Goal: Task Accomplishment & Management: Manage account settings

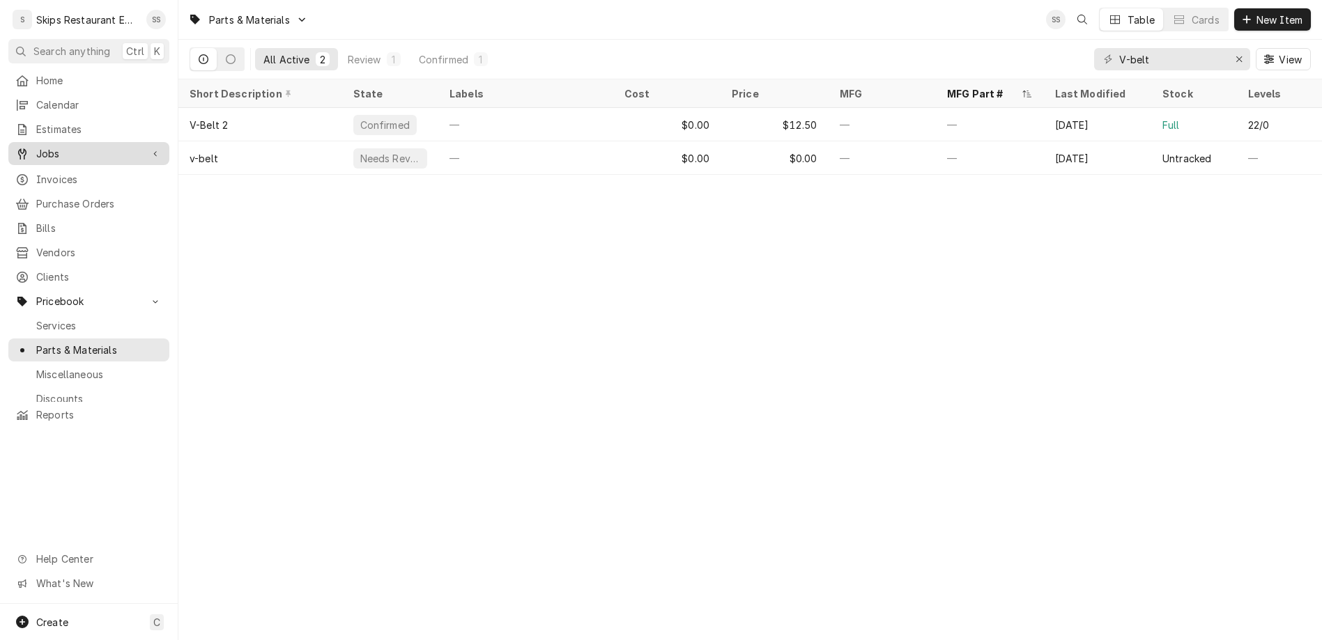
click at [43, 146] on span "Jobs" at bounding box center [88, 153] width 105 height 15
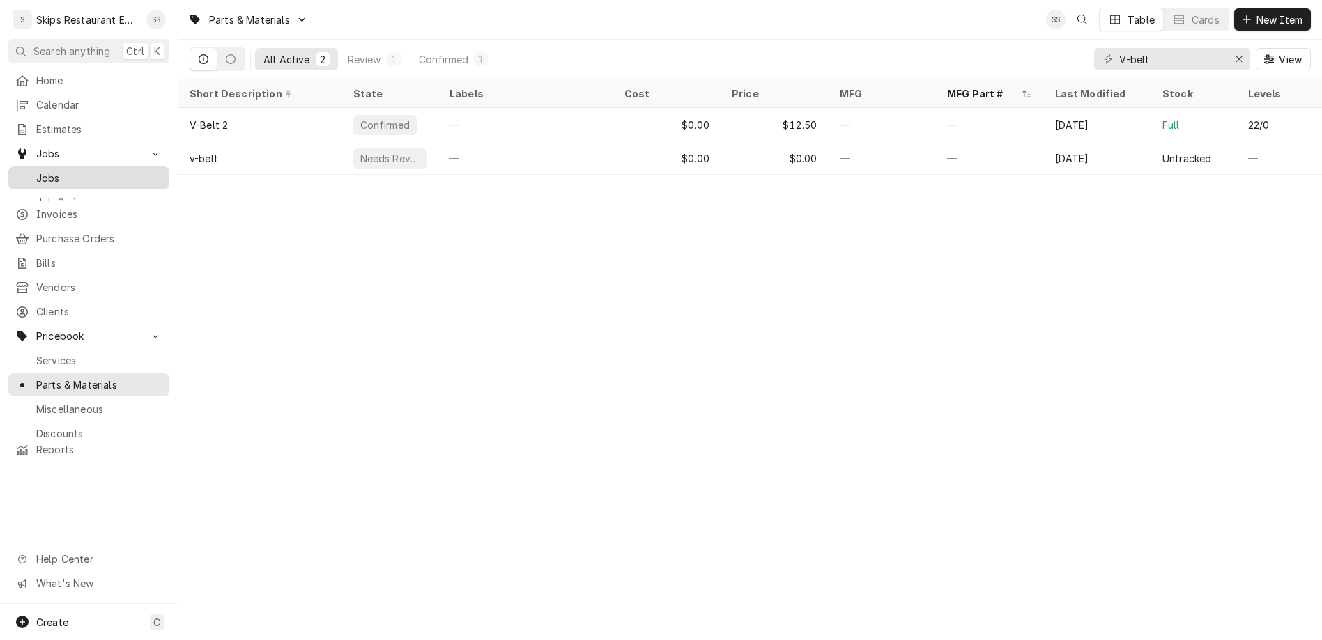
click at [40, 171] on span "Jobs" at bounding box center [99, 178] width 126 height 15
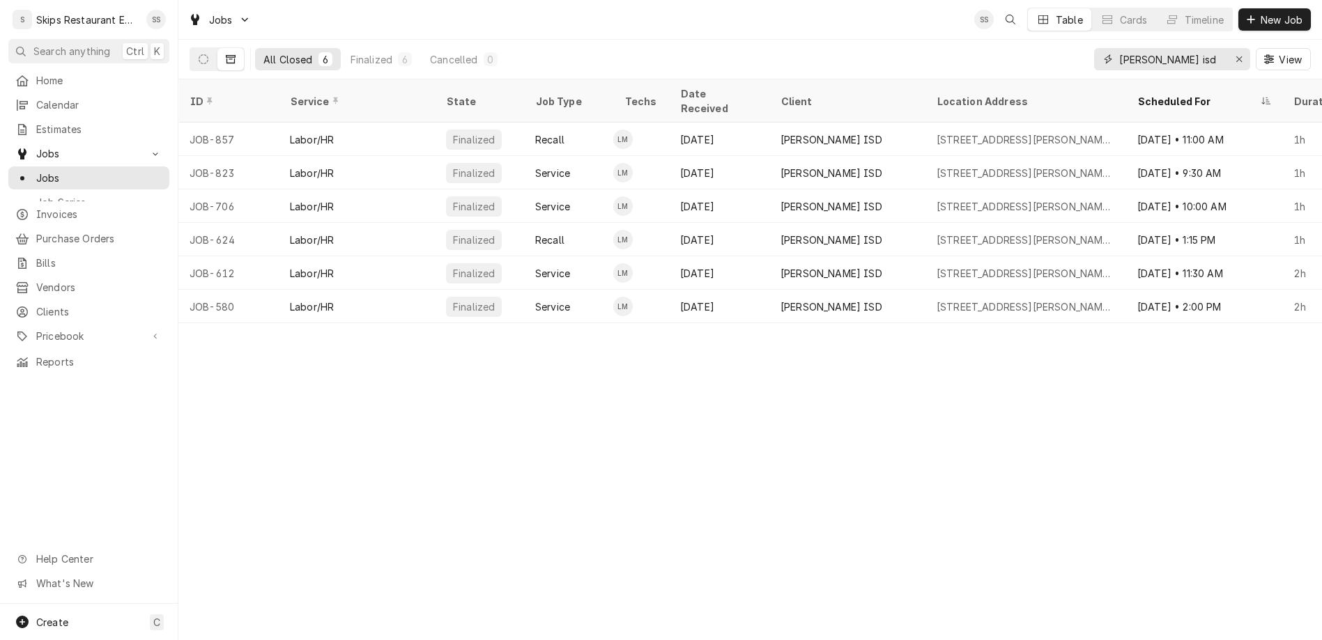
drag, startPoint x: 1213, startPoint y: 46, endPoint x: 1092, endPoint y: 56, distance: 121.7
click at [1119, 56] on input "refugio isd" at bounding box center [1171, 59] width 105 height 22
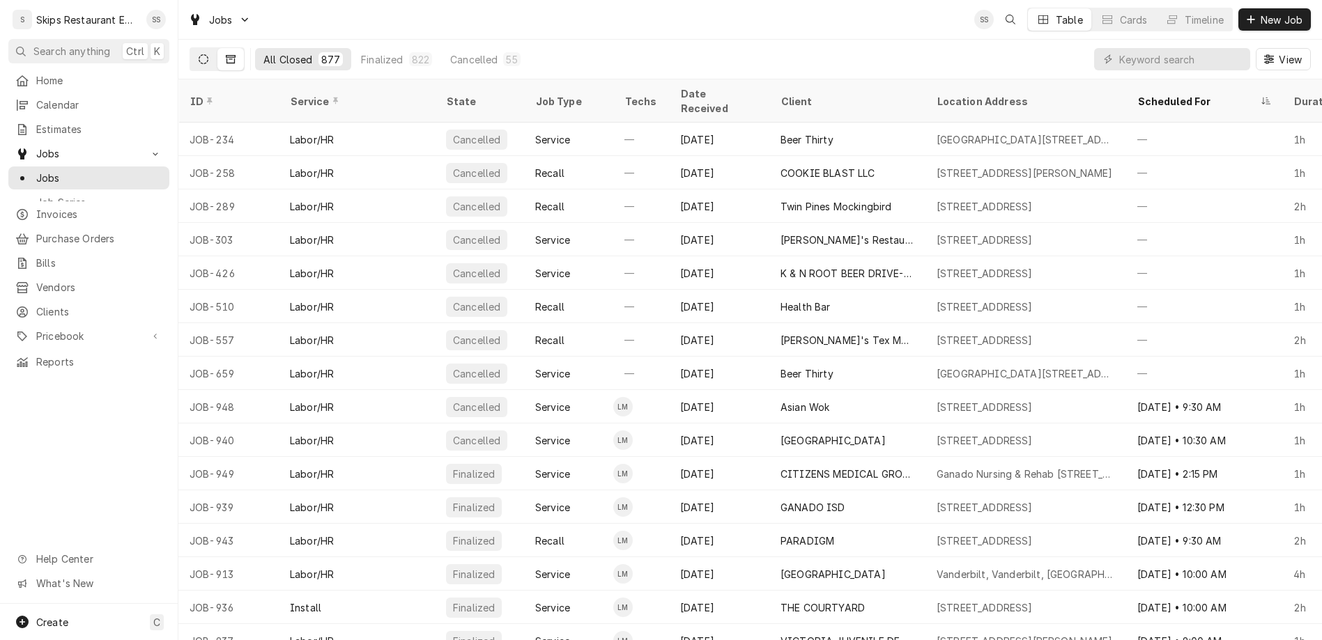
click at [199, 54] on icon "Dynamic Content Wrapper" at bounding box center [204, 59] width 10 height 10
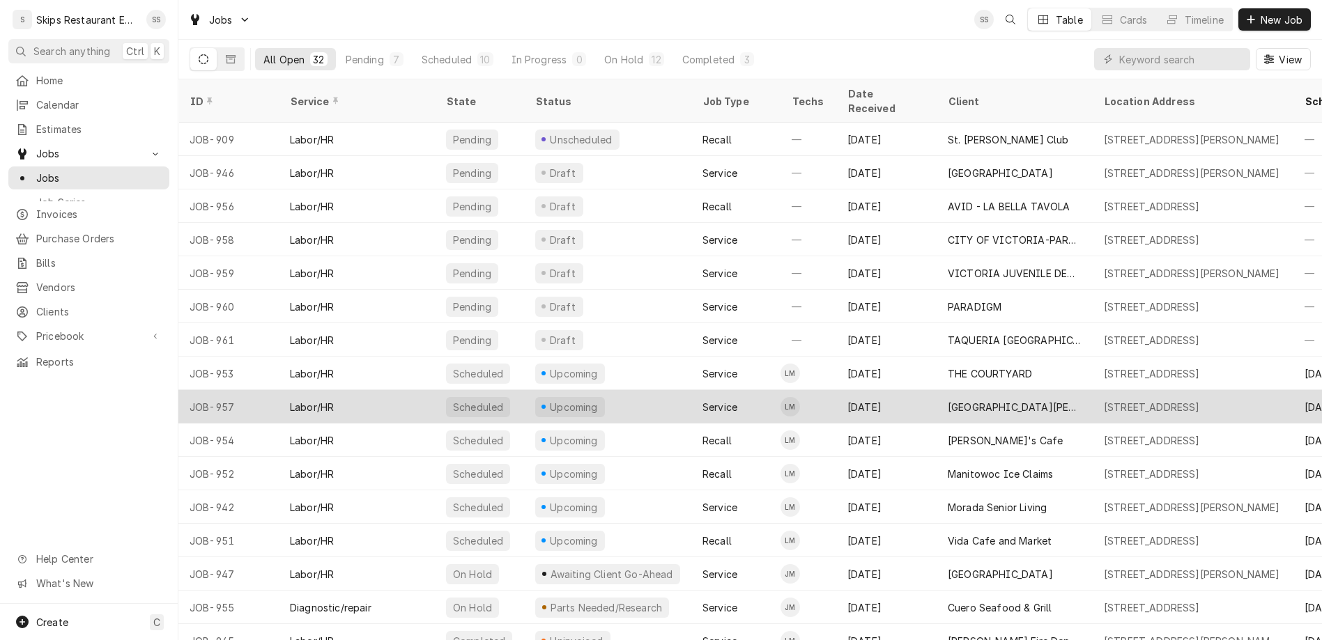
scroll to position [54, 0]
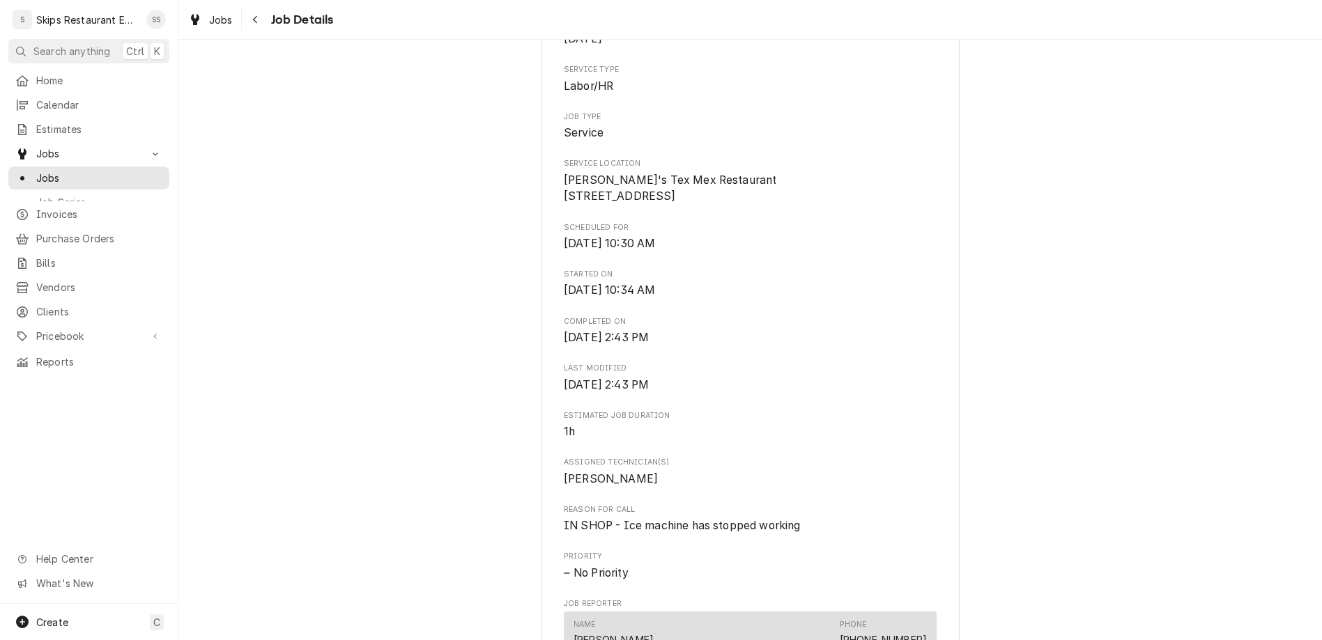
scroll to position [489, 0]
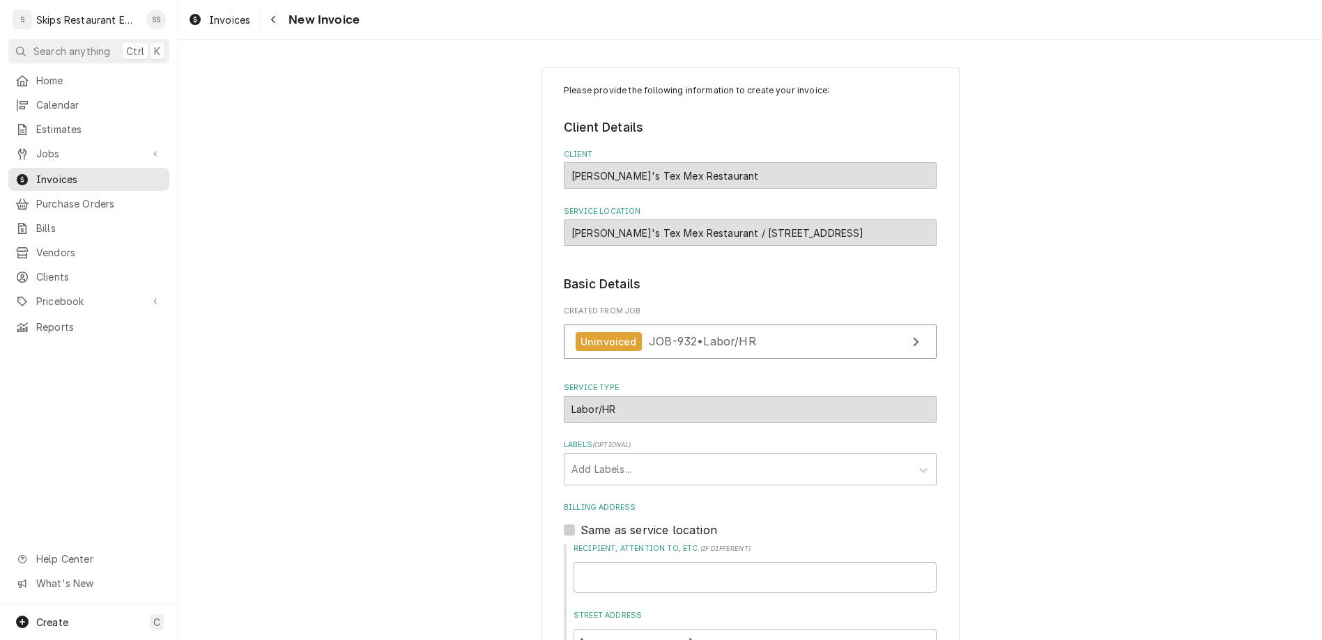
scroll to position [217, 0]
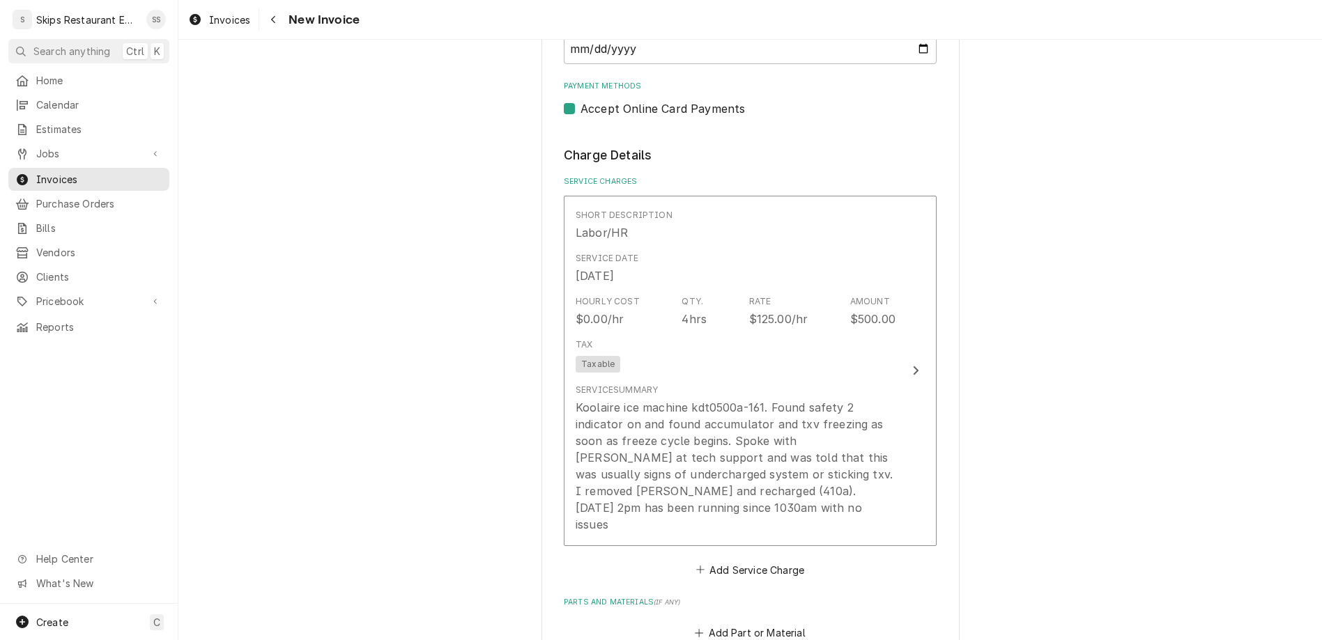
scroll to position [906, 0]
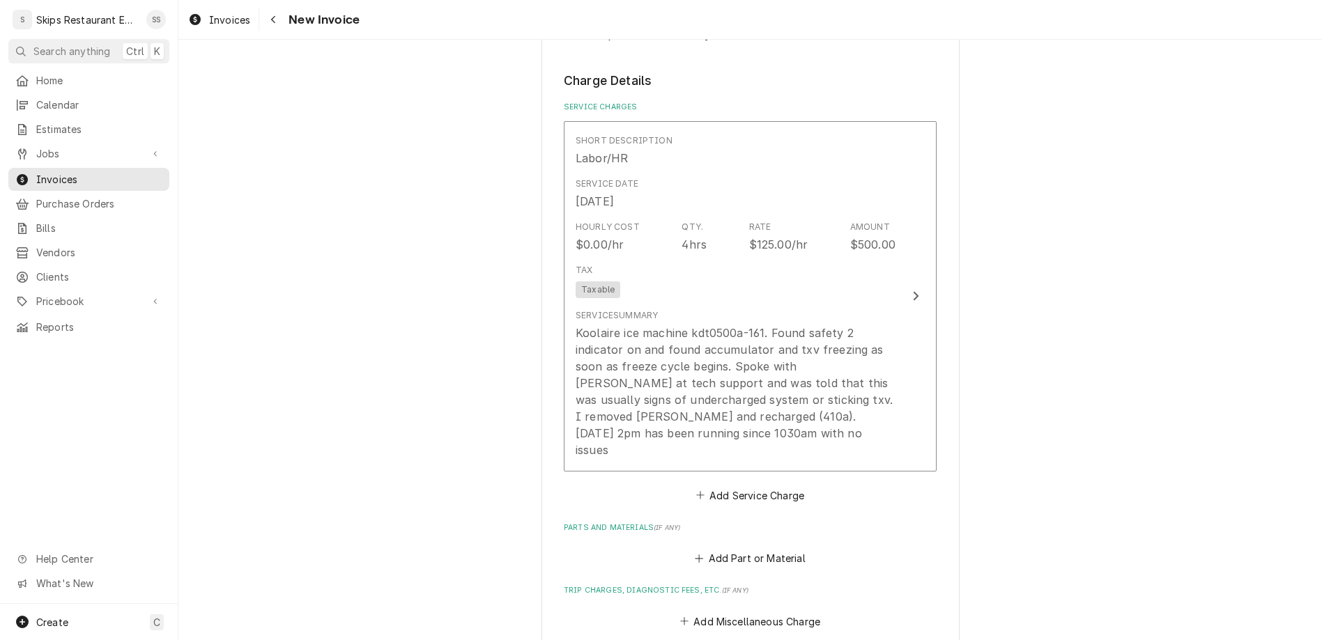
scroll to position [1086, 0]
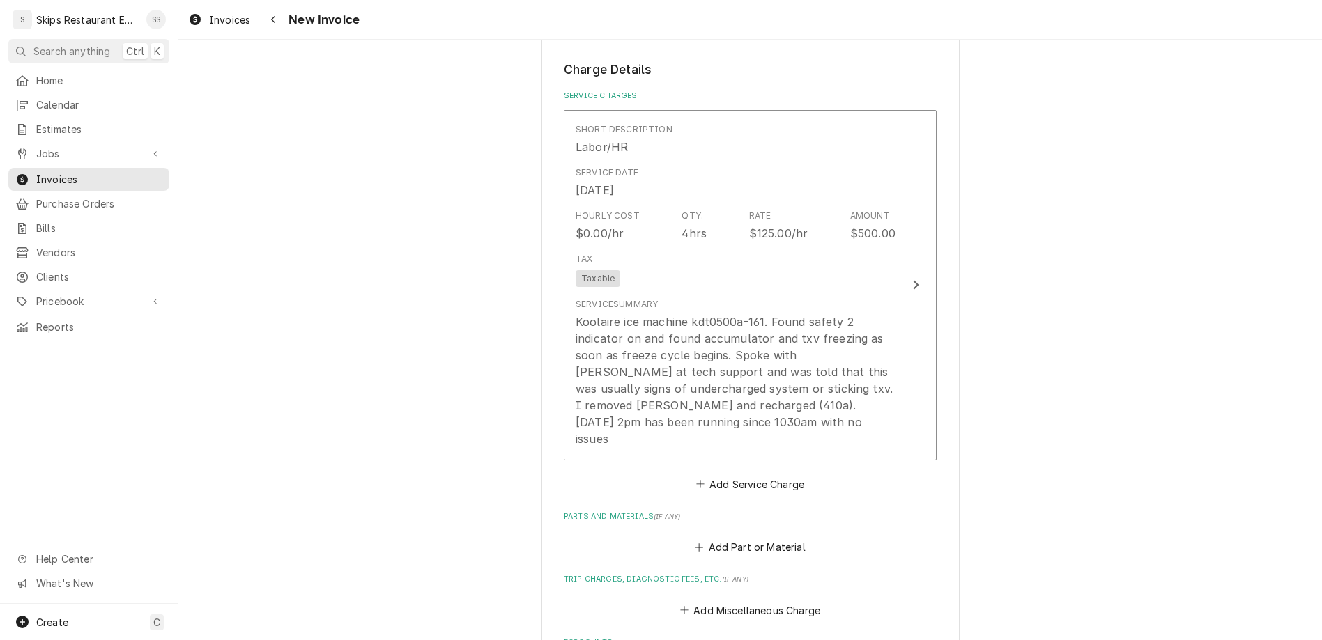
type textarea "x"
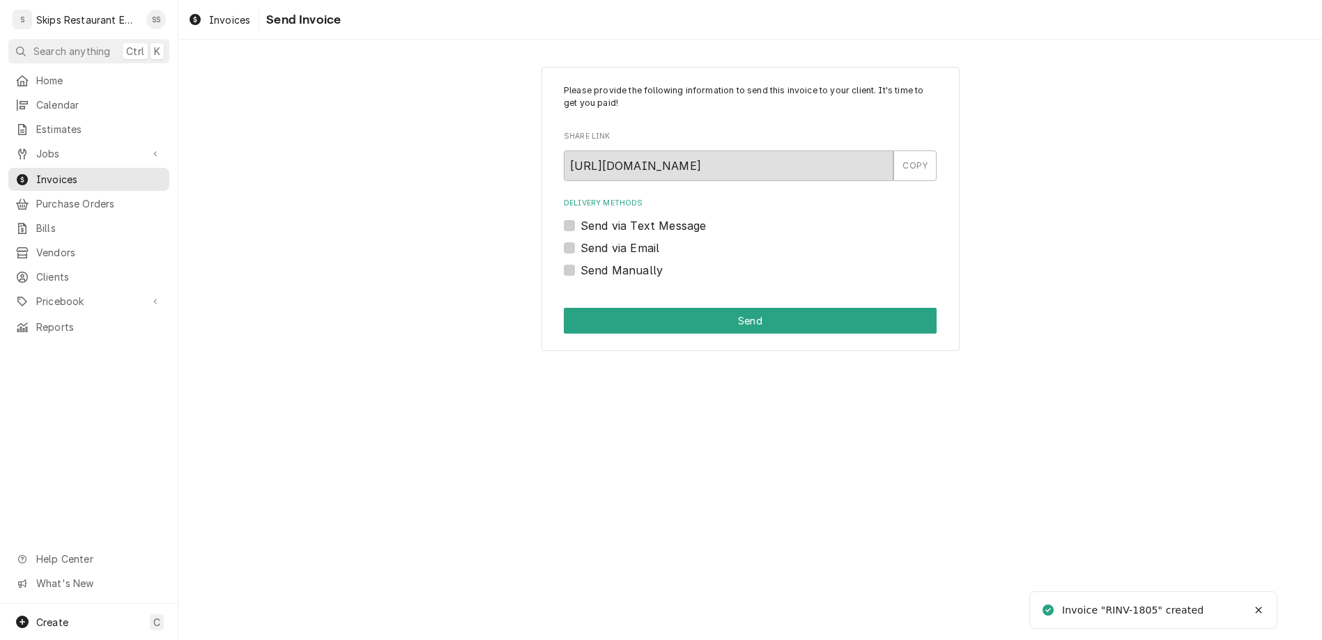
click at [593, 262] on label "Send Manually" at bounding box center [621, 270] width 82 height 17
click at [593, 262] on input "Send Manually" at bounding box center [766, 277] width 373 height 31
checkbox input "true"
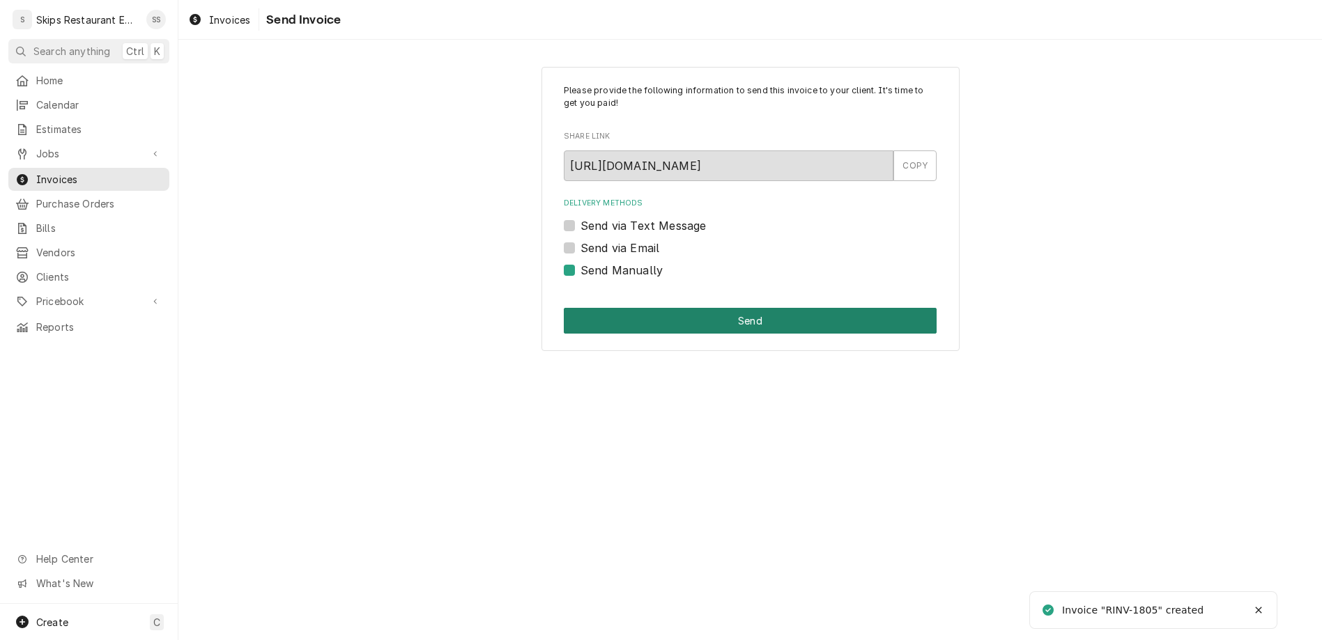
click at [709, 308] on button "Send" at bounding box center [750, 321] width 373 height 26
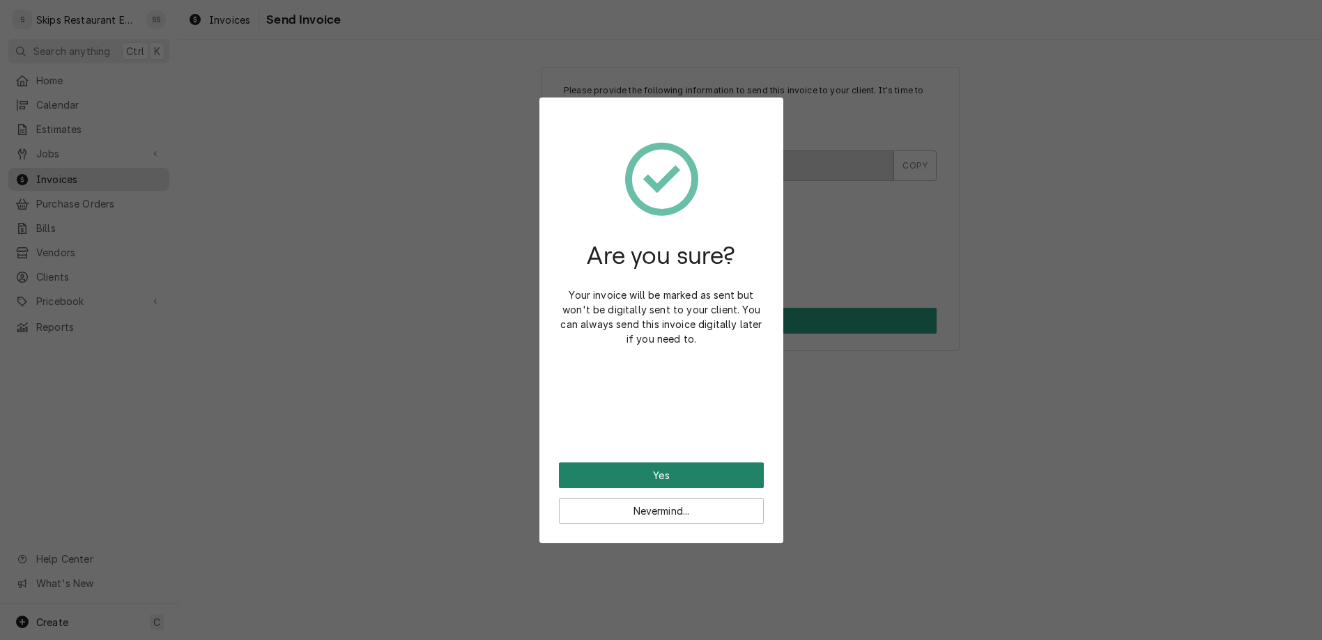
click at [664, 463] on button "Yes" at bounding box center [661, 476] width 205 height 26
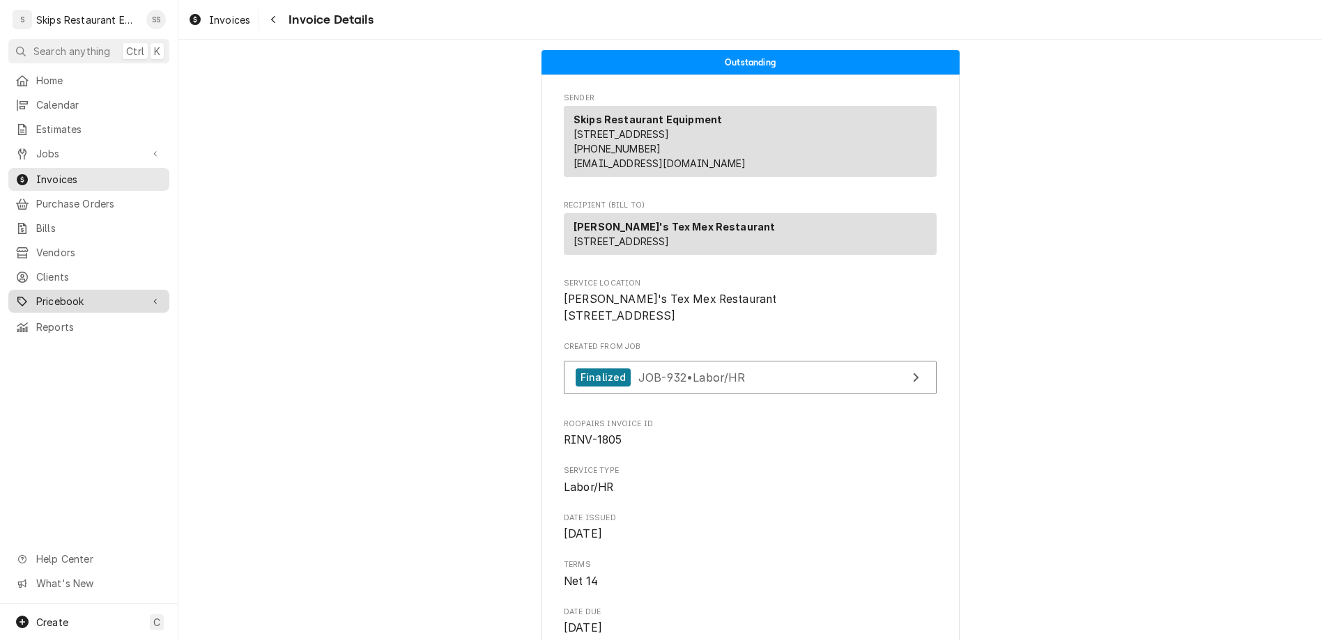
click at [36, 294] on span "Pricebook" at bounding box center [88, 301] width 105 height 15
click at [36, 343] on span "Parts & Materials" at bounding box center [99, 350] width 126 height 15
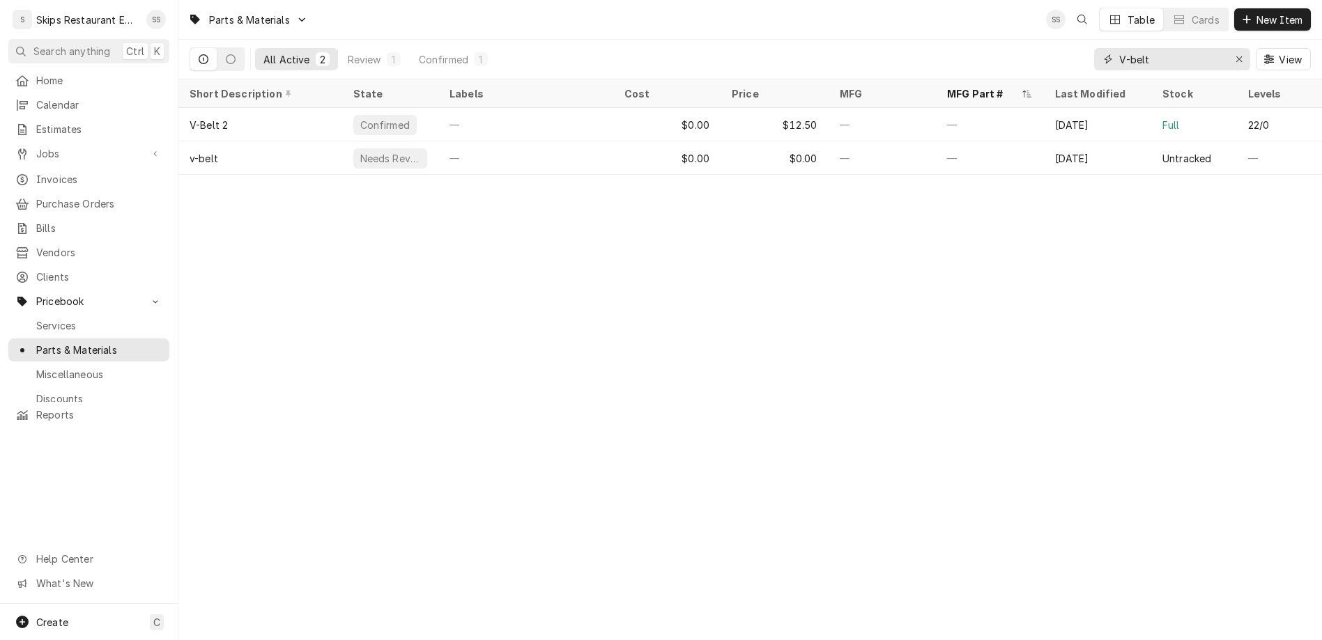
drag, startPoint x: 1208, startPoint y: 47, endPoint x: 1095, endPoint y: 47, distance: 112.9
click at [1119, 48] on input "V-belt" at bounding box center [1171, 59] width 105 height 22
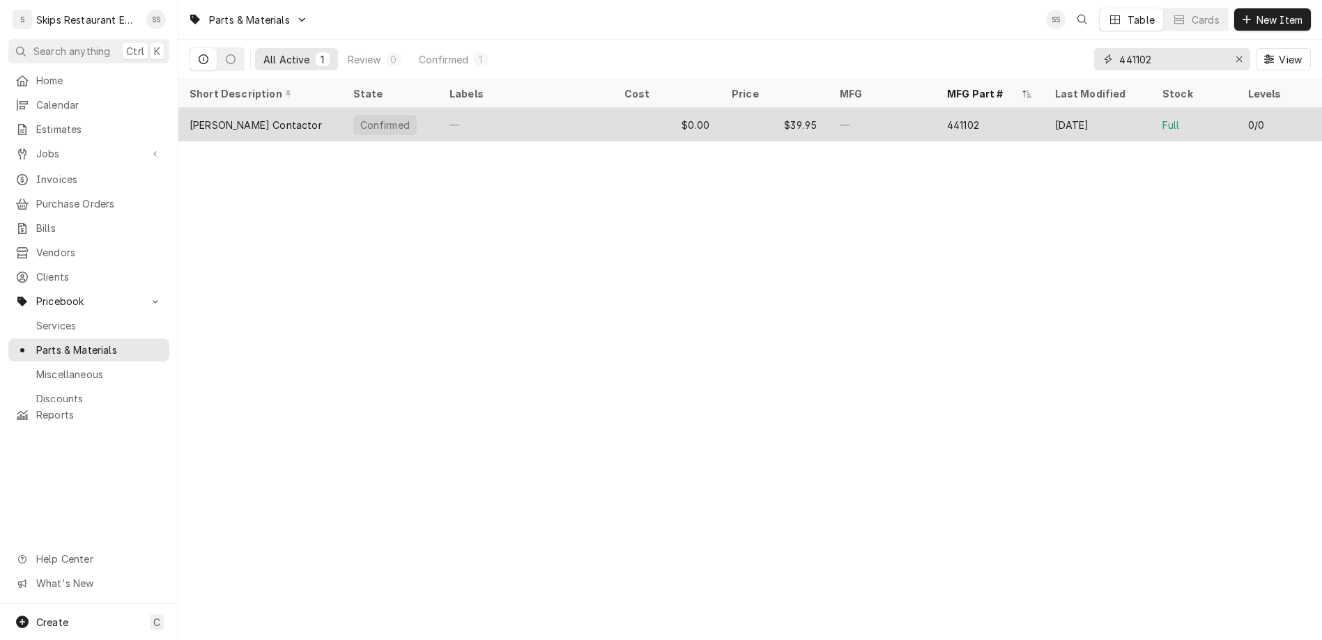
type input "441102"
click at [359, 118] on div "Confirmed" at bounding box center [385, 125] width 52 height 15
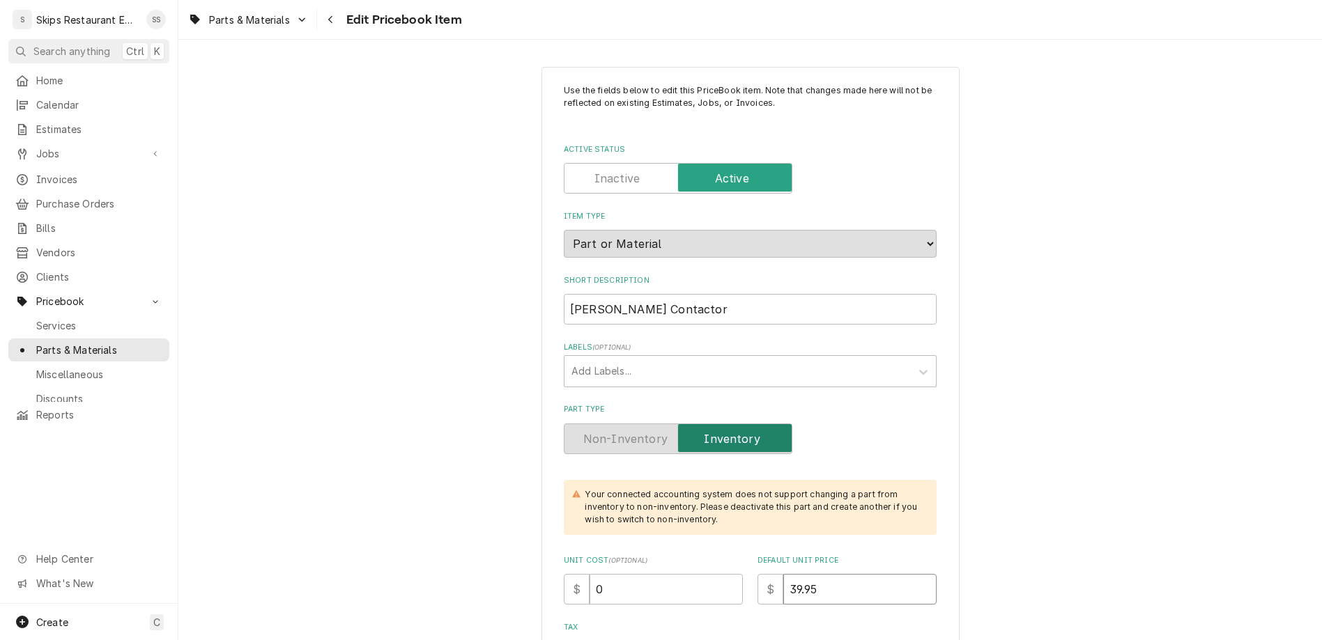
click at [788, 574] on input "39.95" at bounding box center [859, 589] width 153 height 31
drag, startPoint x: 788, startPoint y: 443, endPoint x: 737, endPoint y: 443, distance: 50.9
click at [783, 574] on input "39.95" at bounding box center [859, 589] width 153 height 31
type textarea "x"
type input "4"
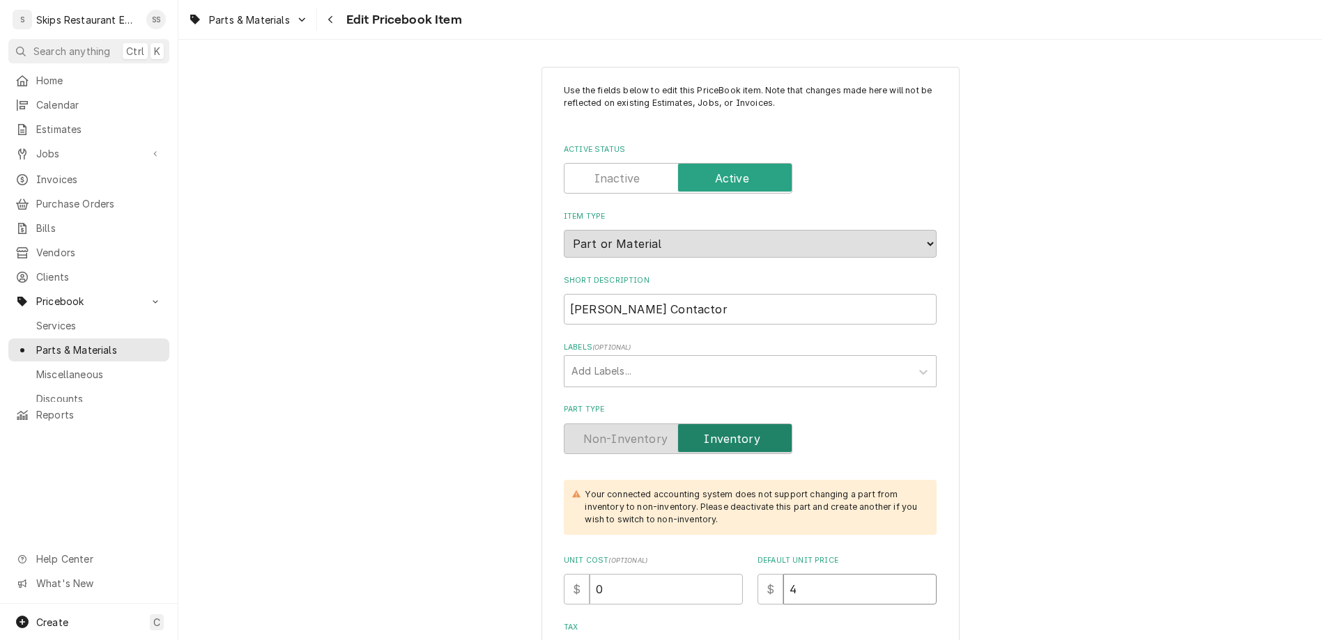
type textarea "x"
type input "43"
type textarea "x"
type input "43.5"
type textarea "x"
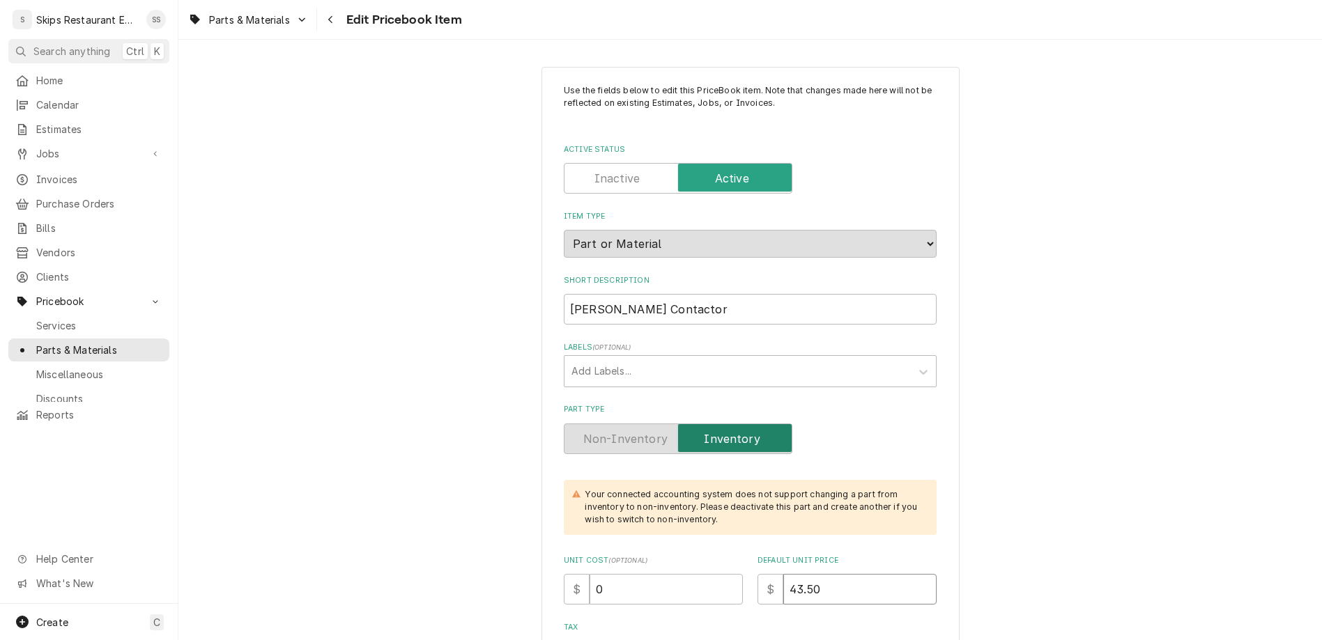
type input "43.50"
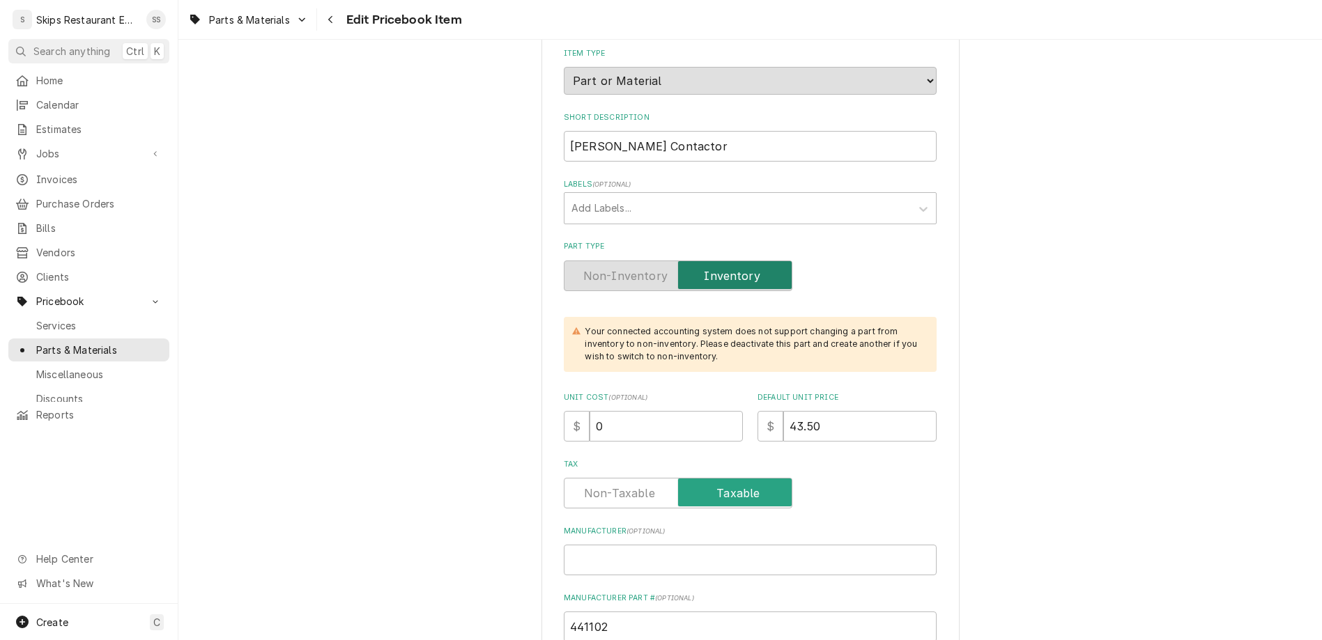
scroll to position [326, 0]
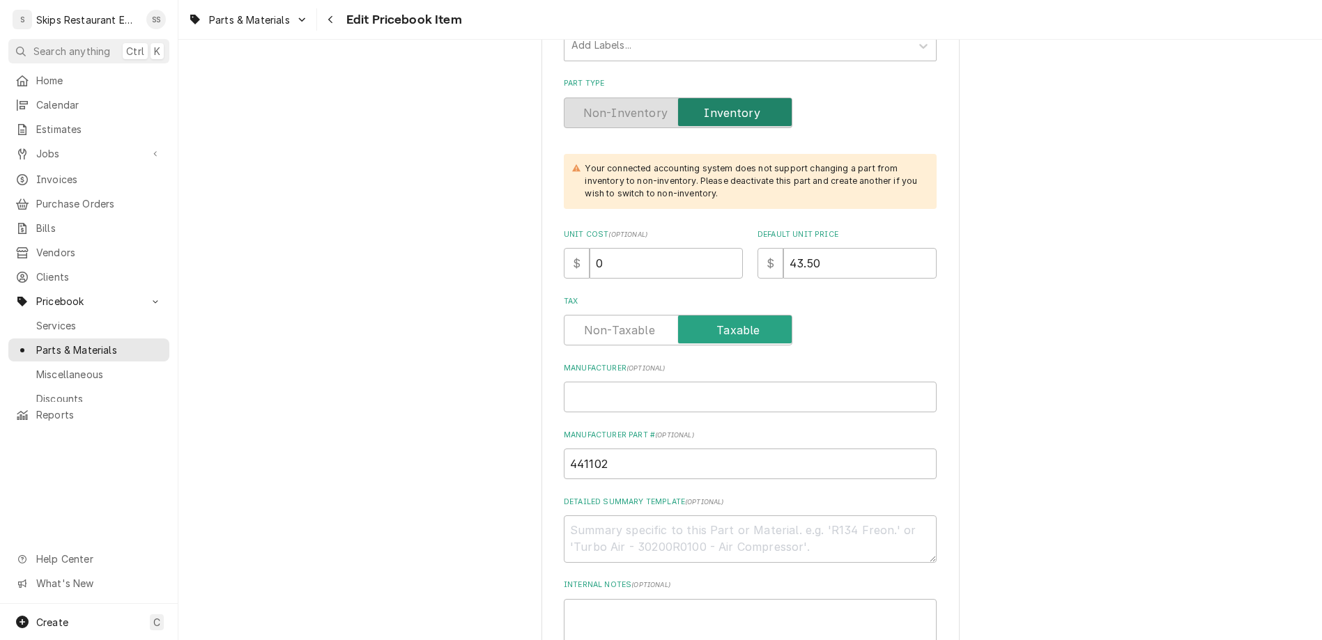
drag, startPoint x: 644, startPoint y: 580, endPoint x: 608, endPoint y: 574, distance: 36.7
type input "1"
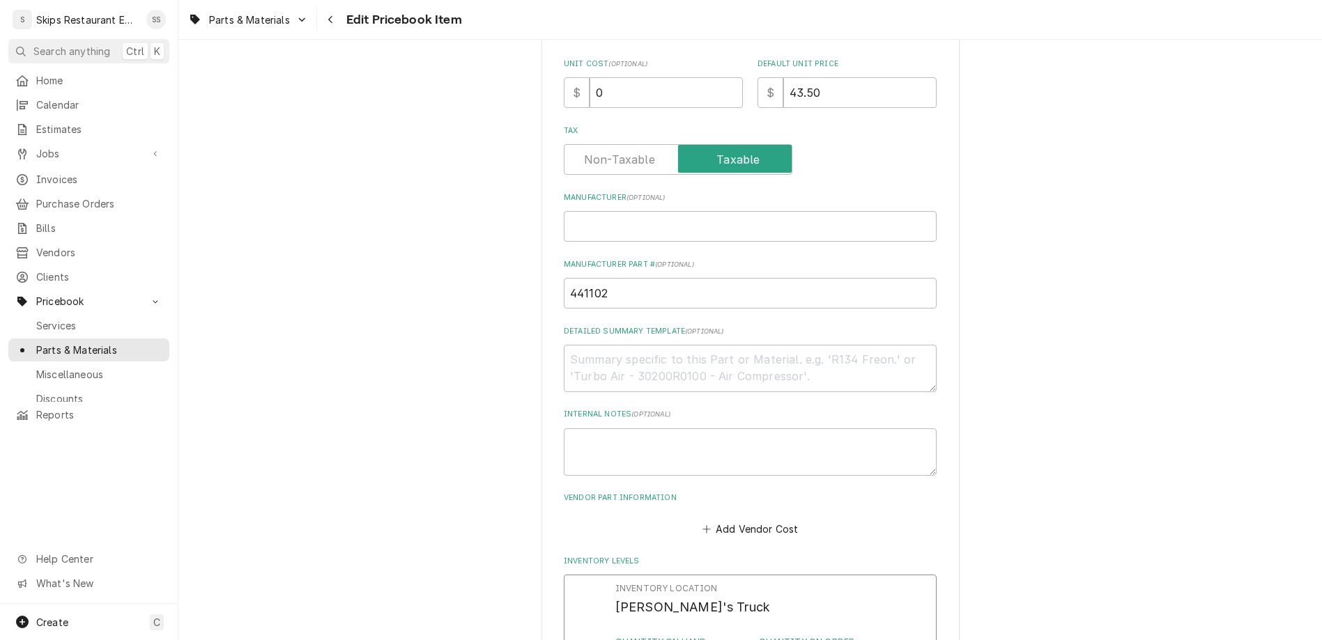
scroll to position [544, 0]
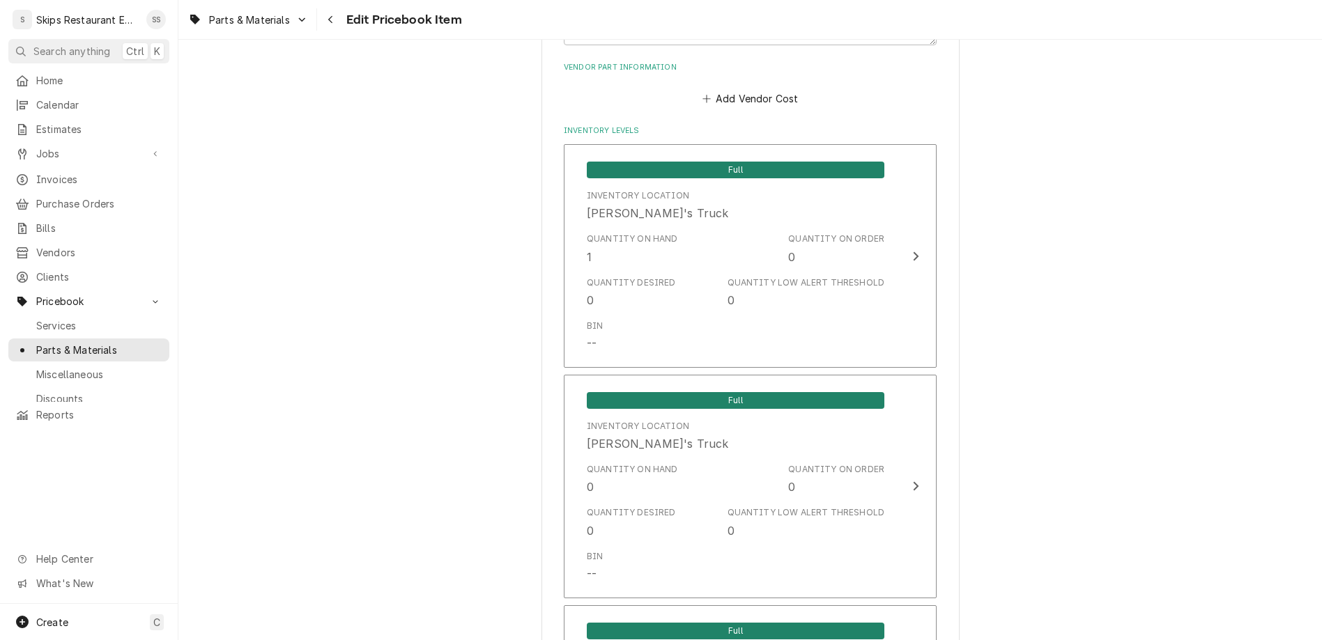
type textarea "x"
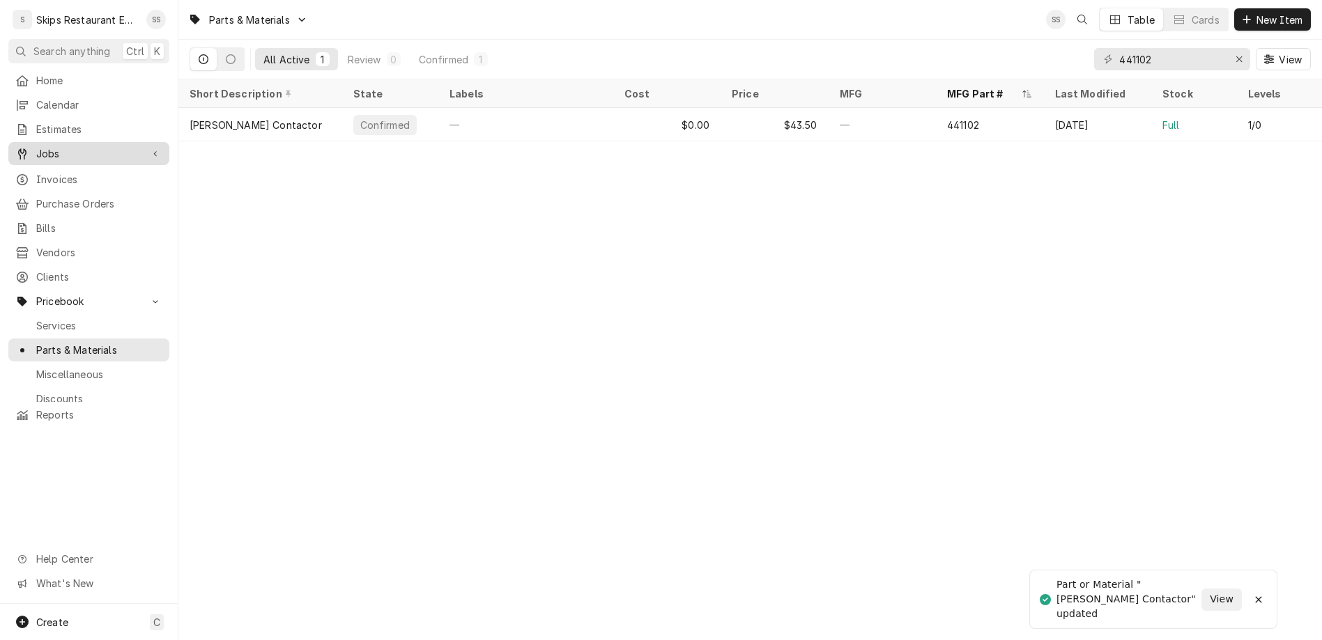
click at [49, 146] on span "Jobs" at bounding box center [88, 153] width 105 height 15
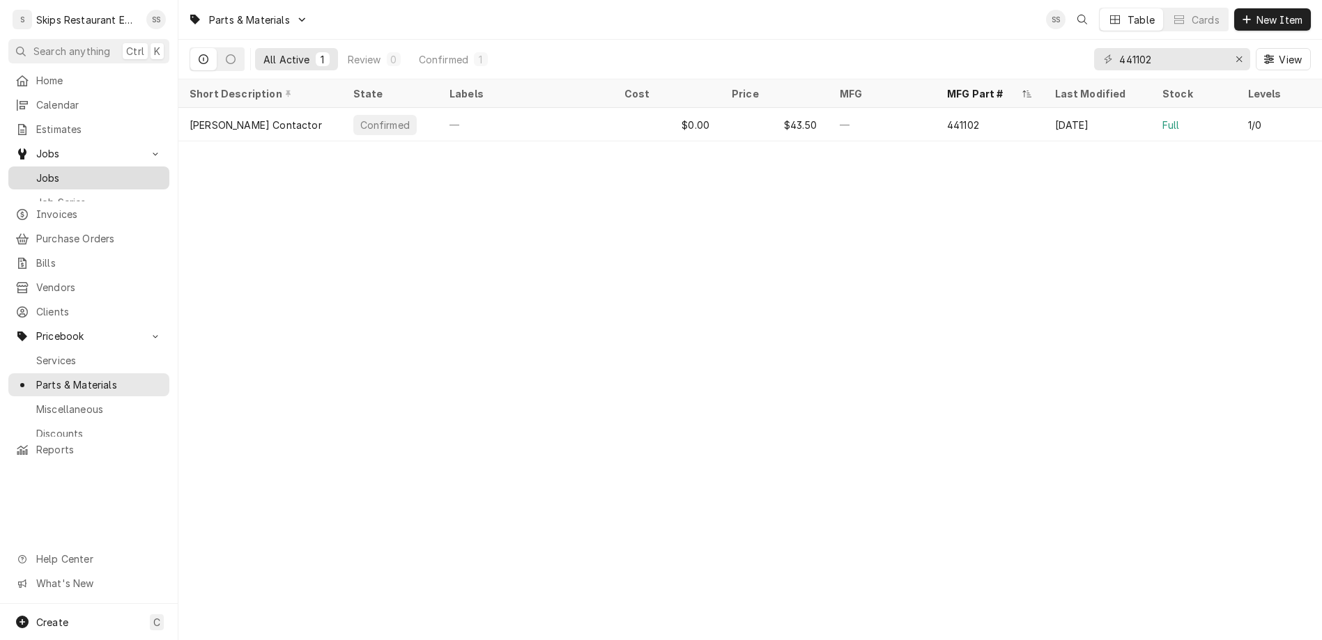
click at [39, 171] on span "Jobs" at bounding box center [99, 178] width 126 height 15
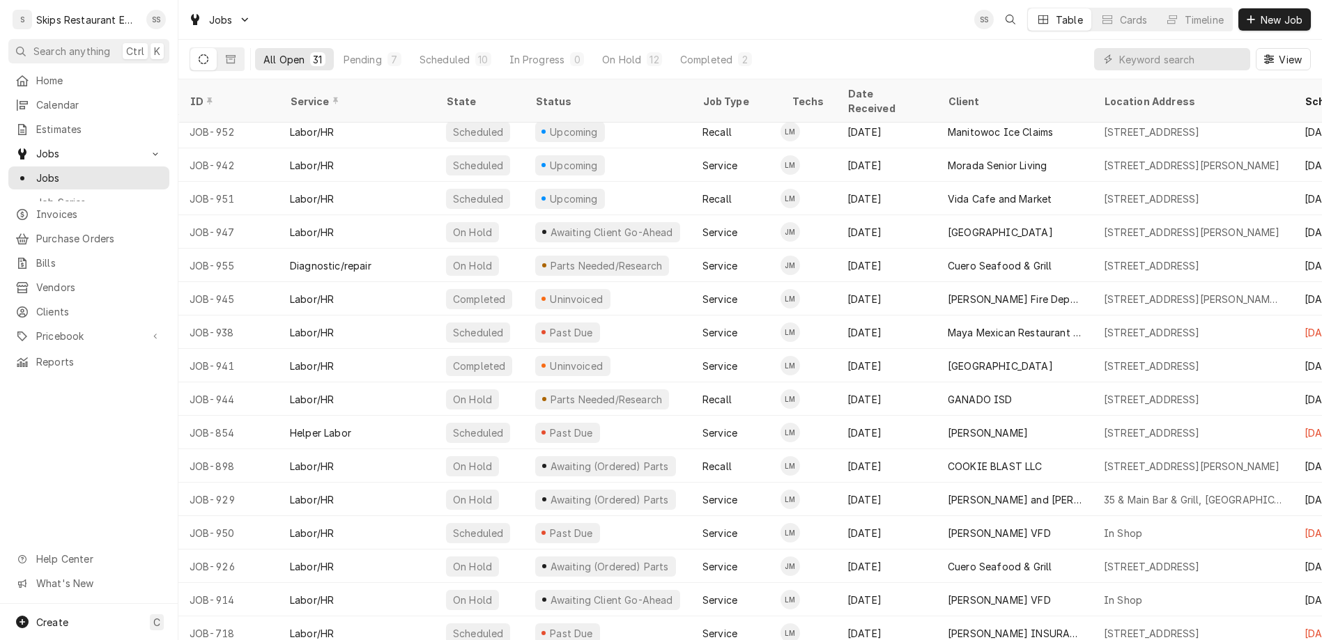
scroll to position [396, 0]
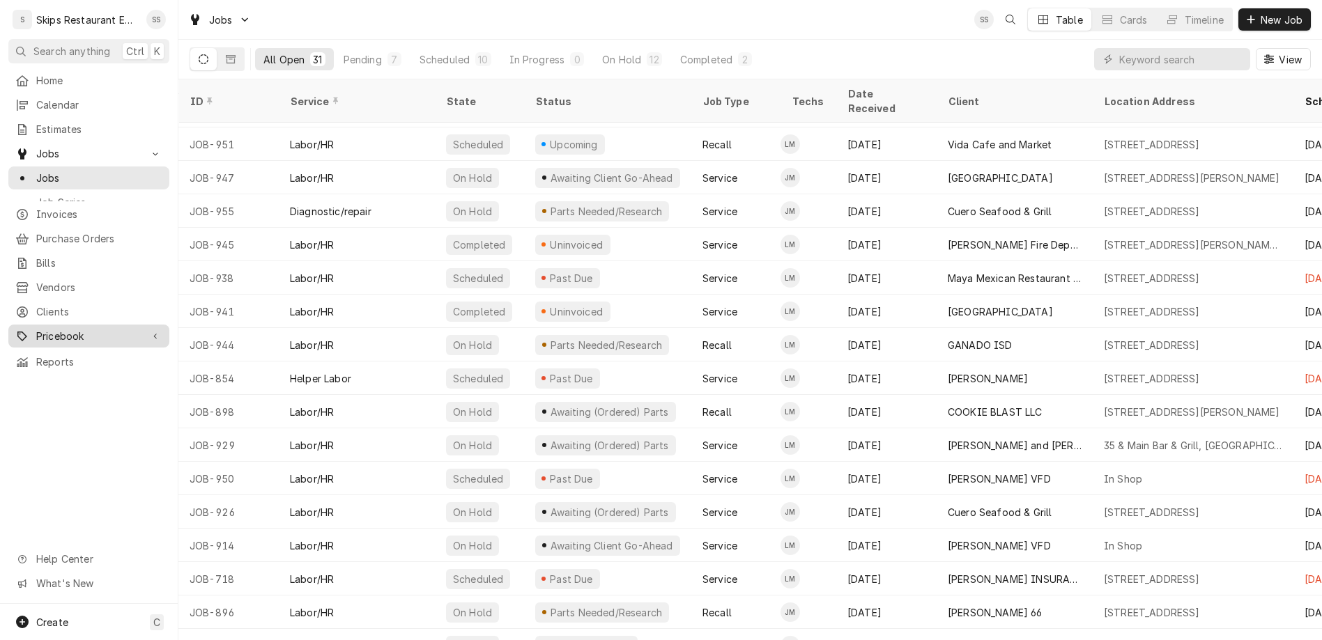
click at [51, 329] on span "Pricebook" at bounding box center [88, 336] width 105 height 15
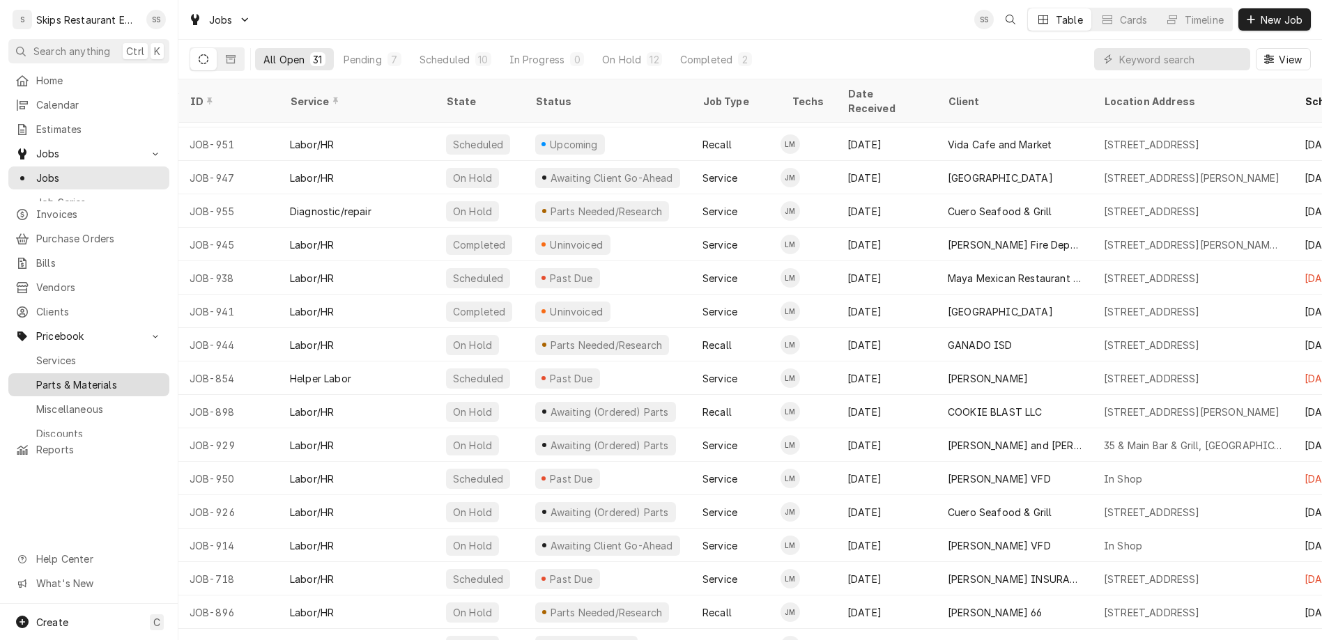
click at [47, 378] on span "Parts & Materials" at bounding box center [99, 385] width 126 height 15
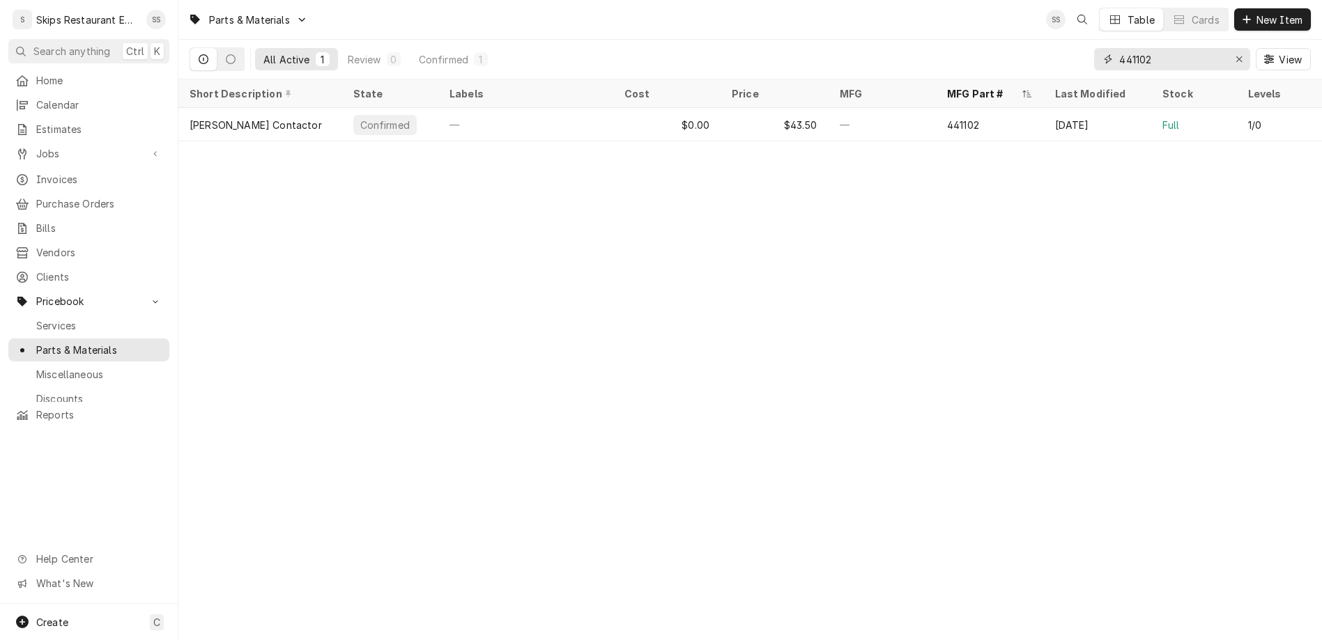
drag, startPoint x: 1203, startPoint y: 46, endPoint x: 1145, endPoint y: 46, distance: 58.5
click at [1145, 48] on input "441102" at bounding box center [1171, 59] width 105 height 22
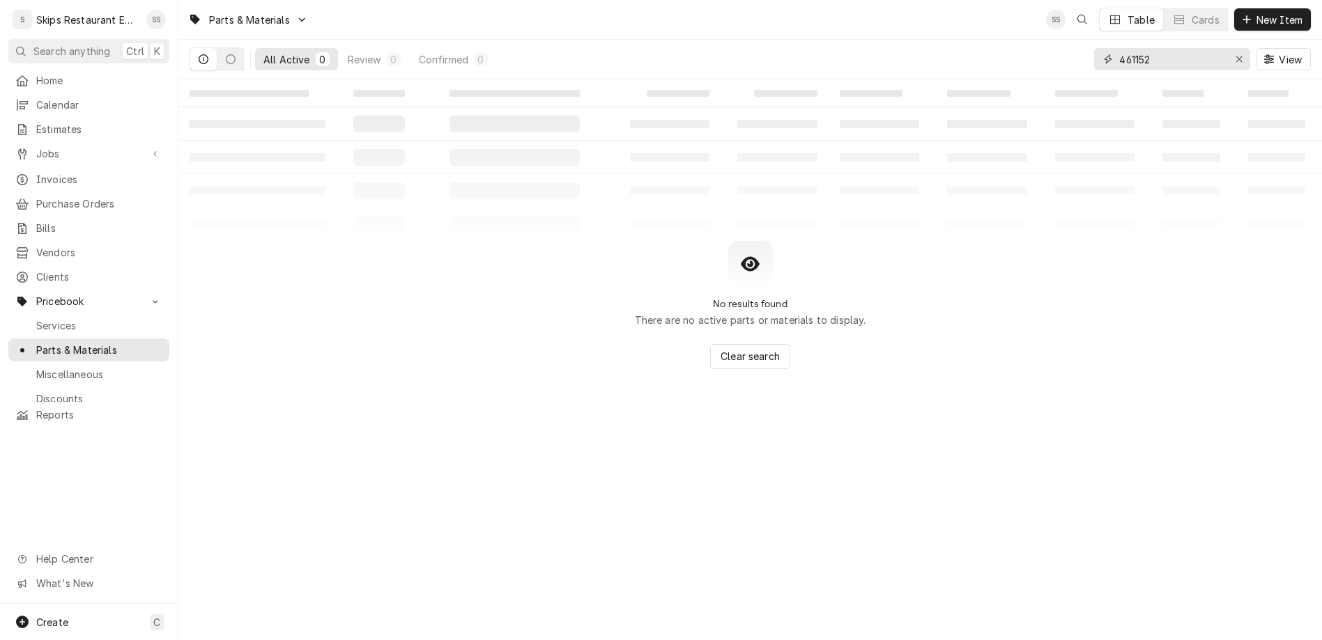
type input "461152"
click at [49, 172] on span "Invoices" at bounding box center [99, 179] width 126 height 15
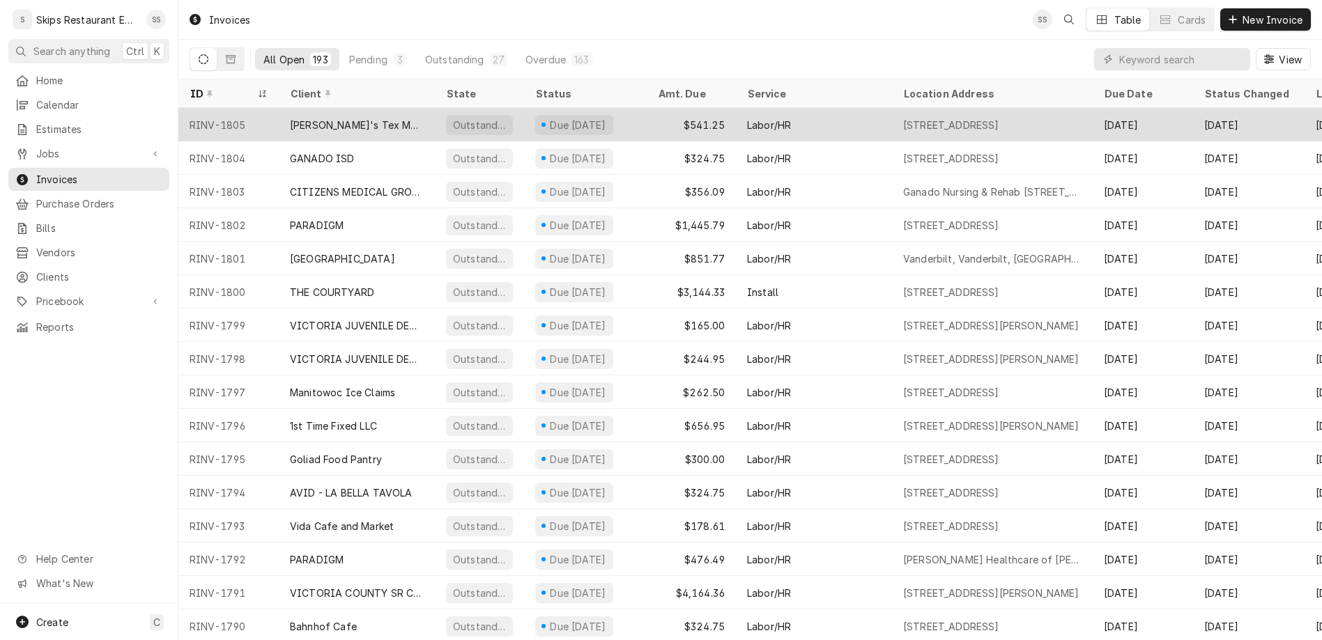
click at [284, 108] on div "[PERSON_NAME]'s Tex Mex Restaurant" at bounding box center [357, 124] width 156 height 33
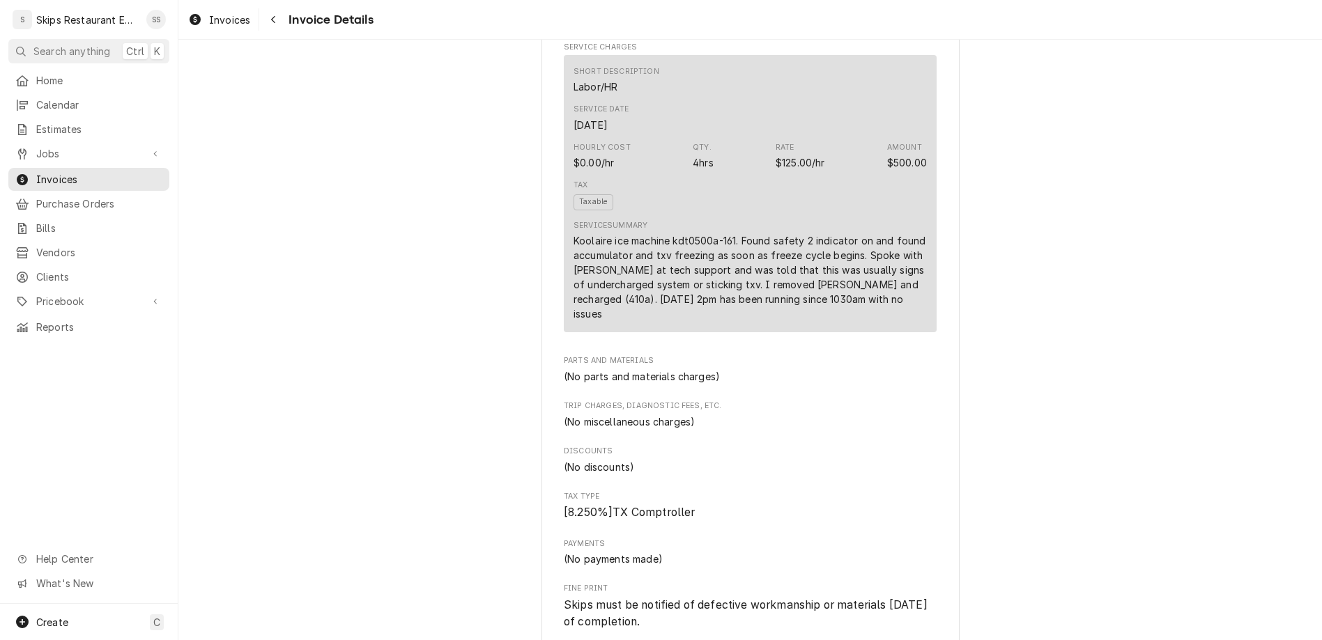
scroll to position [810, 0]
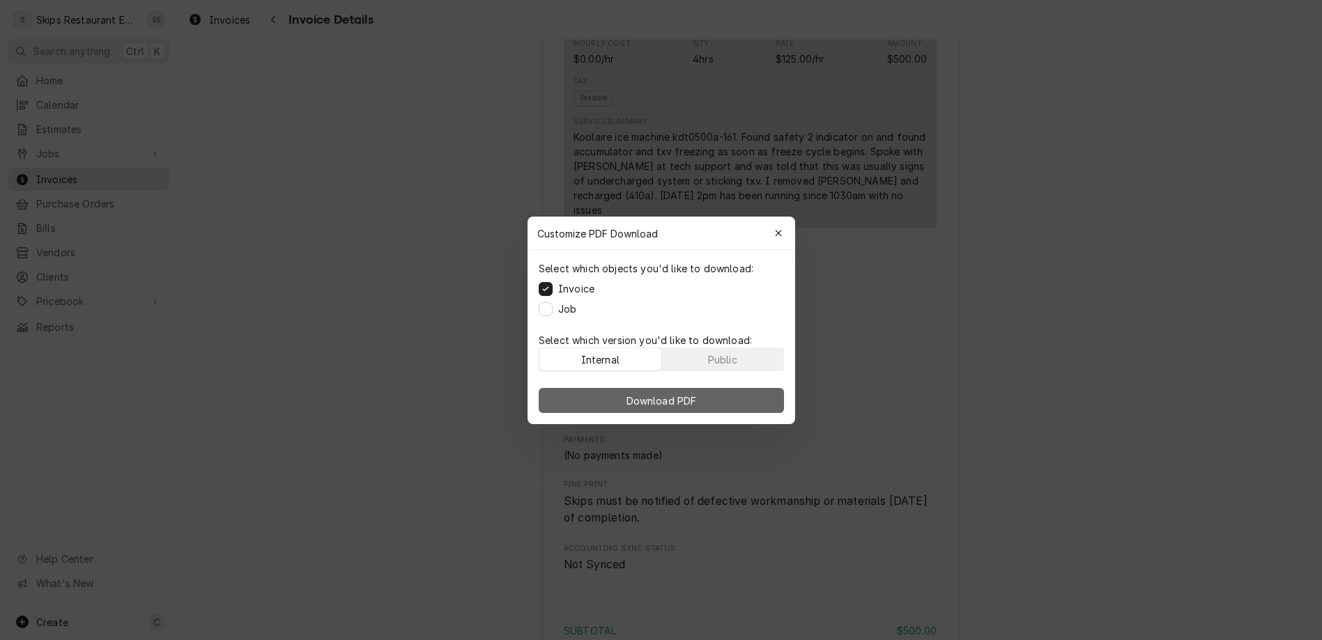
click at [663, 393] on span "Download PDF" at bounding box center [661, 400] width 76 height 15
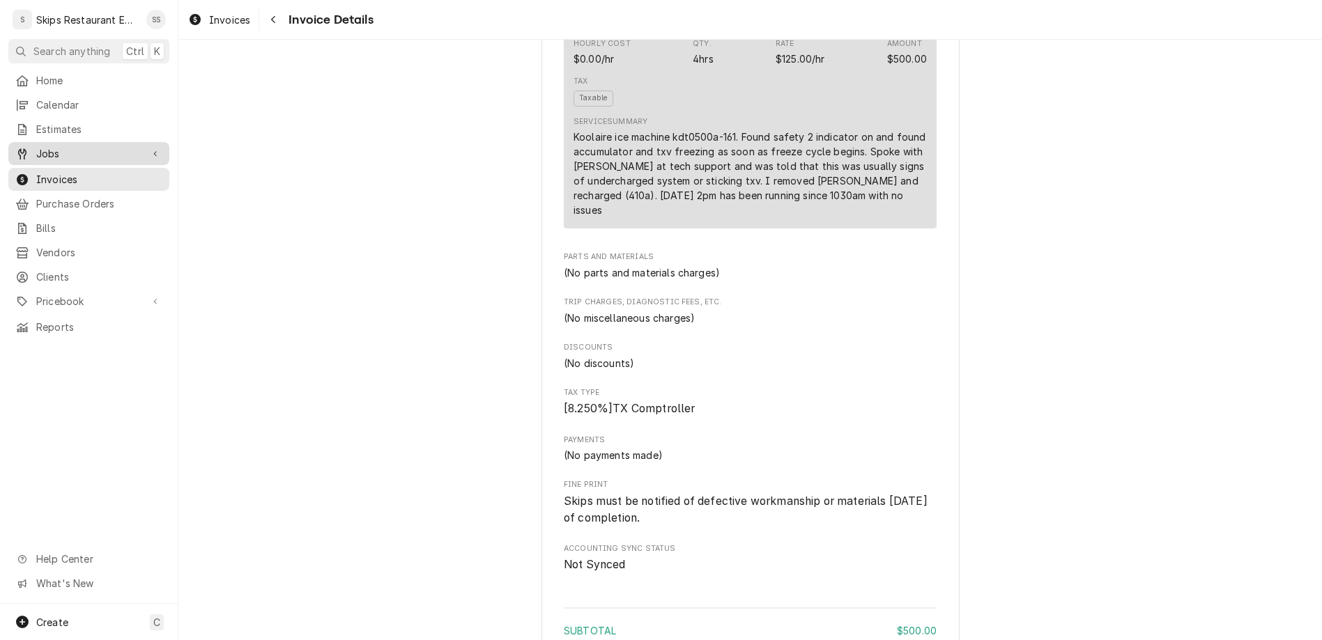
click at [39, 146] on span "Jobs" at bounding box center [88, 153] width 105 height 15
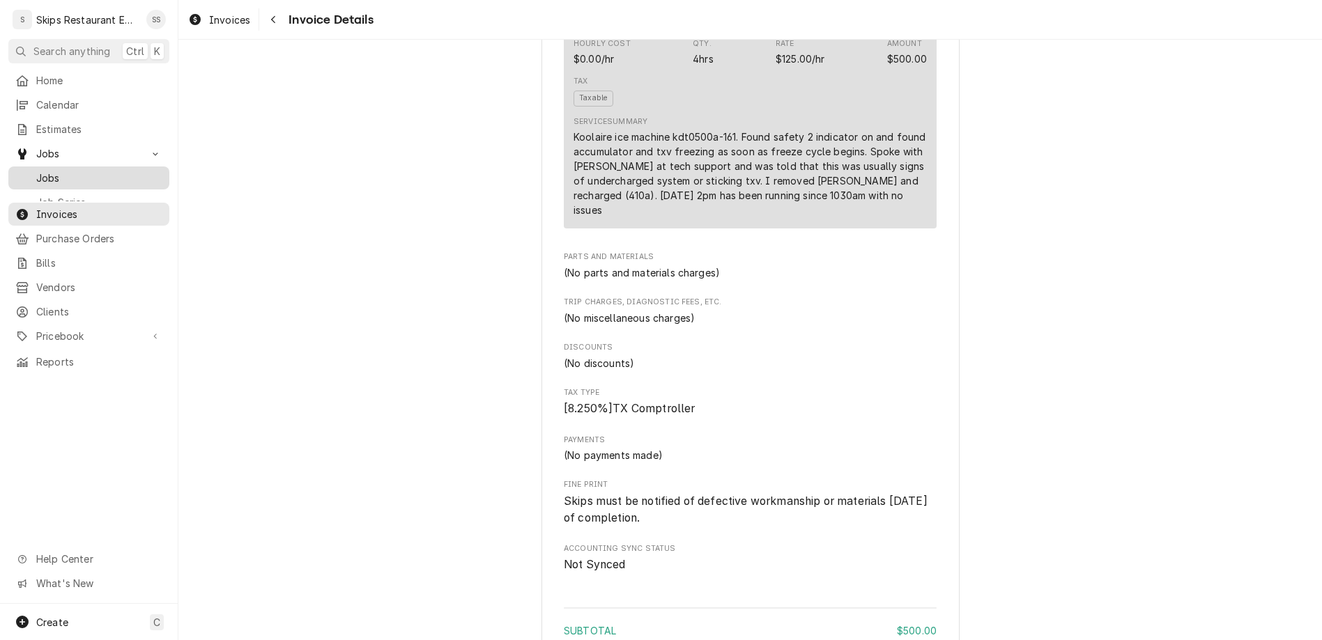
click at [36, 171] on span "Jobs" at bounding box center [99, 178] width 126 height 15
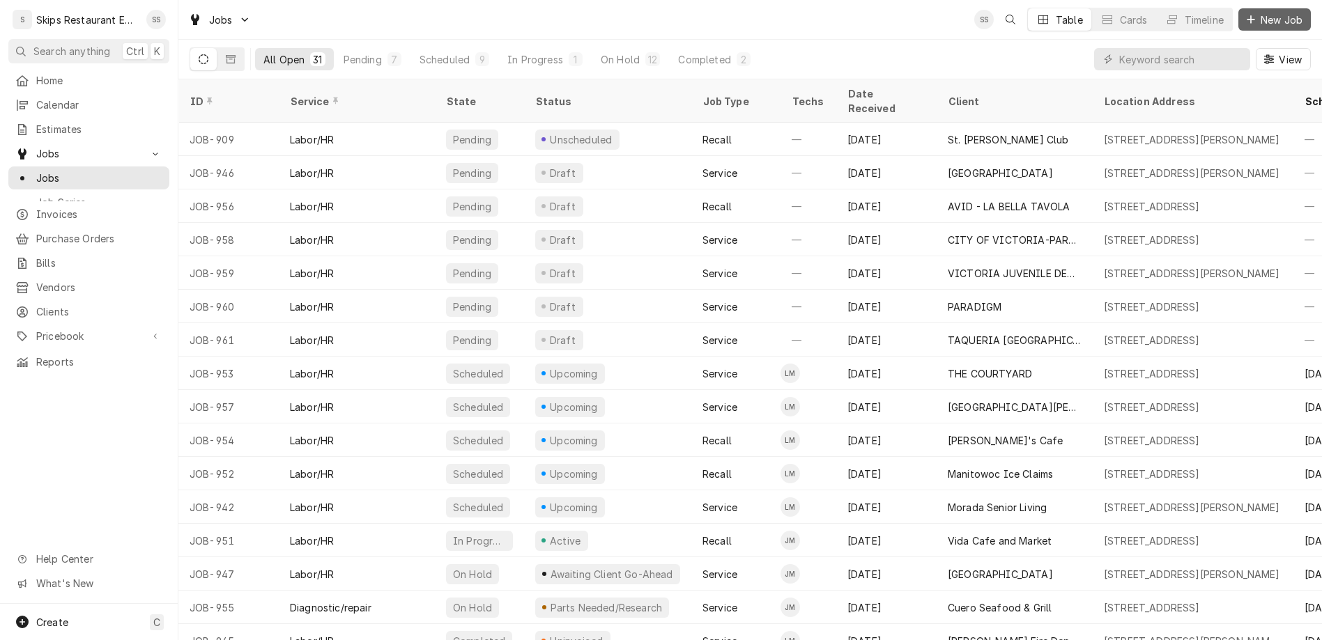
click at [1281, 16] on span "New Job" at bounding box center [1281, 20] width 47 height 15
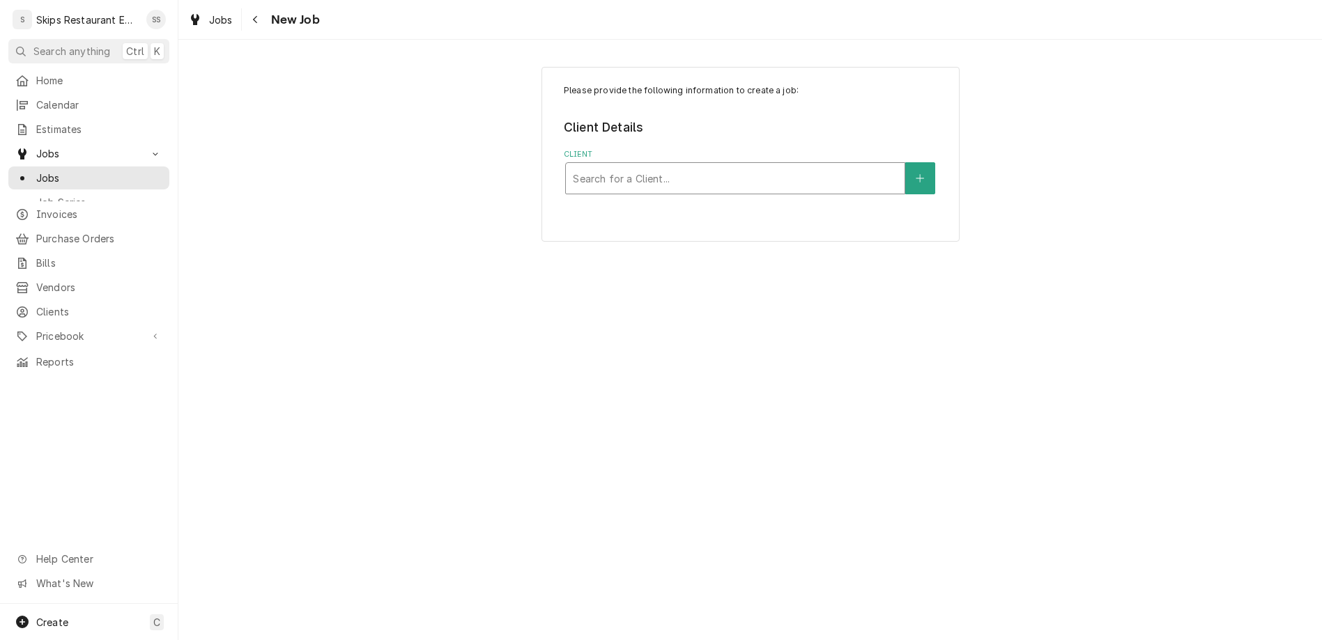
click at [716, 166] on div "Client" at bounding box center [735, 178] width 325 height 25
type input "pinto"
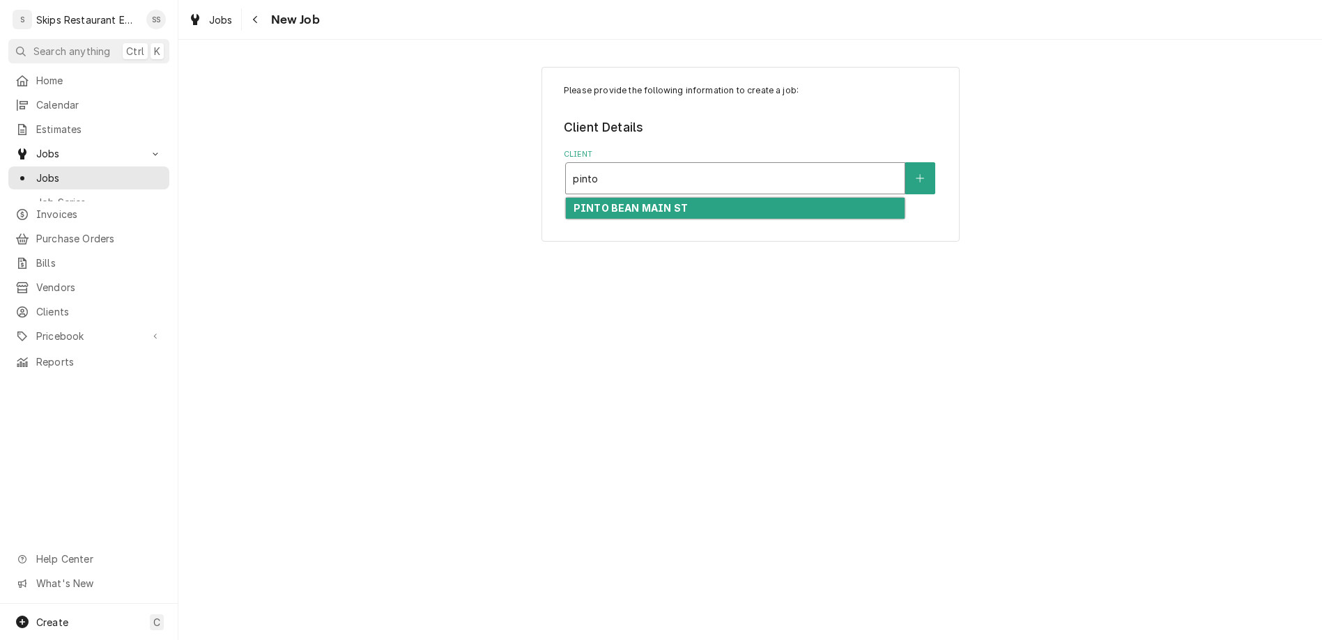
click at [659, 202] on strong "PINTO BEAN MAIN ST" at bounding box center [630, 208] width 114 height 12
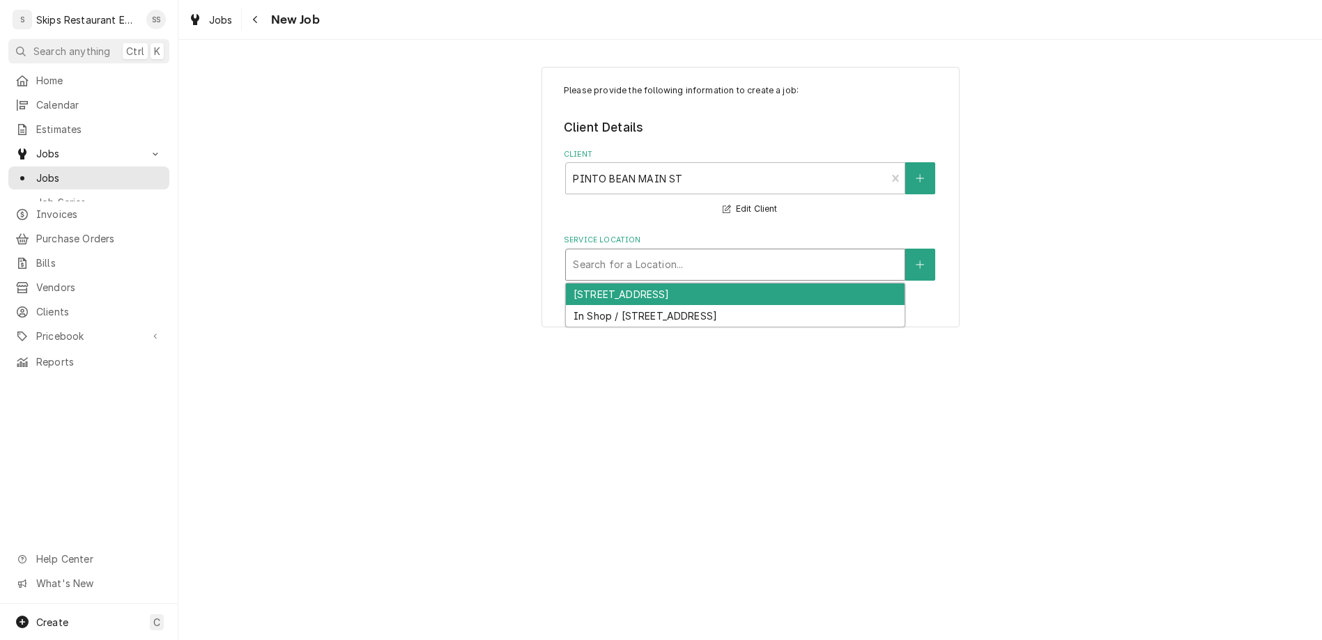
click at [652, 252] on div "Service Location" at bounding box center [735, 264] width 325 height 25
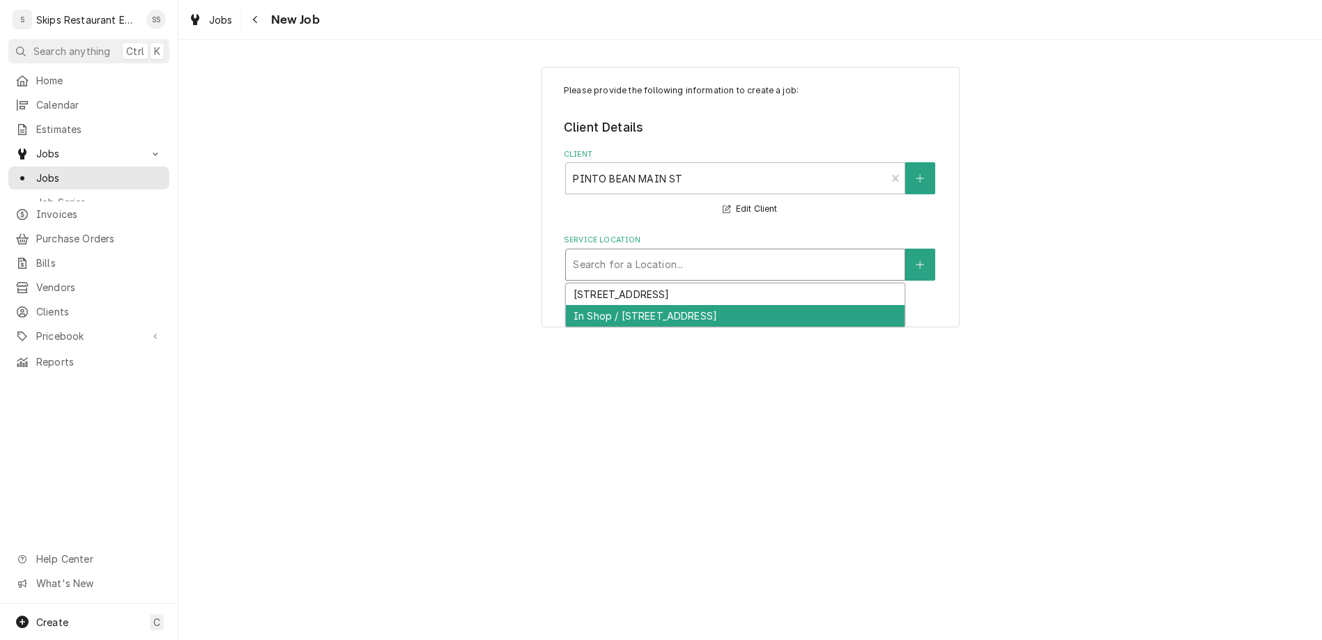
click at [652, 305] on div "In Shop / 1604 Houston Hwy, Victoria, TX 77901" at bounding box center [735, 316] width 339 height 22
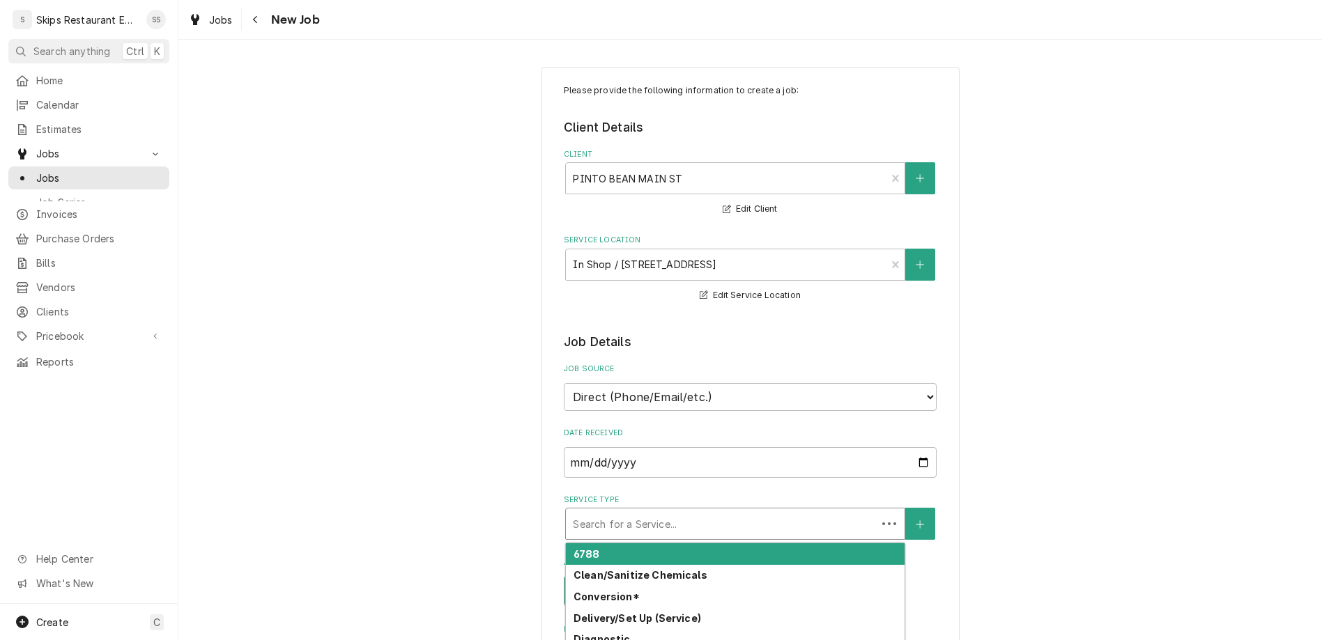
click at [643, 511] on div "Service Type" at bounding box center [721, 523] width 297 height 25
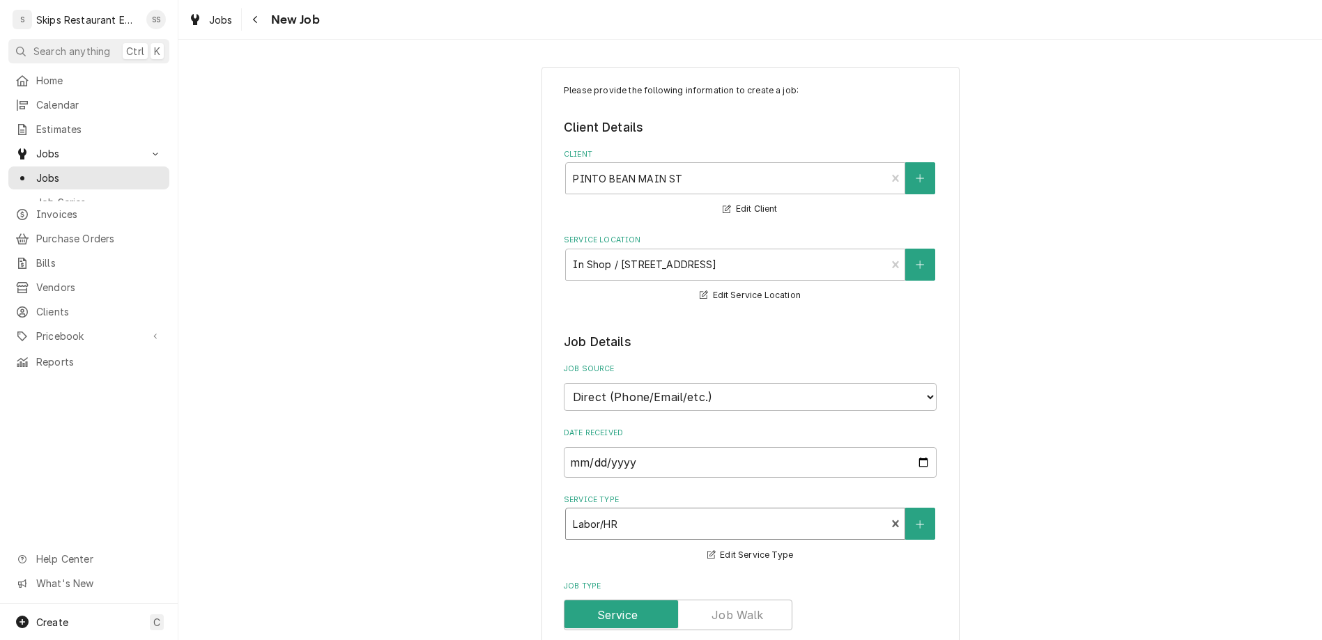
type textarea "x"
type textarea "F"
type textarea "x"
type textarea "Fr"
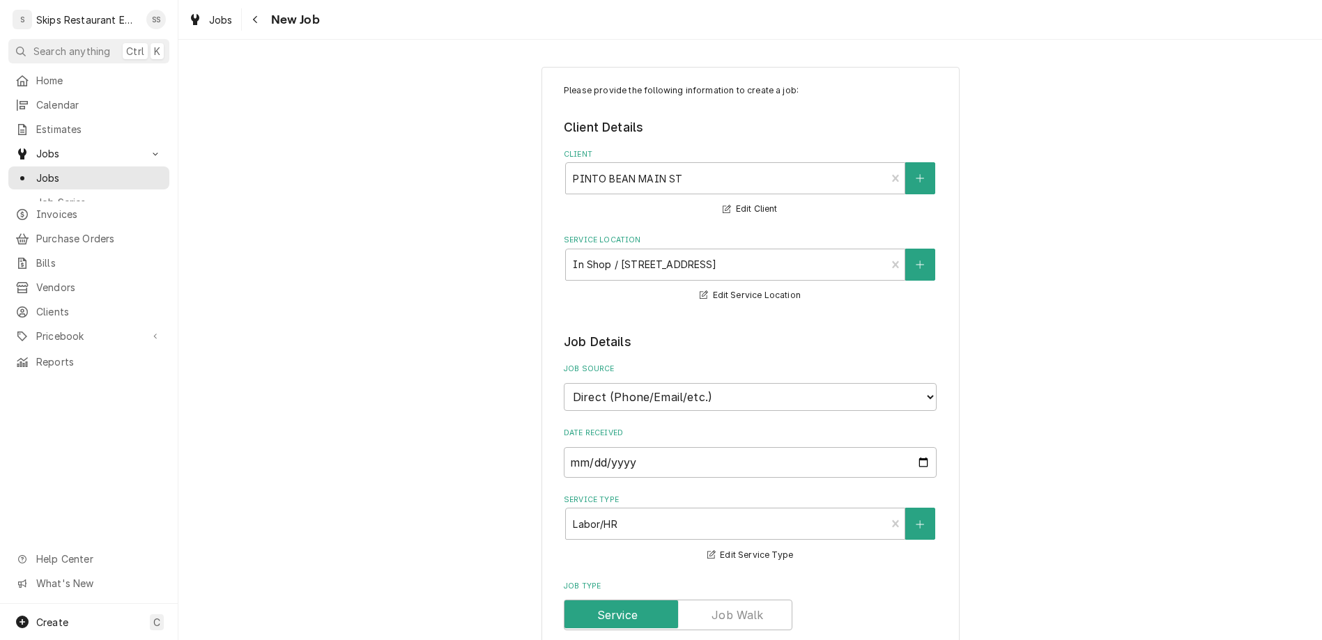
type textarea "x"
type textarea "Fro"
type textarea "x"
type textarea "Fron"
type textarea "x"
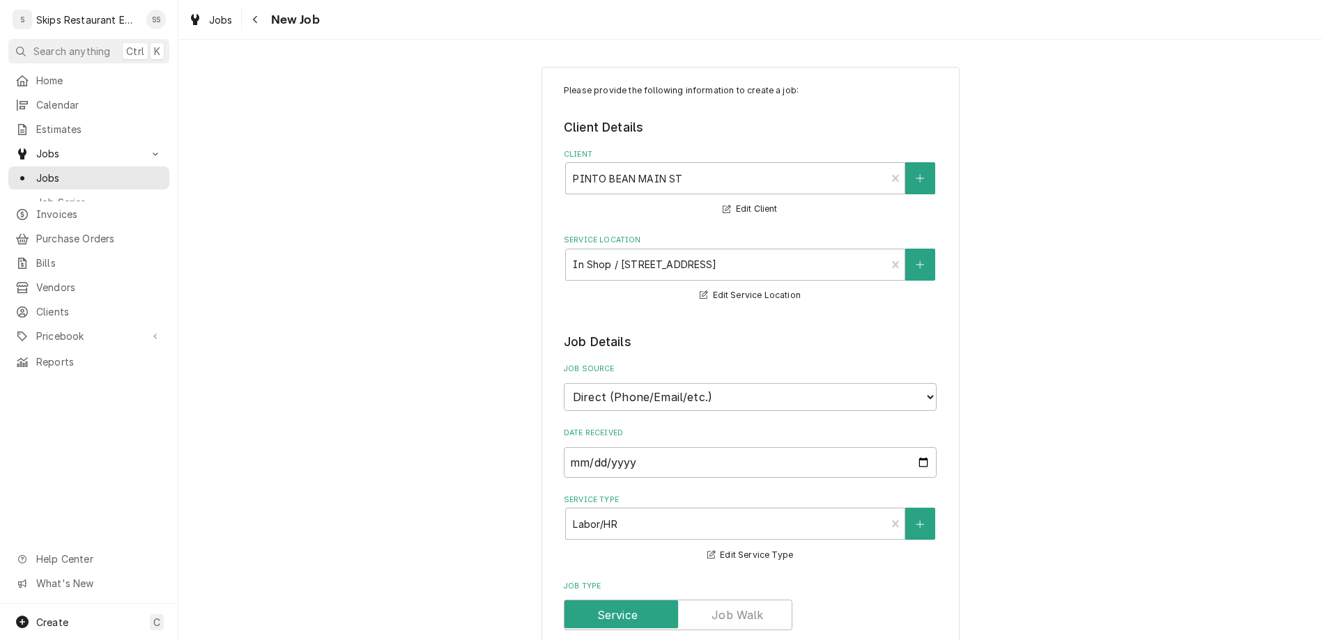
type textarea "Front"
type textarea "x"
type textarea "Front"
type textarea "x"
type textarea "Front P"
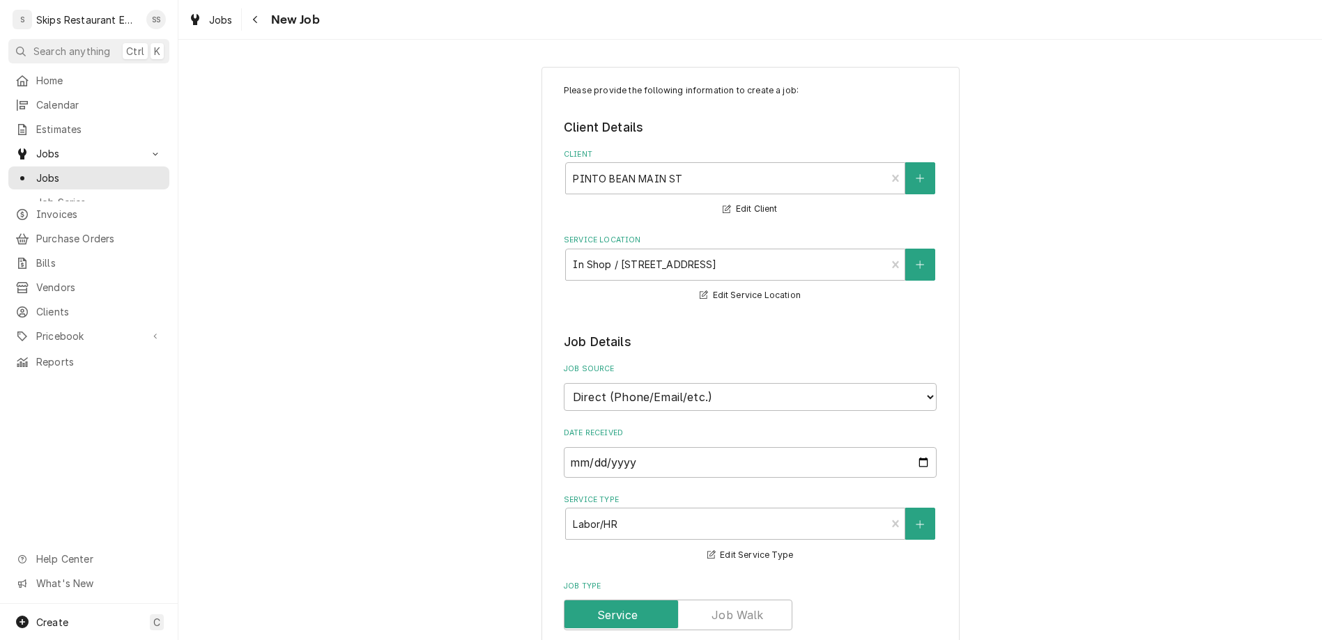
type textarea "x"
type textarea "Front Pl"
type textarea "x"
type textarea "Front Pla"
type textarea "x"
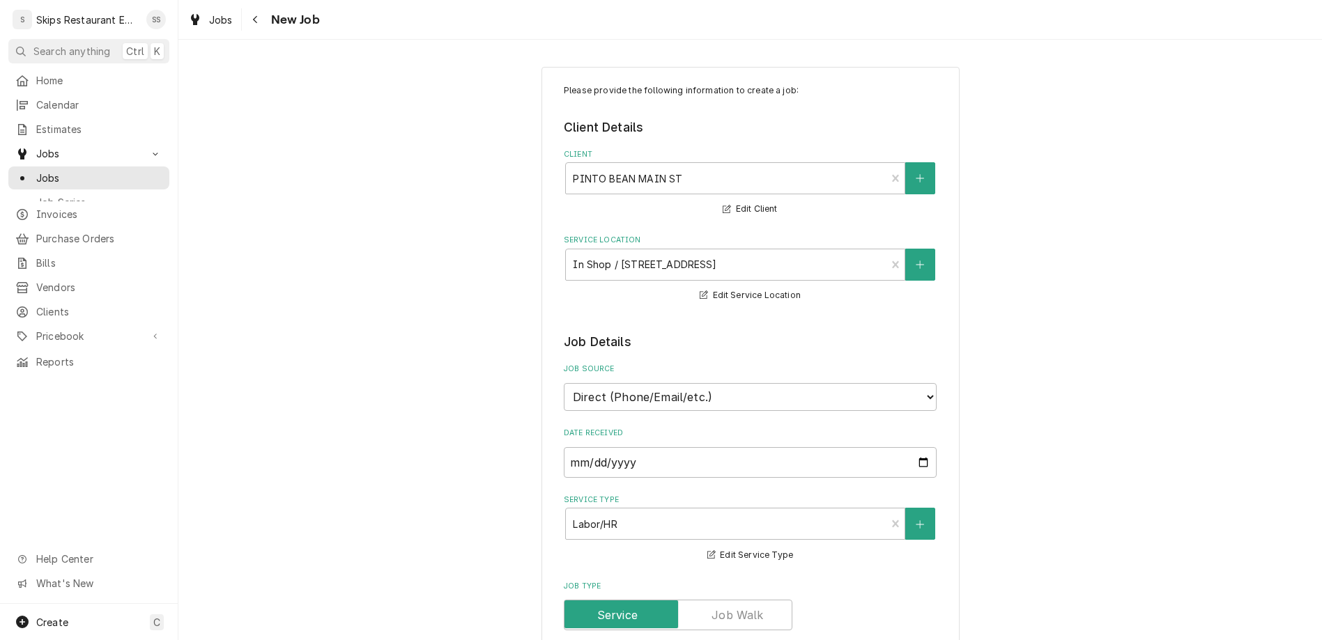
type textarea "Front Plat"
type textarea "x"
type textarea "Front Plate"
type textarea "x"
type textarea "Front Plate"
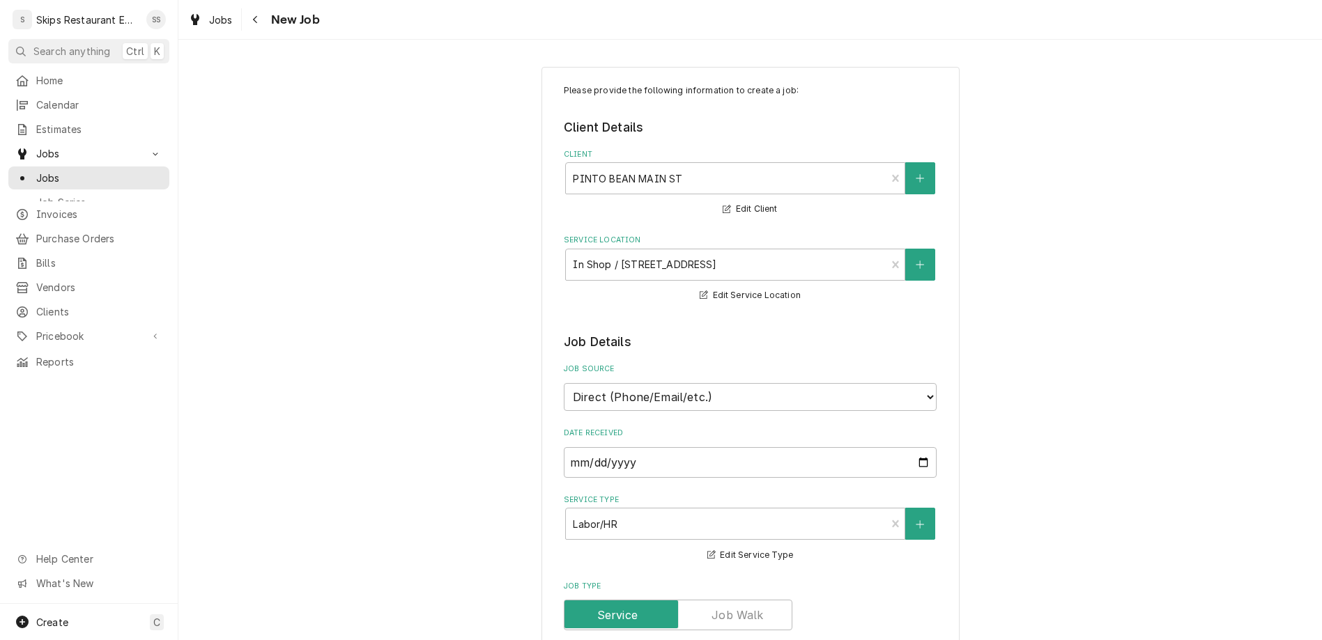
type textarea "x"
type textarea "Front Plate D"
type textarea "x"
type textarea "Front Plate Da"
type textarea "x"
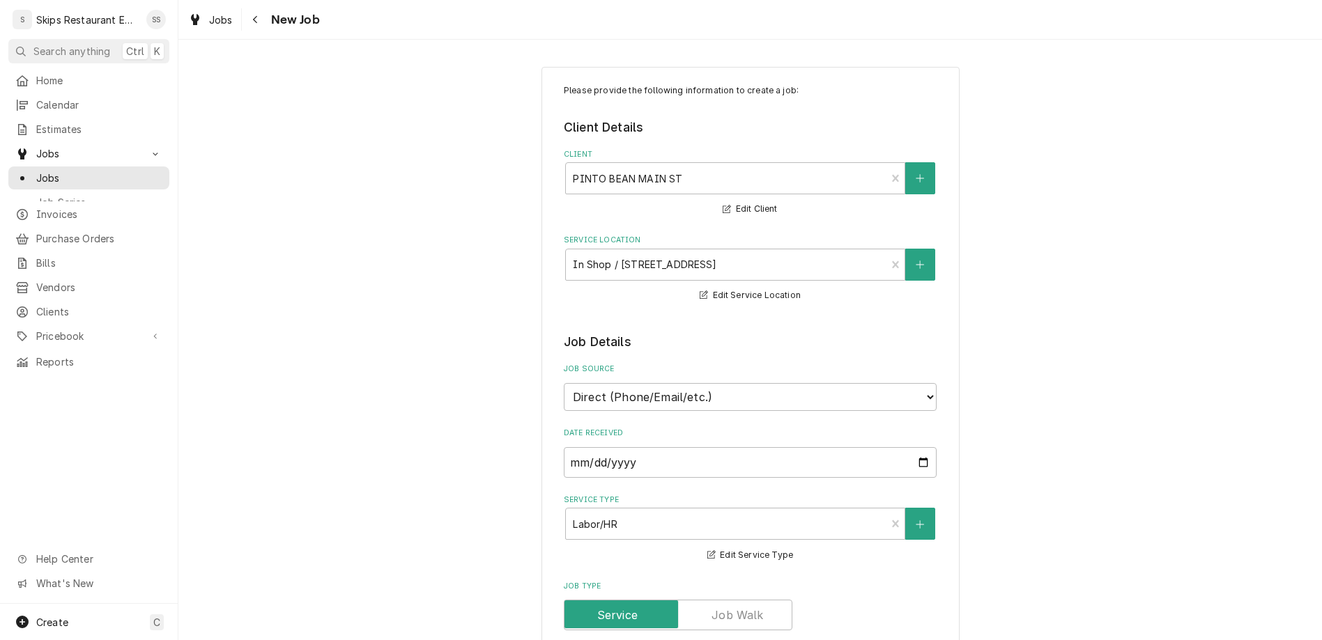
type textarea "Front Plate Dam"
type textarea "x"
type textarea "Front Plate Dama"
type textarea "x"
type textarea "Front Plate Damag"
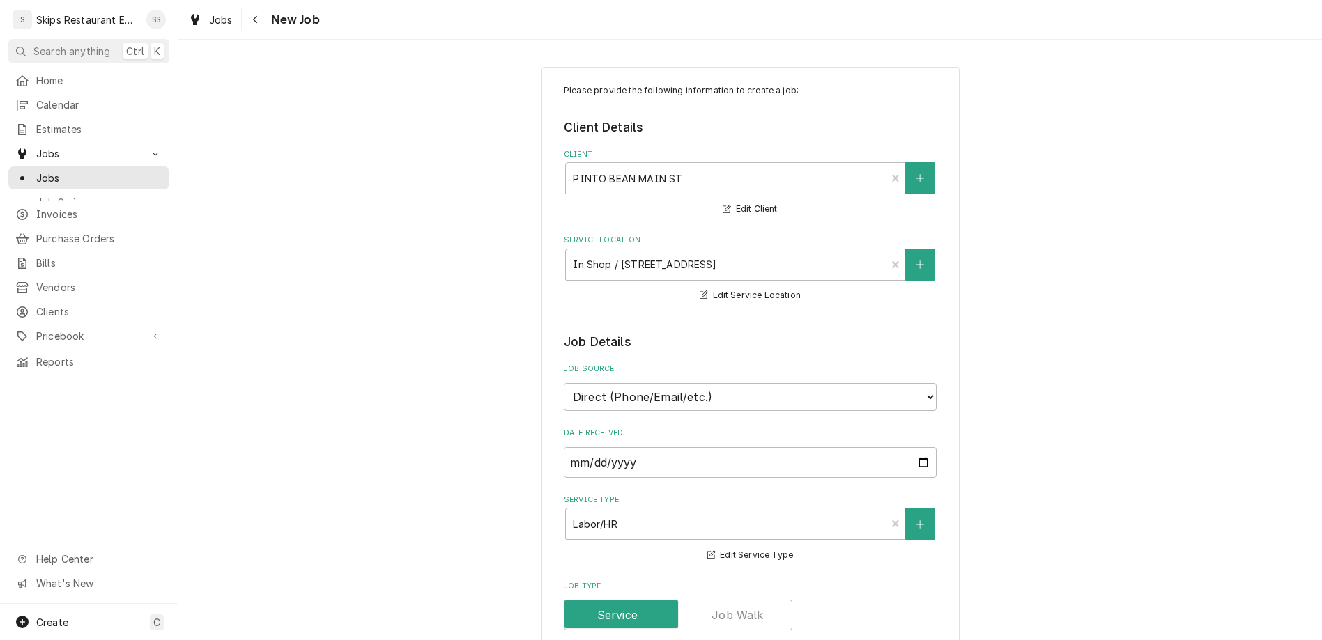
type textarea "x"
type textarea "Front Plate Damage"
type textarea "x"
type textarea "Front Plate Damaged"
type textarea "x"
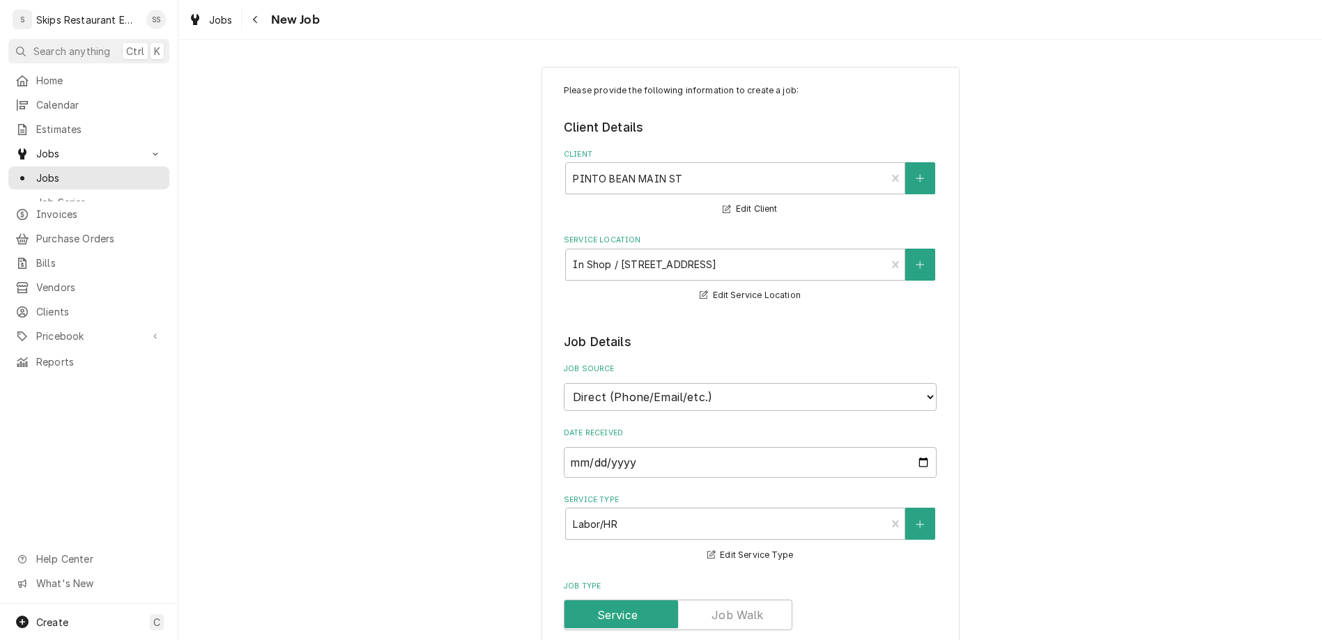
type textarea "Front Plate Damaged."
type textarea "x"
type textarea "Front Plate Damaged."
type textarea "x"
type textarea "Front Plate Damaged."
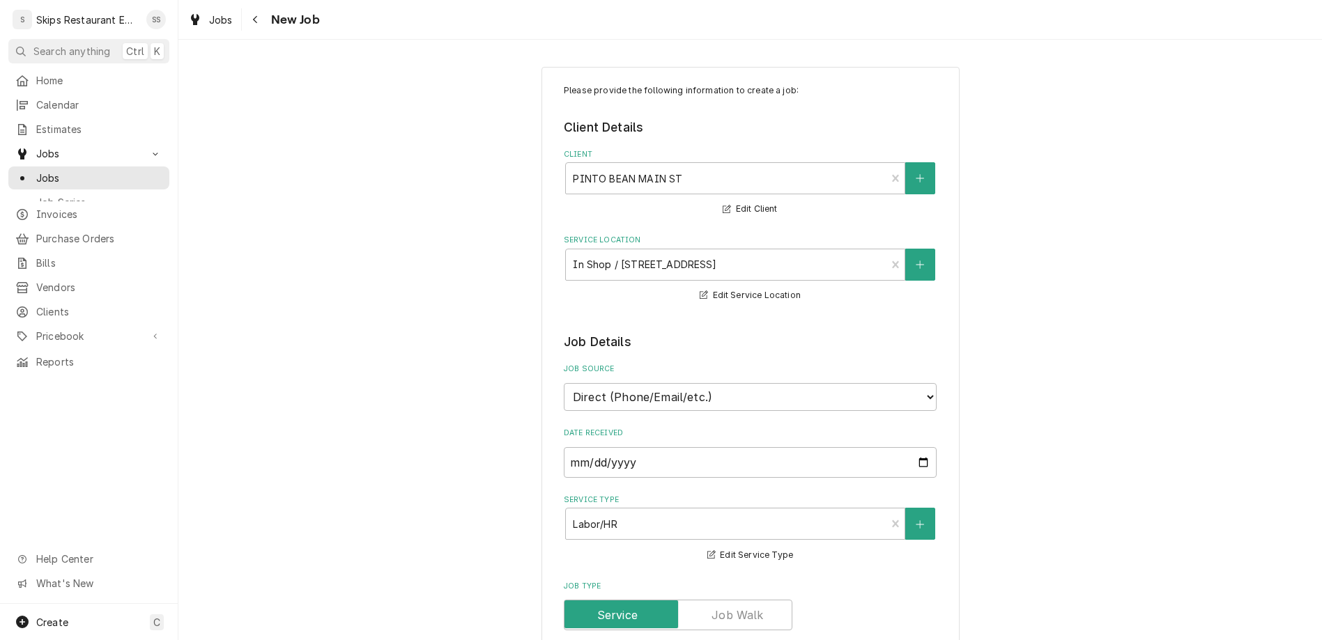
type textarea "x"
type textarea "Front Plate Damaged. S"
type textarea "x"
type textarea "Front Plate Damaged. So"
type textarea "x"
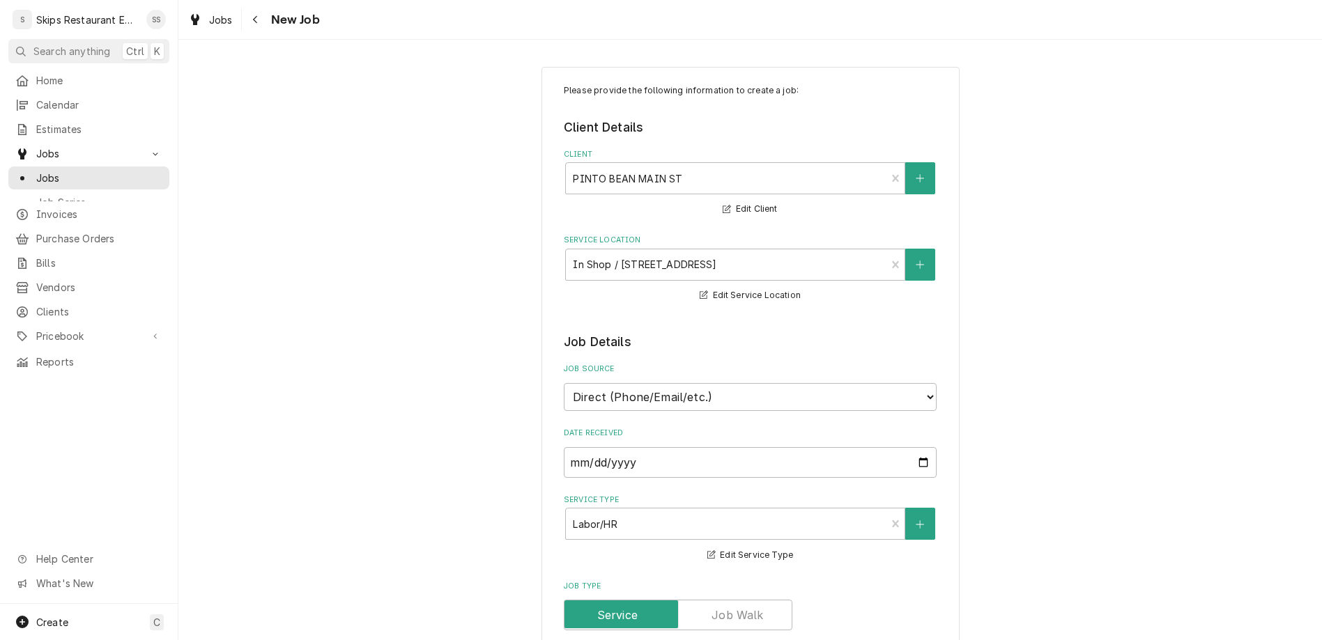
type textarea "Front Plate Damaged. Som"
type textarea "x"
type textarea "Front Plate Damaged. Some"
type textarea "x"
type textarea "Front Plate Damaged. Someo"
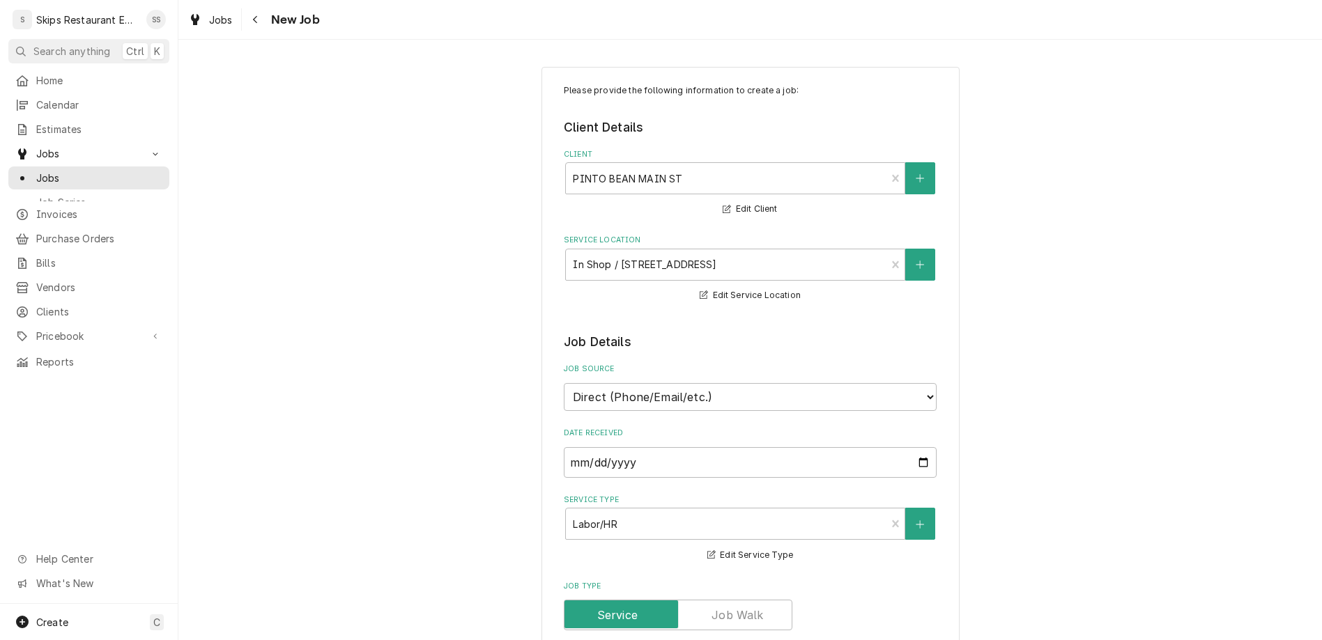
type textarea "x"
type textarea "Front Plate Damaged. Someon"
type textarea "x"
type textarea "Front Plate Damaged. Someone"
type textarea "x"
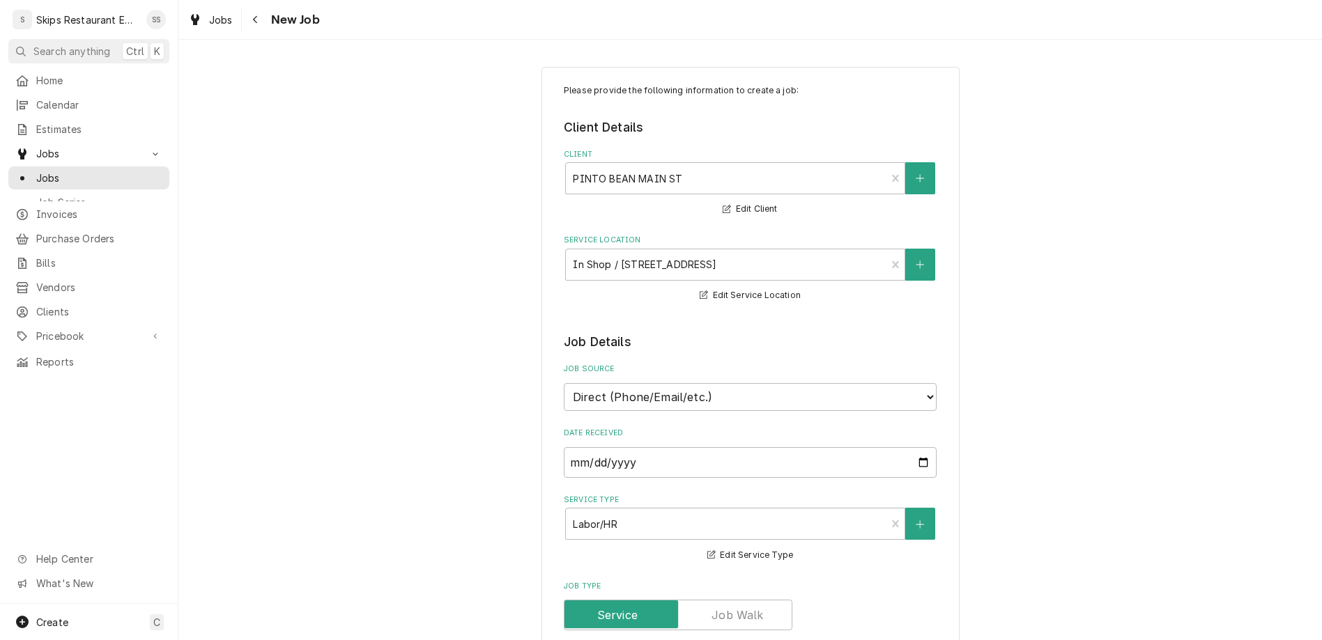
type textarea "Front Plate Damaged. Someone"
type textarea "x"
type textarea "Front Plate Damaged. Someone t"
type textarea "x"
type textarea "Front Plate Damaged. Someone tr"
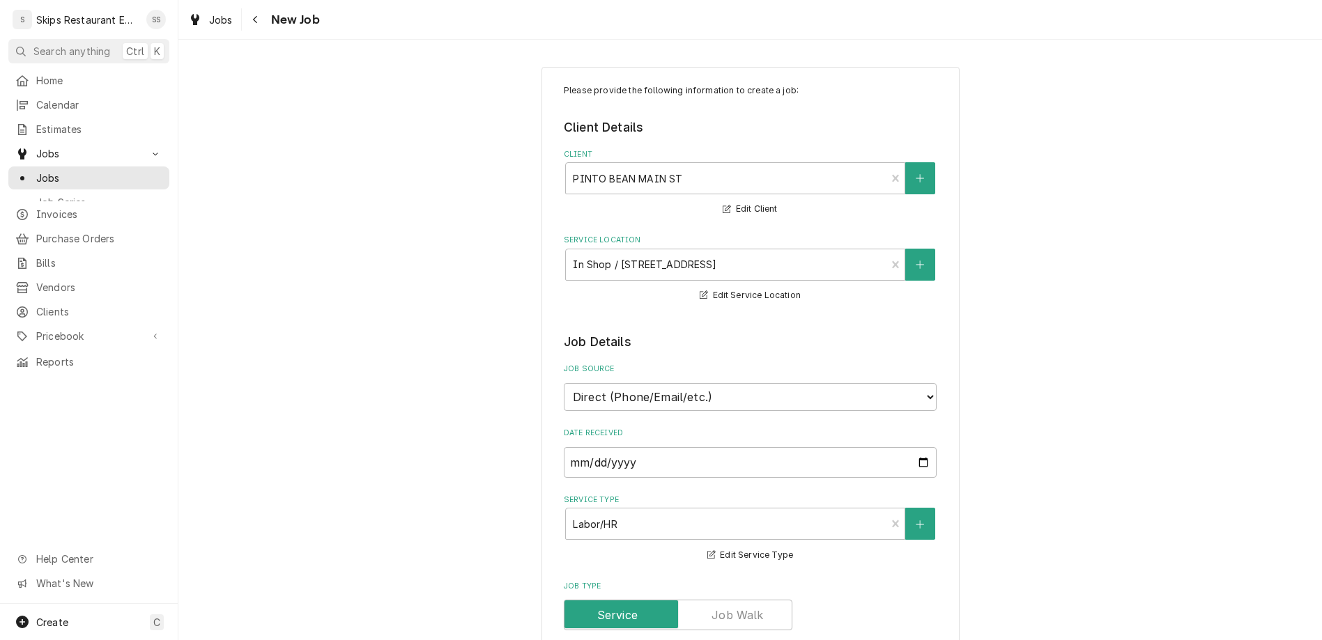
type textarea "x"
type textarea "Front Plate Damaged. Someone tri"
type textarea "x"
type textarea "Front Plate Damaged. Someone trie"
type textarea "x"
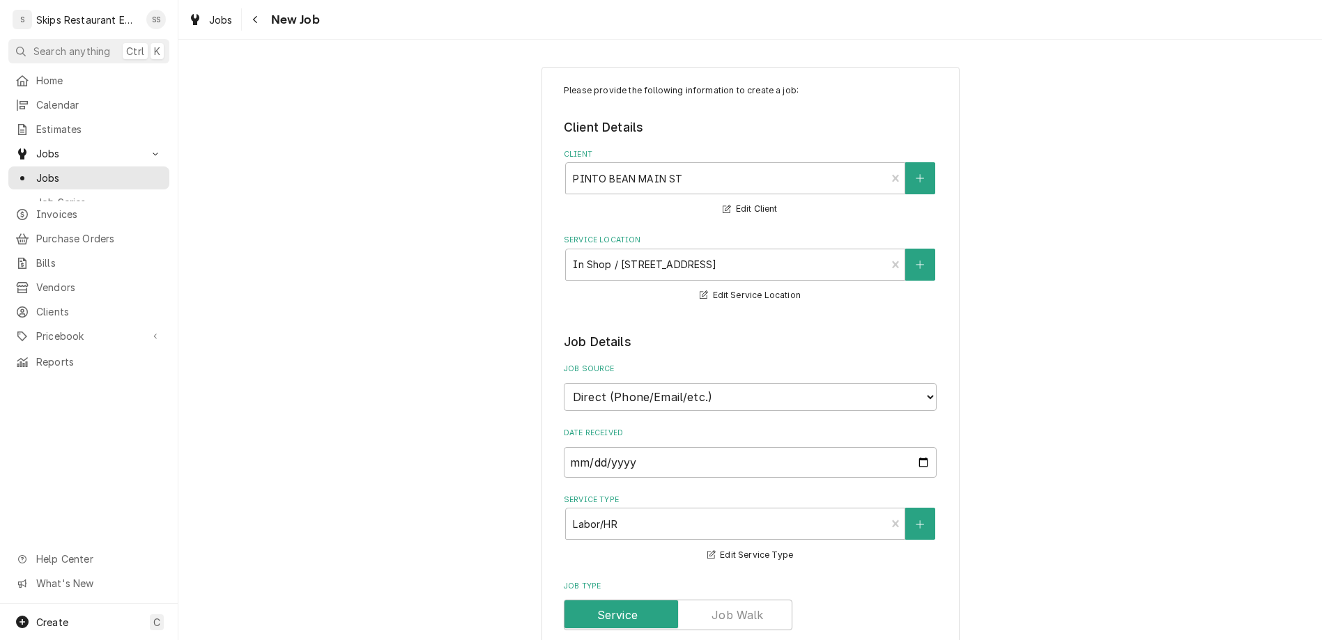
type textarea "Front Plate Damaged. Someone tried"
type textarea "x"
type textarea "Front Plate Damaged. Someone tried"
type textarea "x"
type textarea "Front Plate Damaged. Someone tried t"
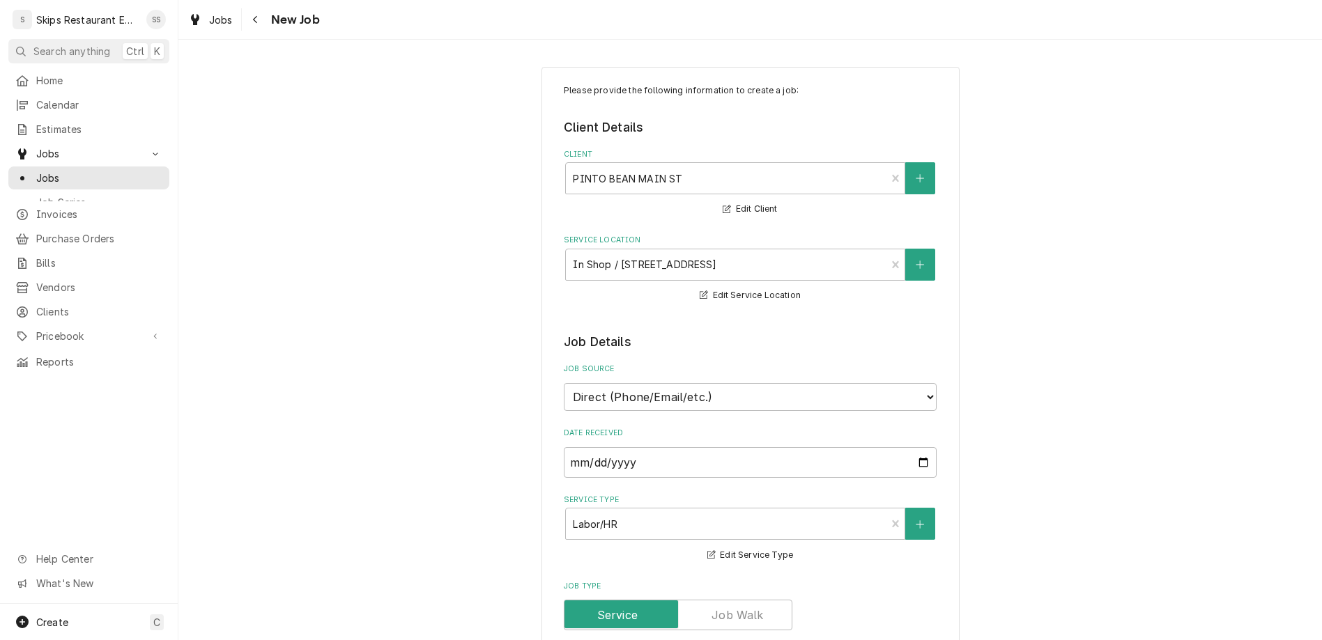
type textarea "x"
type textarea "Front Plate Damaged. Someone tried to"
type textarea "x"
type textarea "Front Plate Damaged. Someone tried to"
type textarea "x"
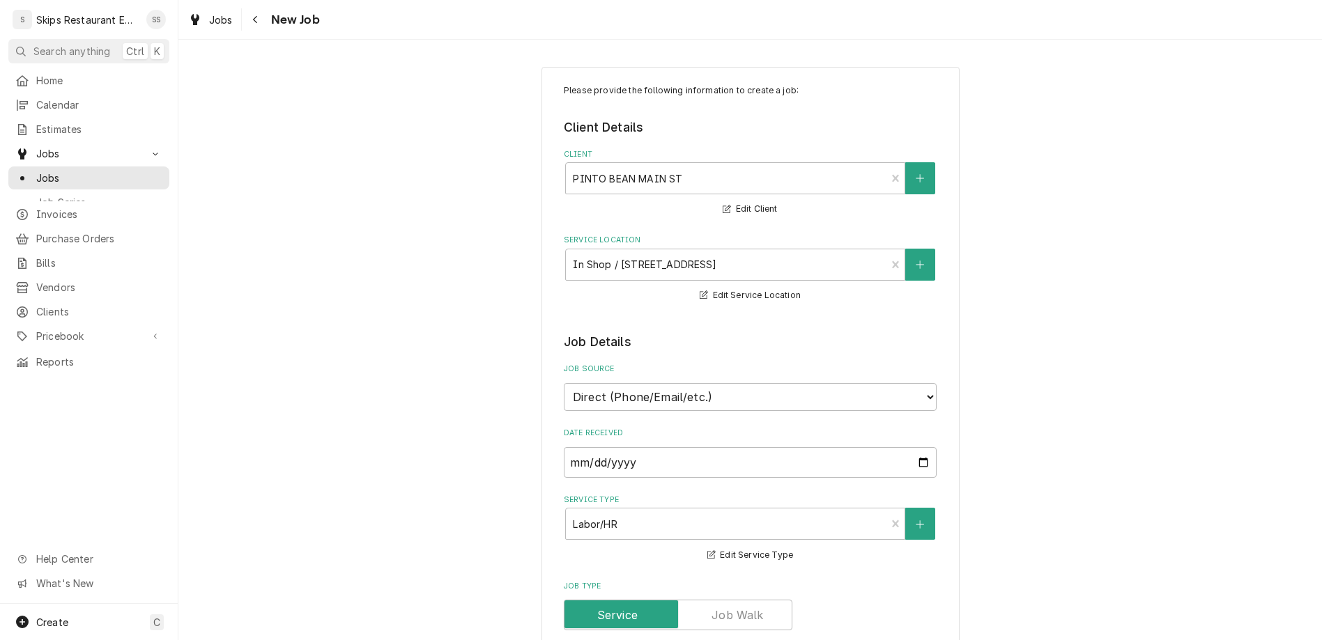
type textarea "Front Plate Damaged. Someone tried to p"
type textarea "x"
type textarea "Front Plate Damaged. Someone tried to pu"
type textarea "x"
type textarea "Front Plate Damaged. Someone tried to put"
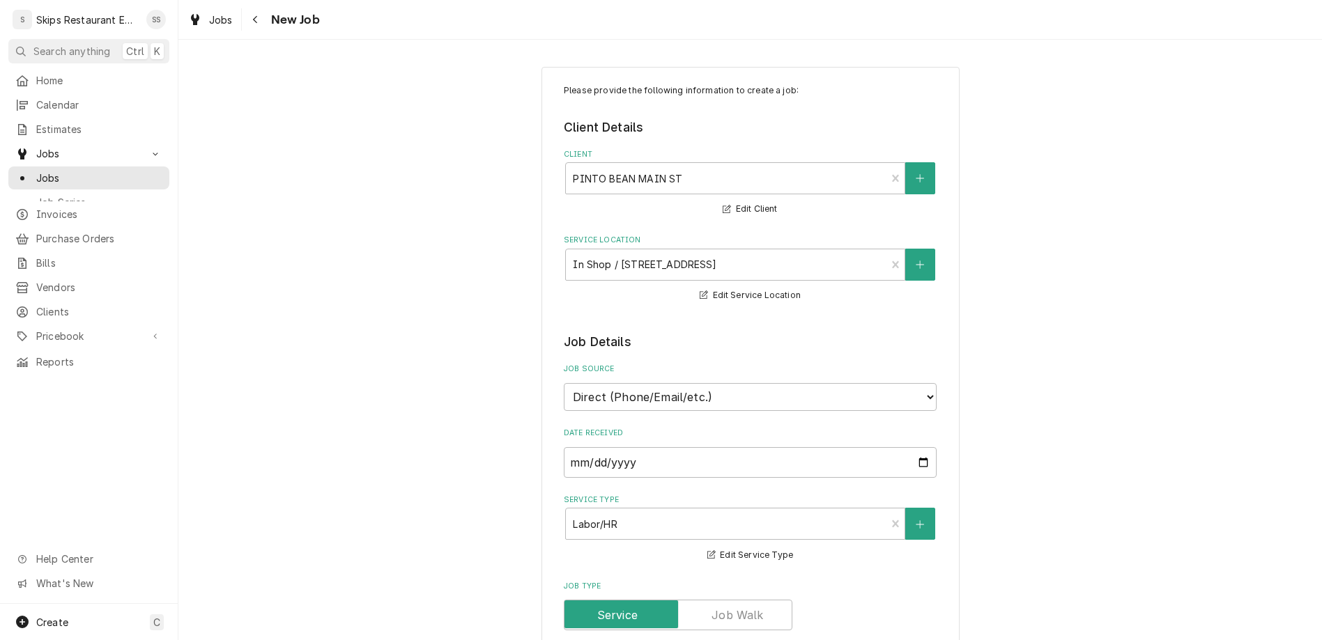
type textarea "x"
type textarea "Front Plate Damaged. Someone tried to put"
type textarea "x"
type textarea "Front Plate Damaged. Someone tried to put"
type textarea "x"
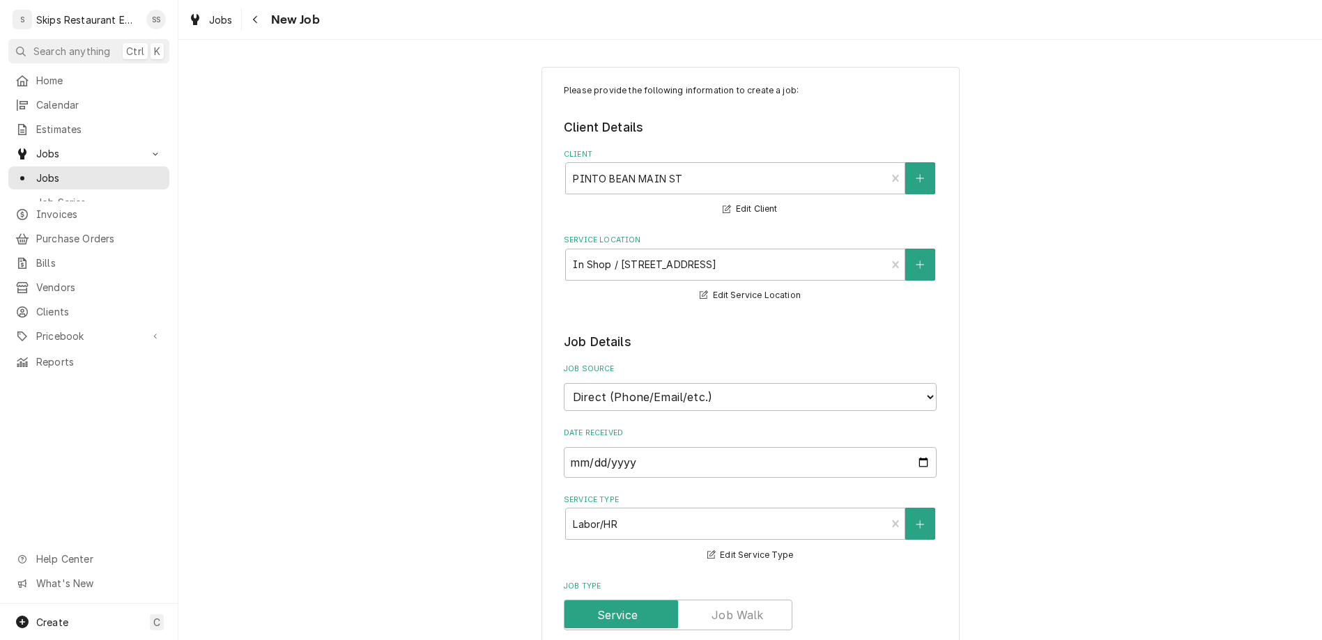
type textarea "Front Plate Damaged. Someone tried to pu"
type textarea "x"
type textarea "Front Plate Damaged. Someone tried to p"
type textarea "x"
type textarea "Front Plate Damaged. Someone tried to"
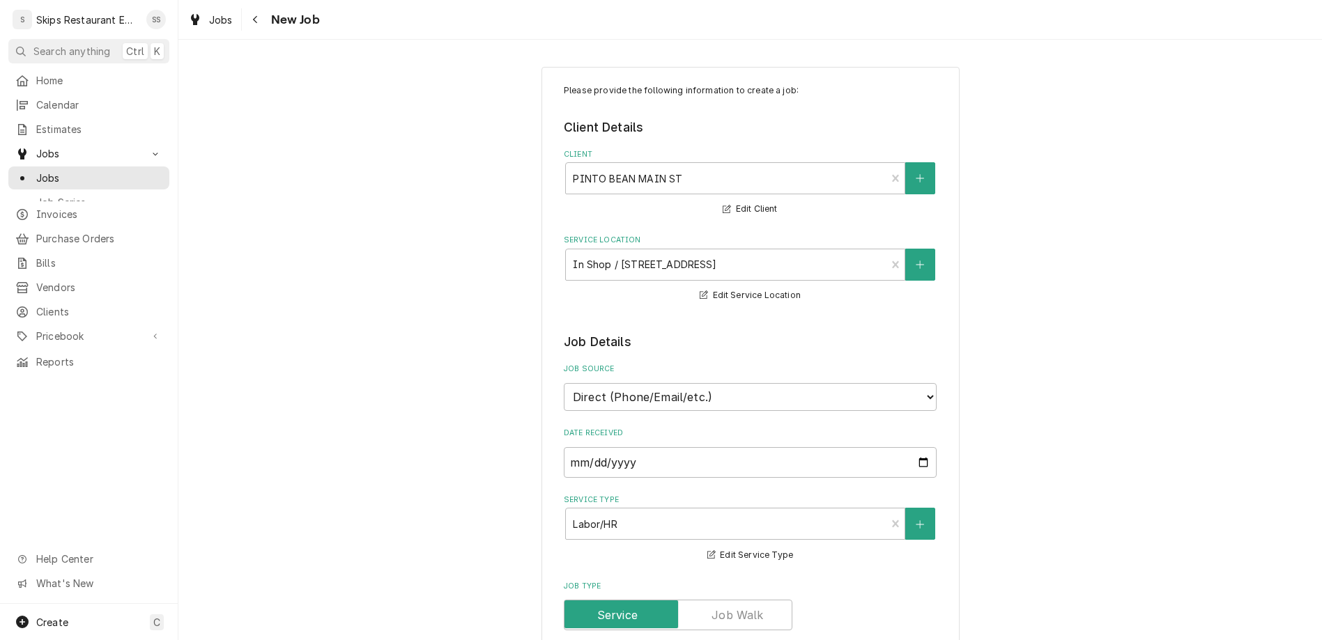
type textarea "x"
type textarea "Front Plate Damaged. Someone tried to t"
type textarea "x"
type textarea "Front Plate Damaged. Someone tried to ta"
type textarea "x"
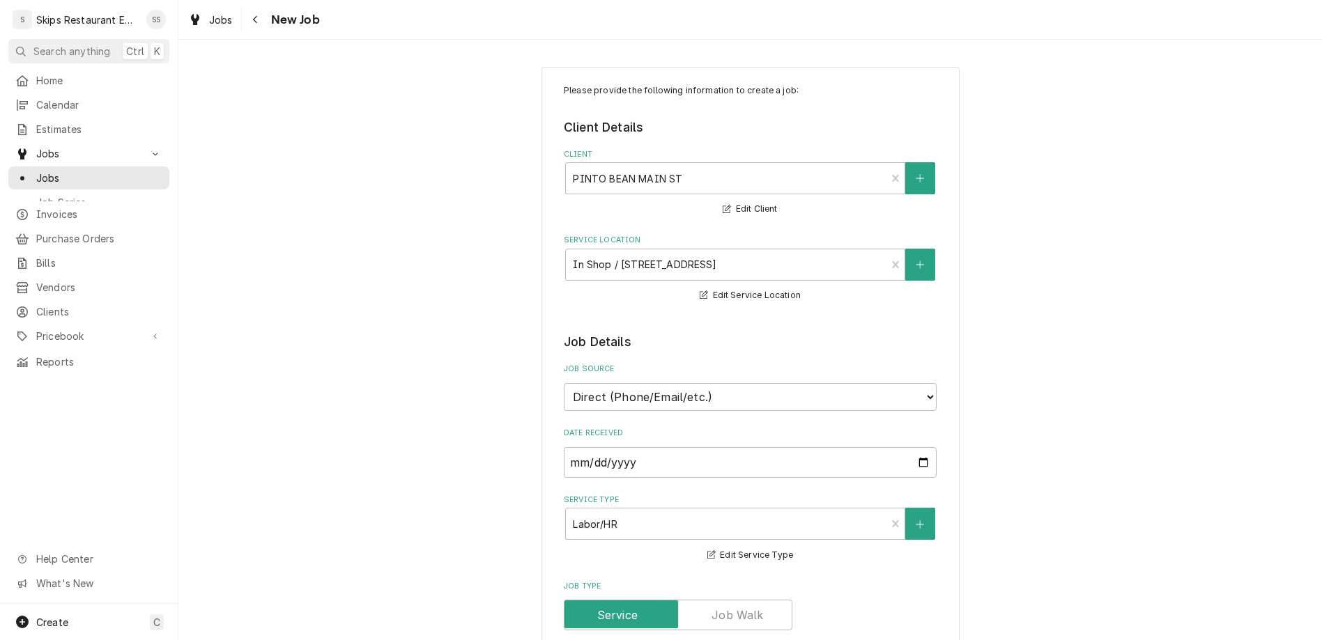
type textarea "Front Plate Damaged. Someone tried to tak"
type textarea "x"
type textarea "Front Plate Damaged. Someone tried to take"
type textarea "x"
type textarea "Front Plate Damaged. Someone tried to take"
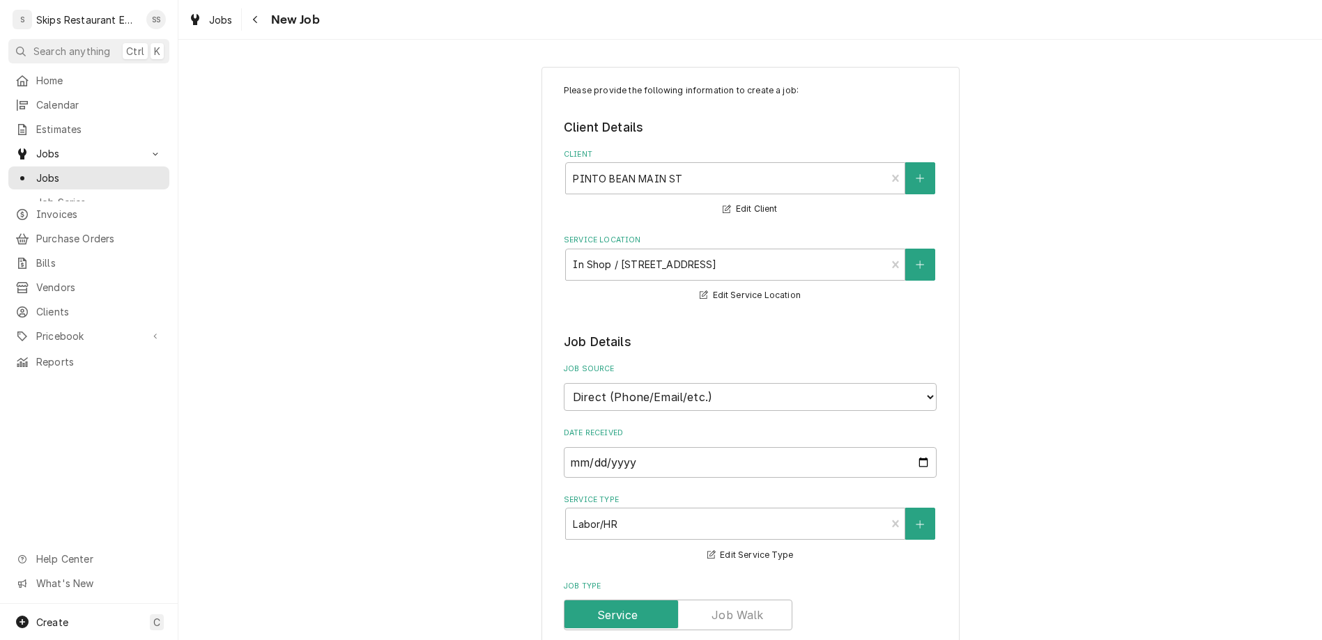
type textarea "x"
type textarea "Front Plate Damaged. Someone tried to take a"
type textarea "x"
type textarea "Front Plate Damaged. Someone tried to take ap"
type textarea "x"
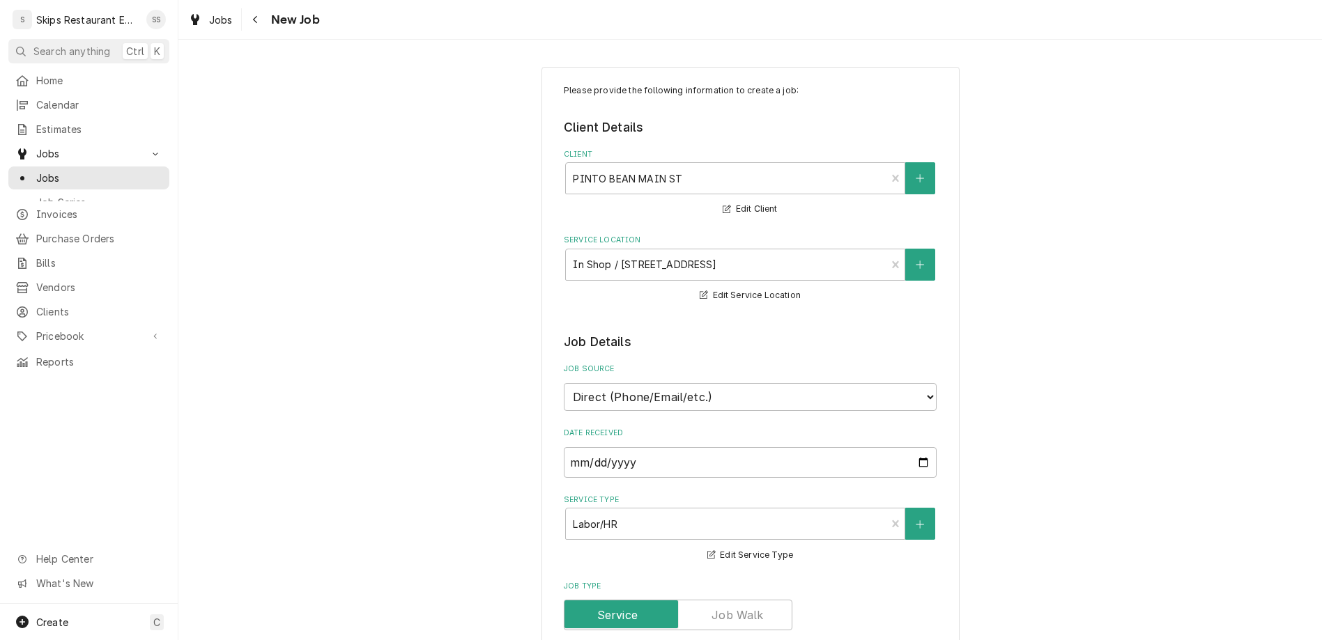
type textarea "Front Plate Damaged. Someone tried to take apa"
type textarea "x"
type textarea "Front Plate Damaged. Someone tried to take apar"
type textarea "x"
type textarea "Front Plate Damaged. Someone tried to take apart"
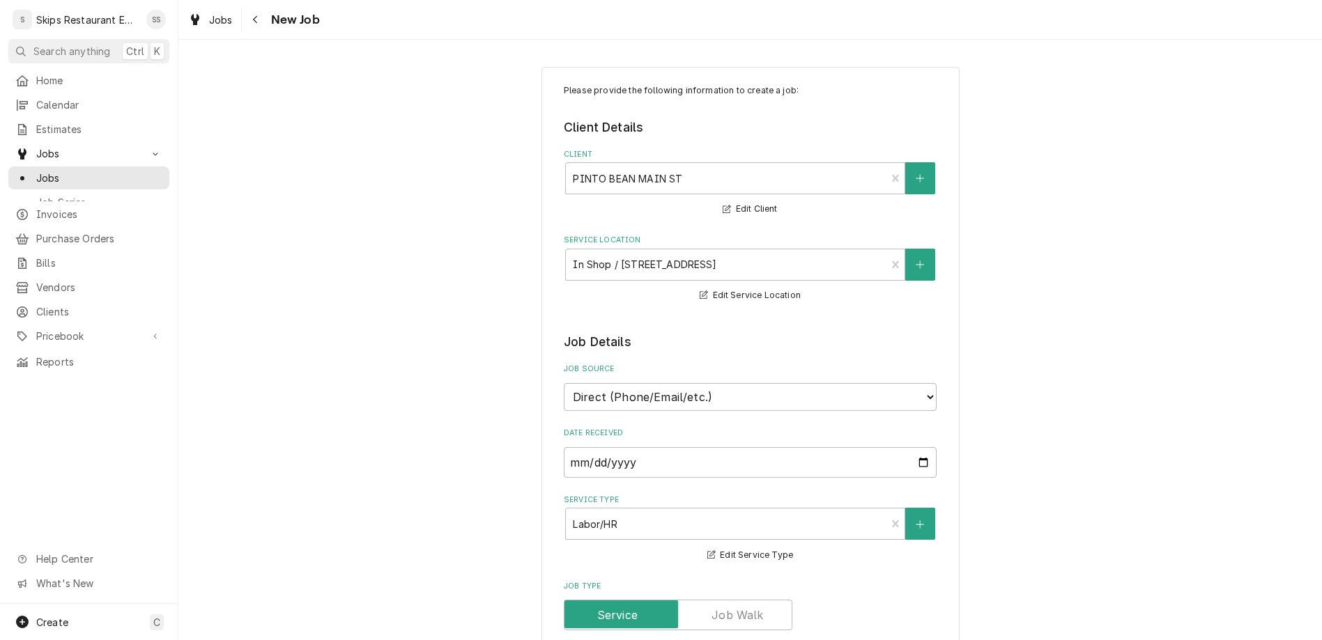
type textarea "x"
type textarea "Front Plate Damaged. Someone tried to take apart"
type textarea "x"
type textarea "Front Plate Damaged. Someone tried to take apart a"
type textarea "x"
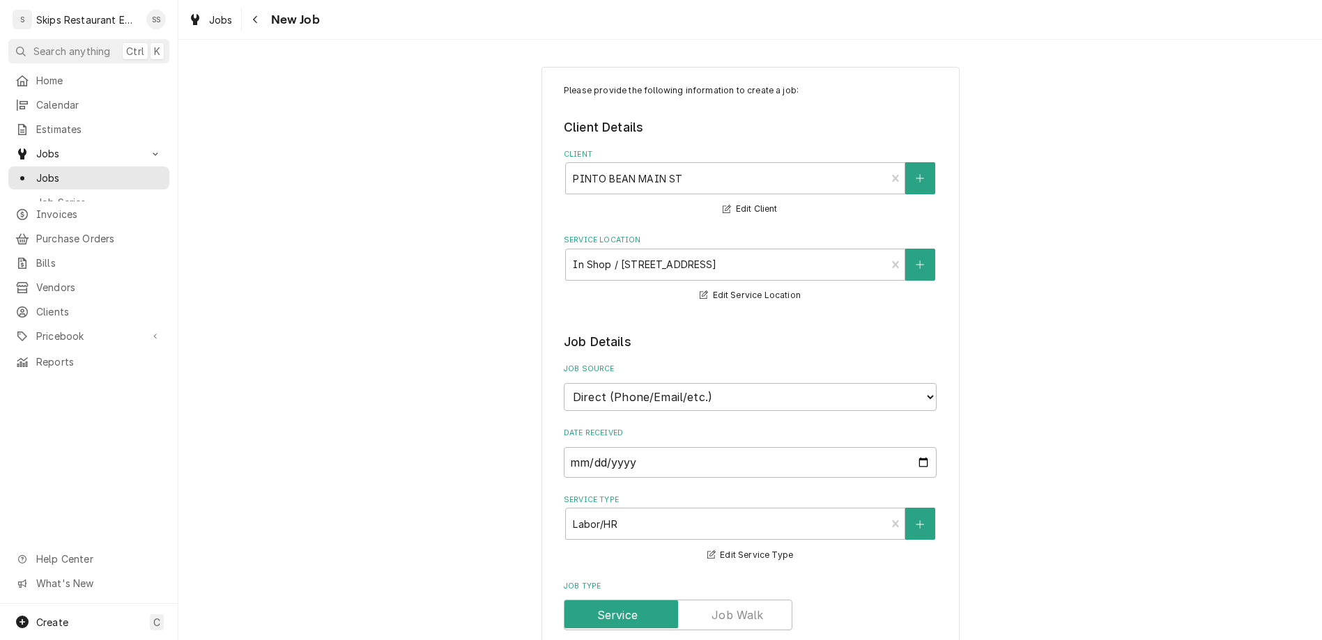
type textarea "Front Plate Damaged. Someone tried to take apart an"
type textarea "x"
type textarea "Front Plate Damaged. Someone tried to take apart and"
type textarea "x"
type textarea "Front Plate Damaged. Someone tried to take apart and"
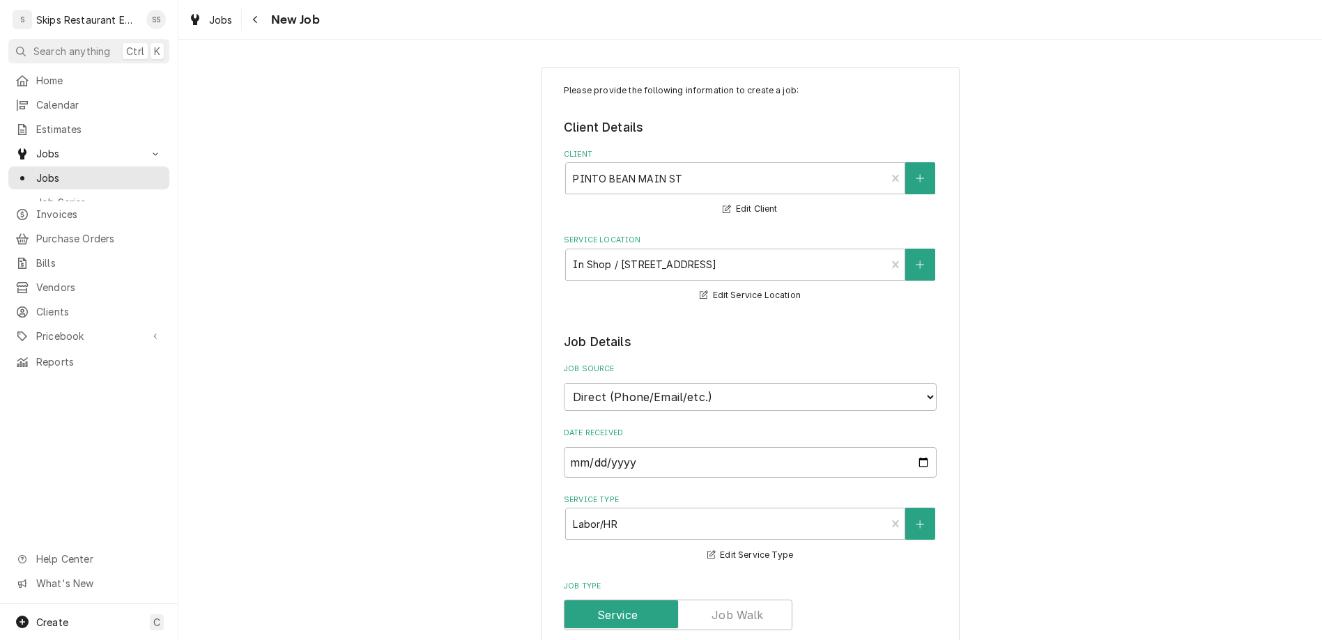
type textarea "x"
type textarea "Front Plate Damaged. Someone tried to take apart and p"
type textarea "x"
type textarea "Front Plate Damaged. Someone tried to take apart and pu"
type textarea "x"
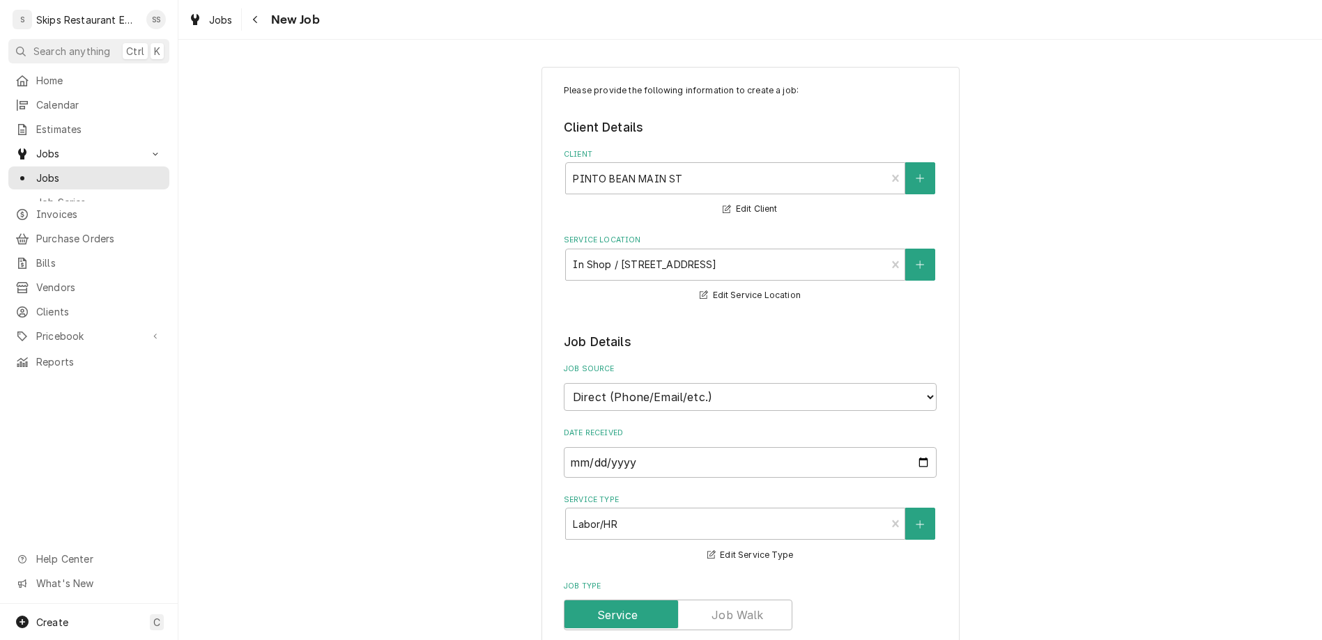
type textarea "Front Plate Damaged. Someone tried to take apart and put"
type textarea "x"
type textarea "Front Plate Damaged. Someone tried to take apart and put"
type textarea "x"
type textarea "Front Plate Damaged. Someone tried to take apart and put b"
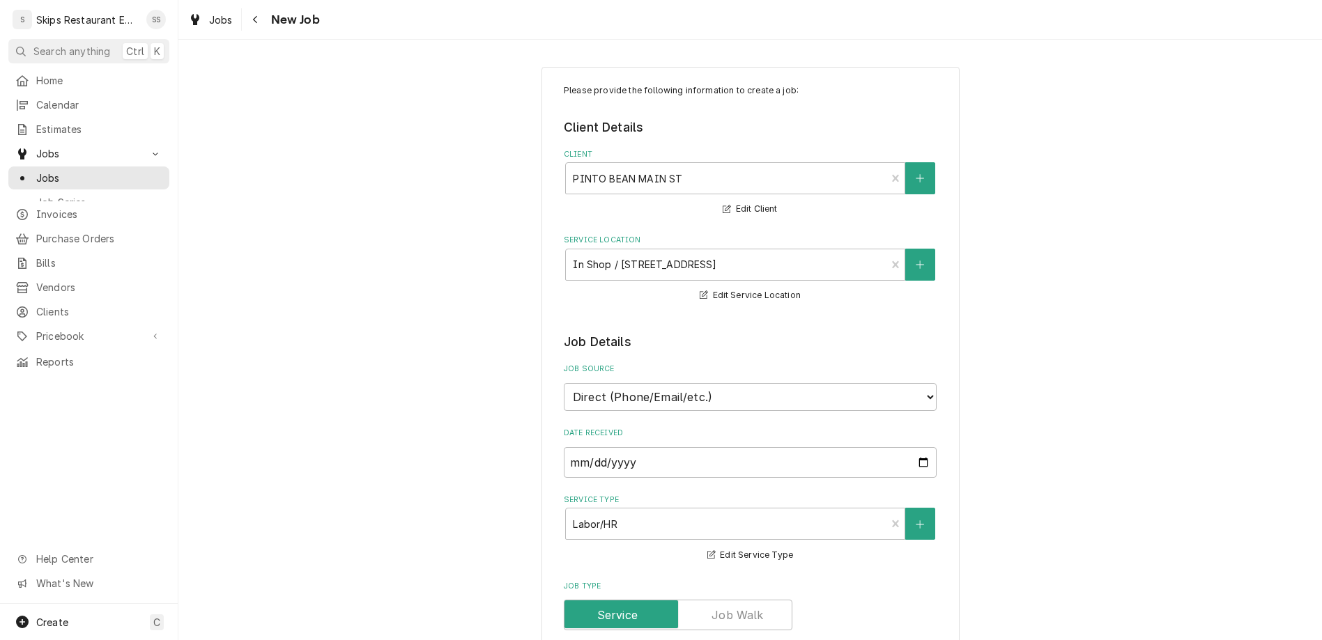
type textarea "x"
type textarea "Front Plate Damaged. Someone tried to take apart and put ba"
type textarea "x"
type textarea "Front Plate Damaged. Someone tried to take apart and put bac"
type textarea "x"
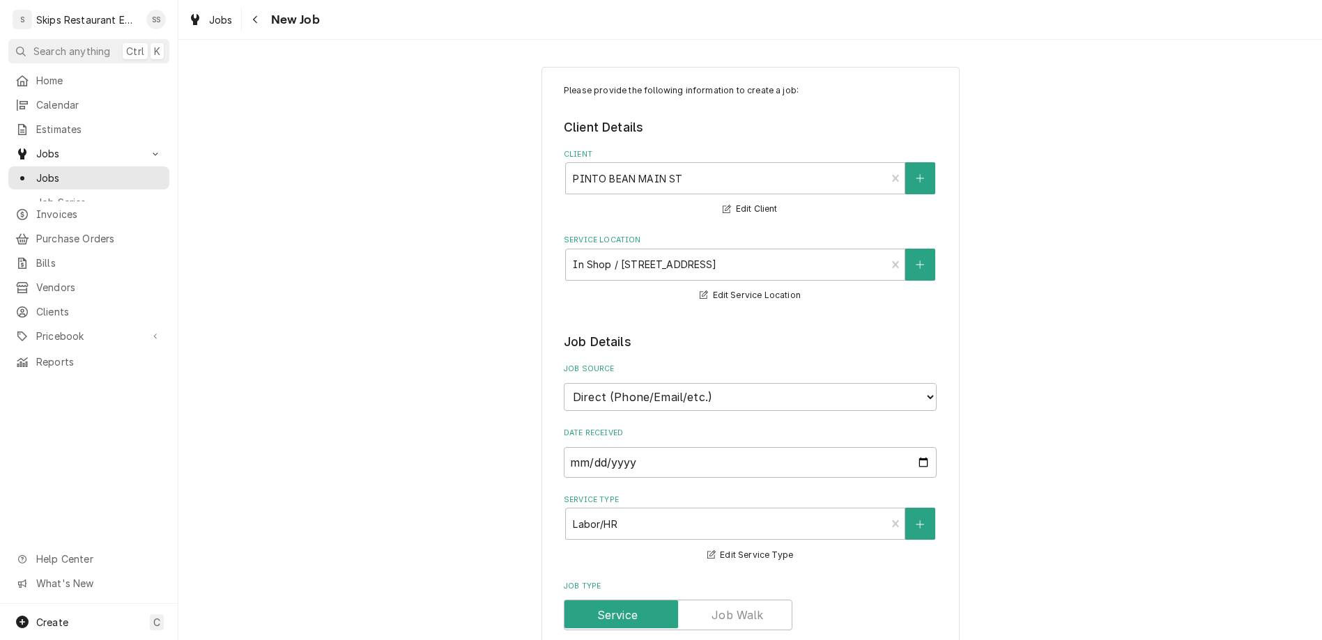
type textarea "Front Plate Damaged. Someone tried to take apart and put back"
type textarea "x"
type textarea "Front Plate Damaged. Someone tried to take apart and put back"
type textarea "x"
type textarea "Front Plate Damaged. Someone tried to take apart and put back a"
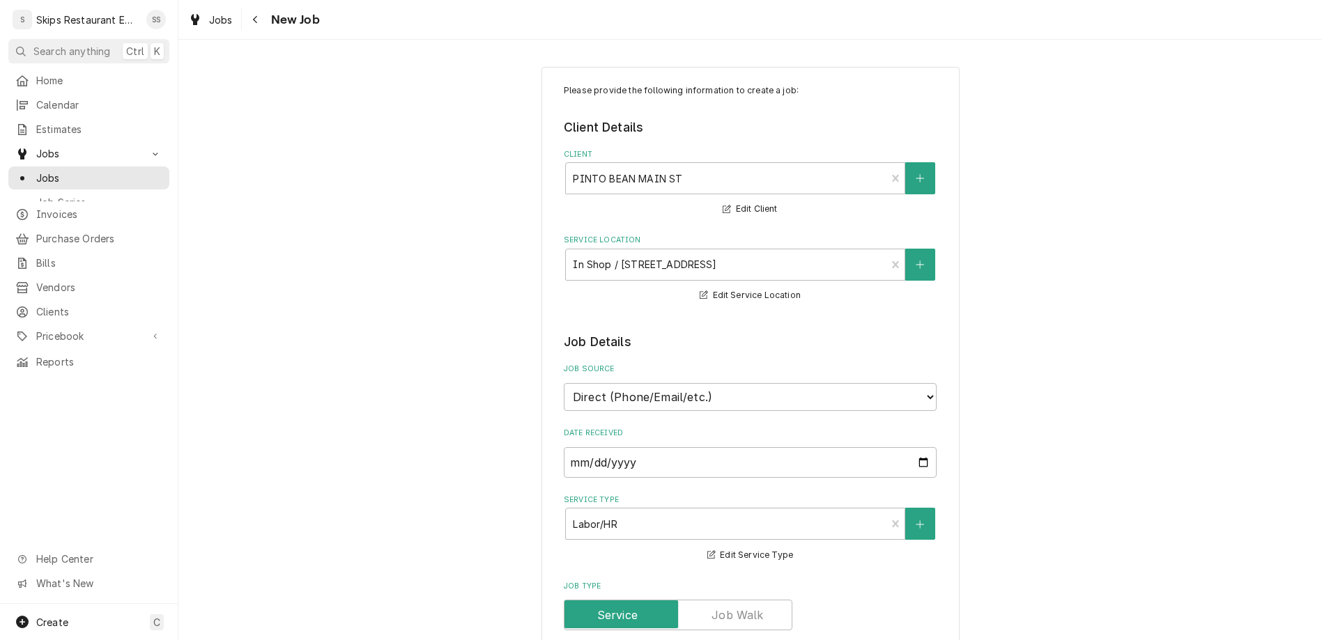
type textarea "x"
type textarea "Front Plate Damaged. Someone tried to take apart and put back and"
type textarea "x"
type textarea "Front Plate Damaged. Someone tried to take apart and put back and"
type textarea "x"
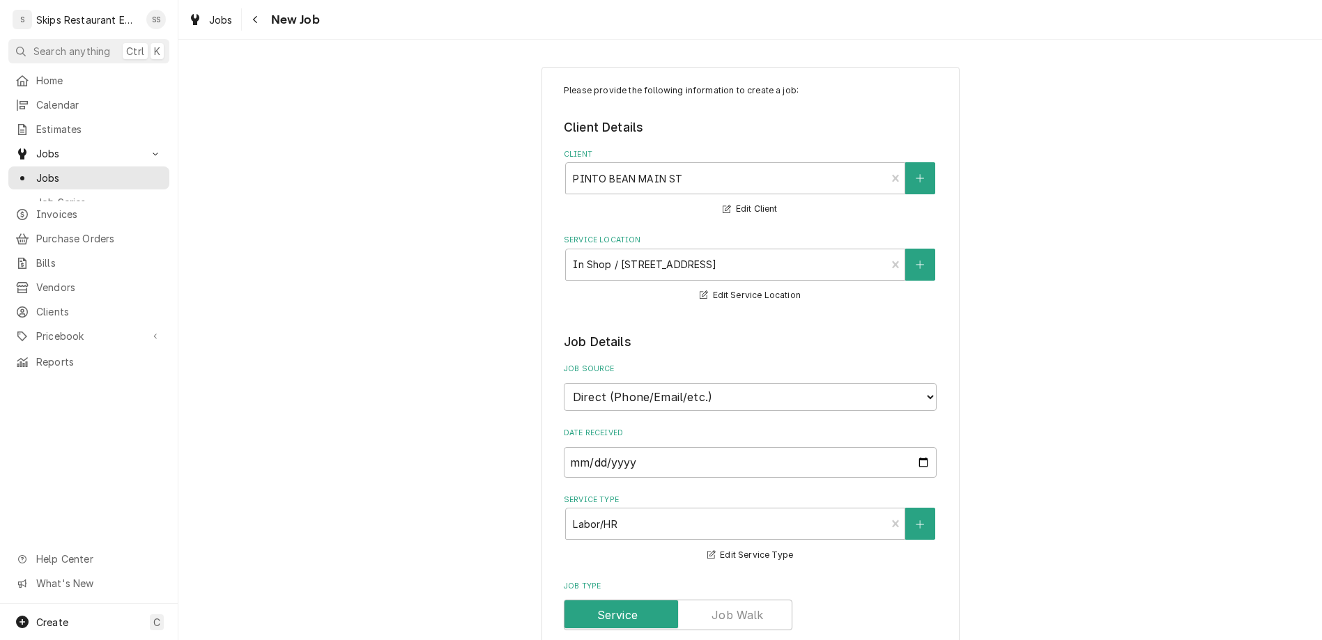
type textarea "Front Plate Damaged. Someone tried to take apart and put back and m"
type textarea "x"
type textarea "Front Plate Damaged. Someone tried to take apart and put back and me"
type textarea "x"
type textarea "Front Plate Damaged. Someone tried to take apart and put back and mes"
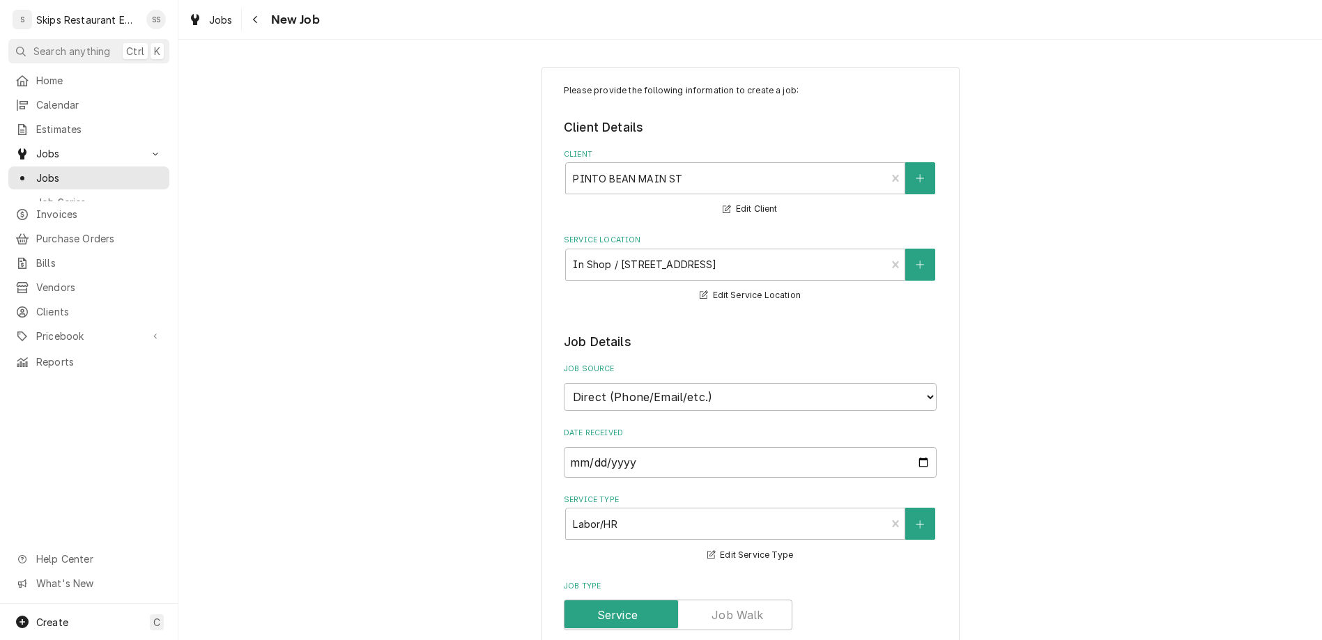
type textarea "x"
type textarea "Front Plate Damaged. Someone tried to take apart and put back and mess"
type textarea "x"
type textarea "Front Plate Damaged. Someone tried to take apart and put back and messe"
type textarea "x"
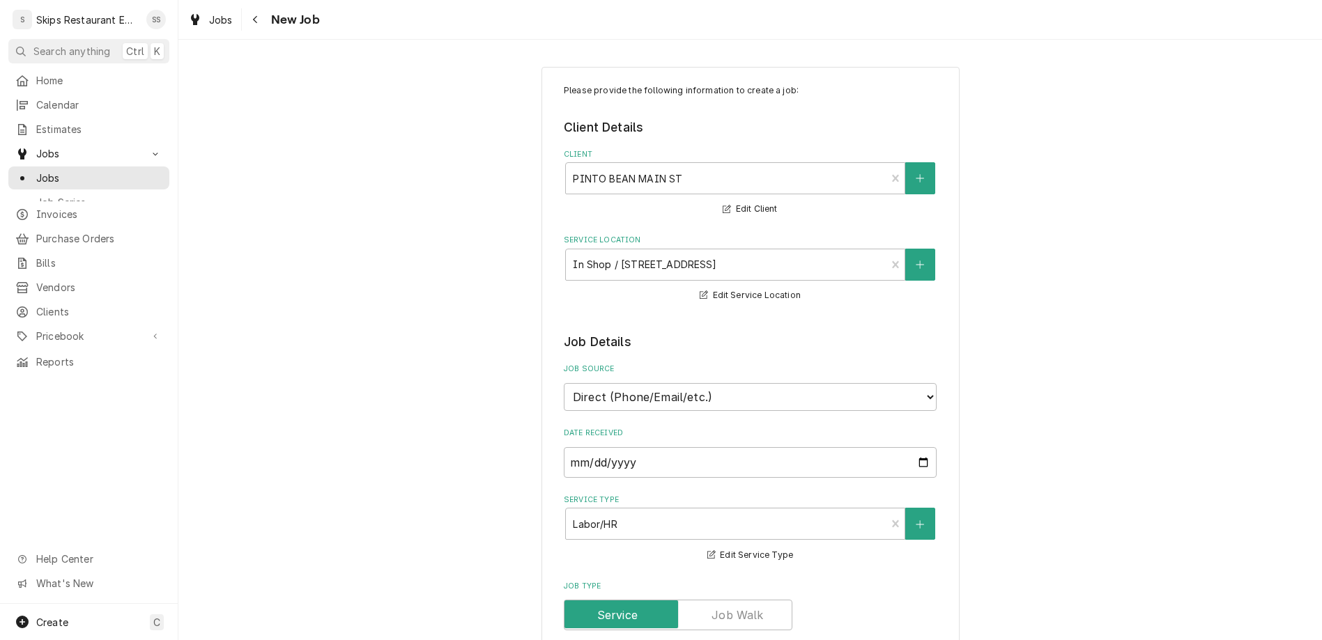
type textarea "Front Plate Damaged. Someone tried to take apart and put back and messed"
type textarea "x"
type textarea "Front Plate Damaged. Someone tried to take apart and put back and messed"
type textarea "x"
type textarea "Front Plate Damaged. Someone tried to take apart and put back and messed u"
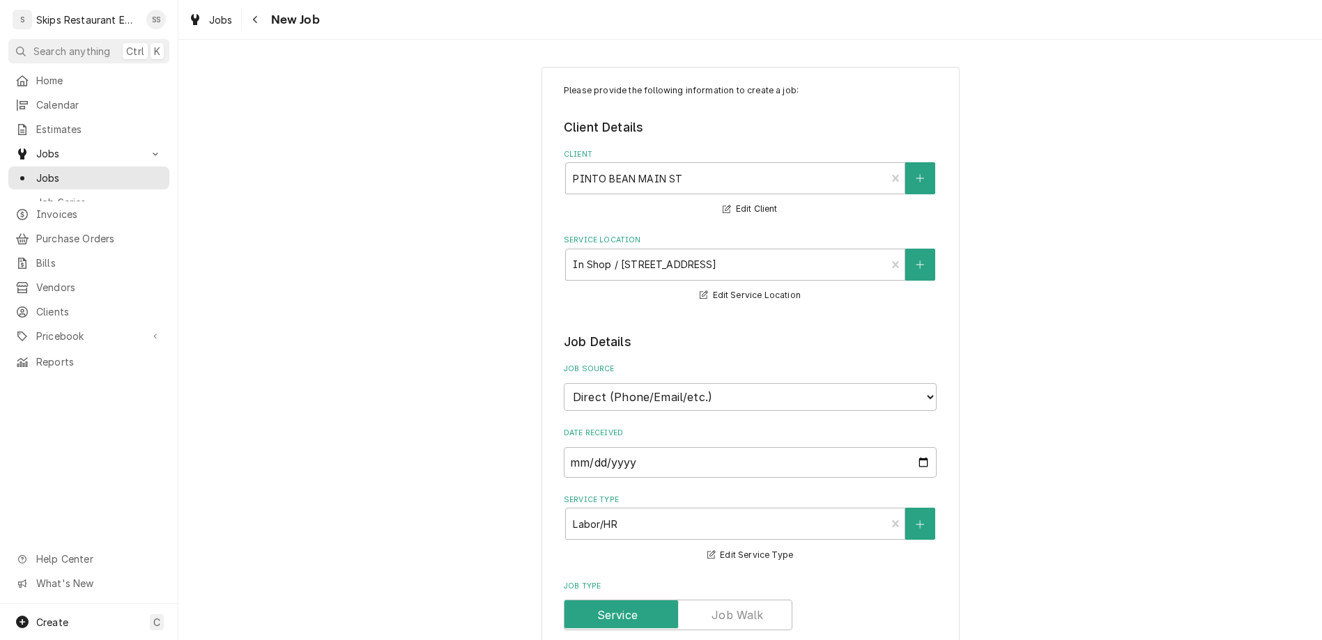
type textarea "x"
type textarea "Front Plate Damaged. Someone tried to take apart and put back and messed up"
type textarea "x"
type textarea "Front Plate Damaged. Someone tried to take apart and put back and messed up"
type textarea "x"
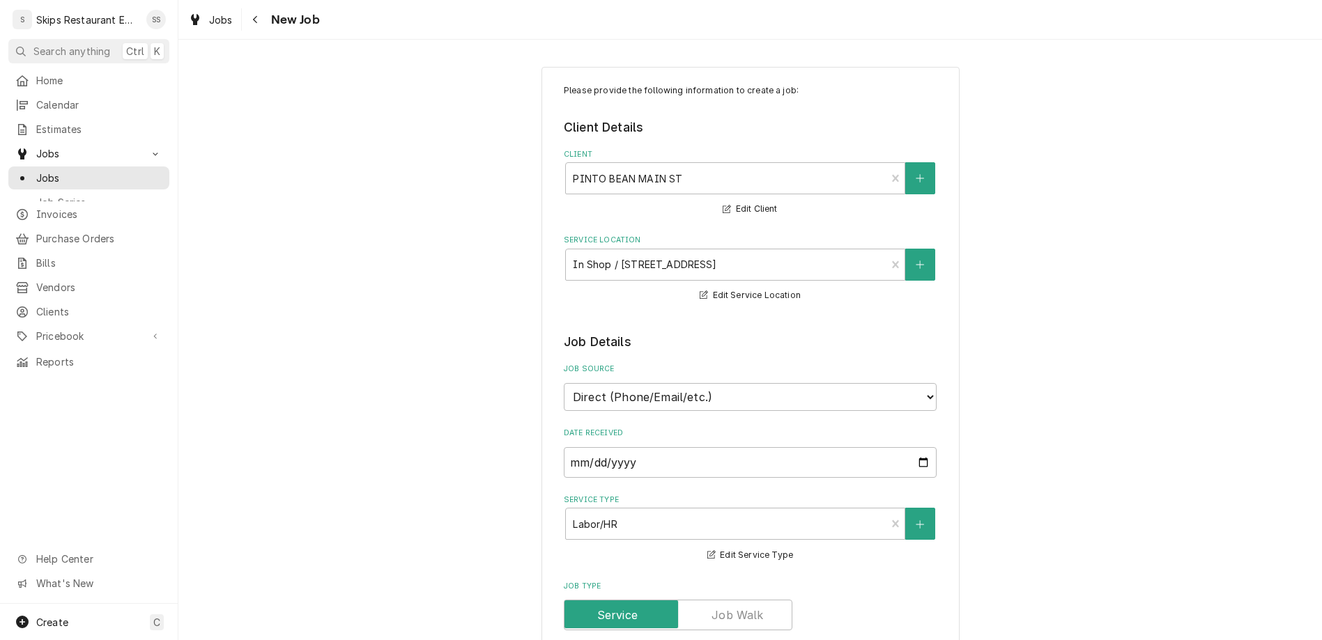
type textarea "Front Plate Damaged. Someone tried to take apart and put back and messed up m"
type textarea "x"
type textarea "Front Plate Damaged. Someone tried to take apart and put back and messed up me"
type textarea "x"
type textarea "Front Plate Damaged. Someone tried to take apart and put back and messed up met"
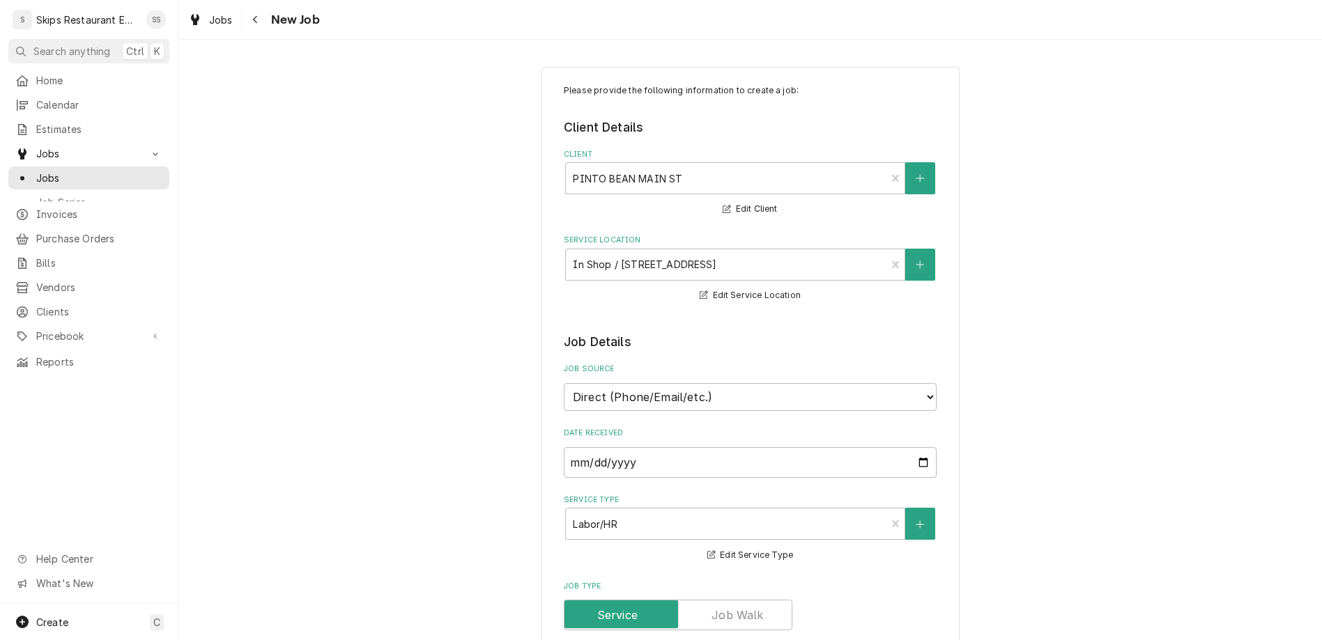
type textarea "x"
type textarea "Front Plate Damaged. Someone tried to take apart and put back and messed up mett"
type textarea "x"
type textarea "Front Plate Damaged. Someone tried to take apart and put back and messed up met…"
type textarea "x"
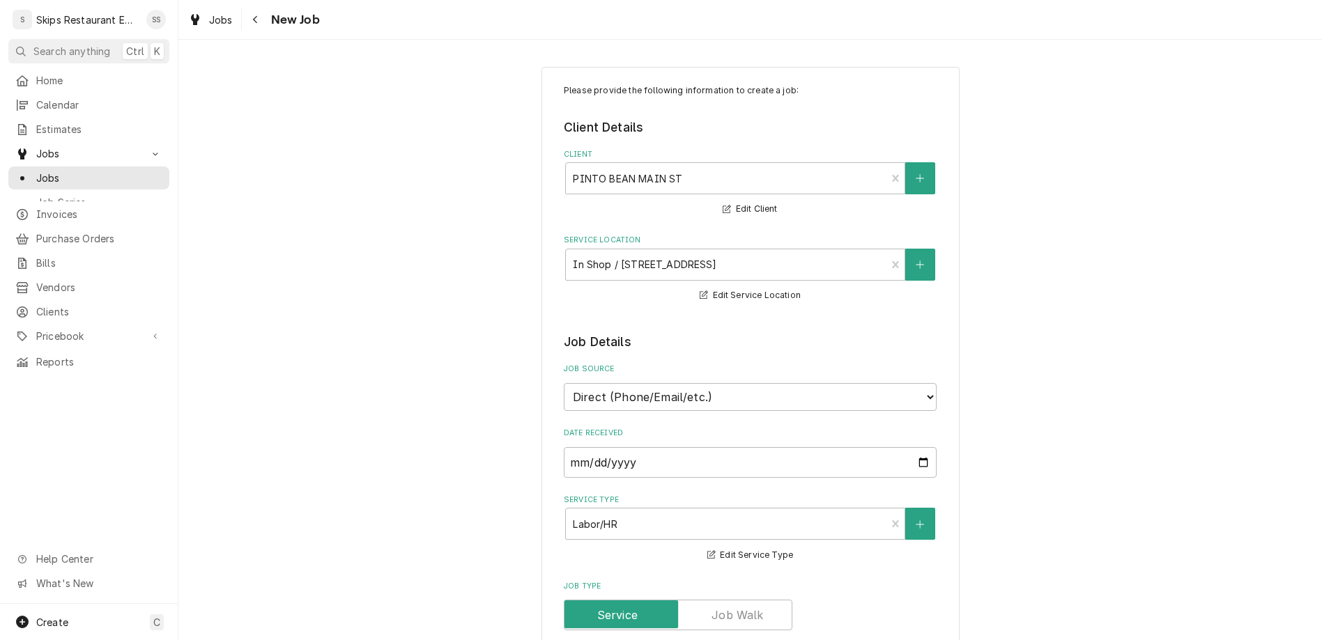
type textarea "Front Plate Damaged. Someone tried to take apart and put back and messed up mett"
type textarea "x"
type textarea "Front Plate Damaged. Someone tried to take apart and put back and messed up met"
type textarea "x"
type textarea "Front Plate Damaged. Someone tried to take apart and put back and messed up meta"
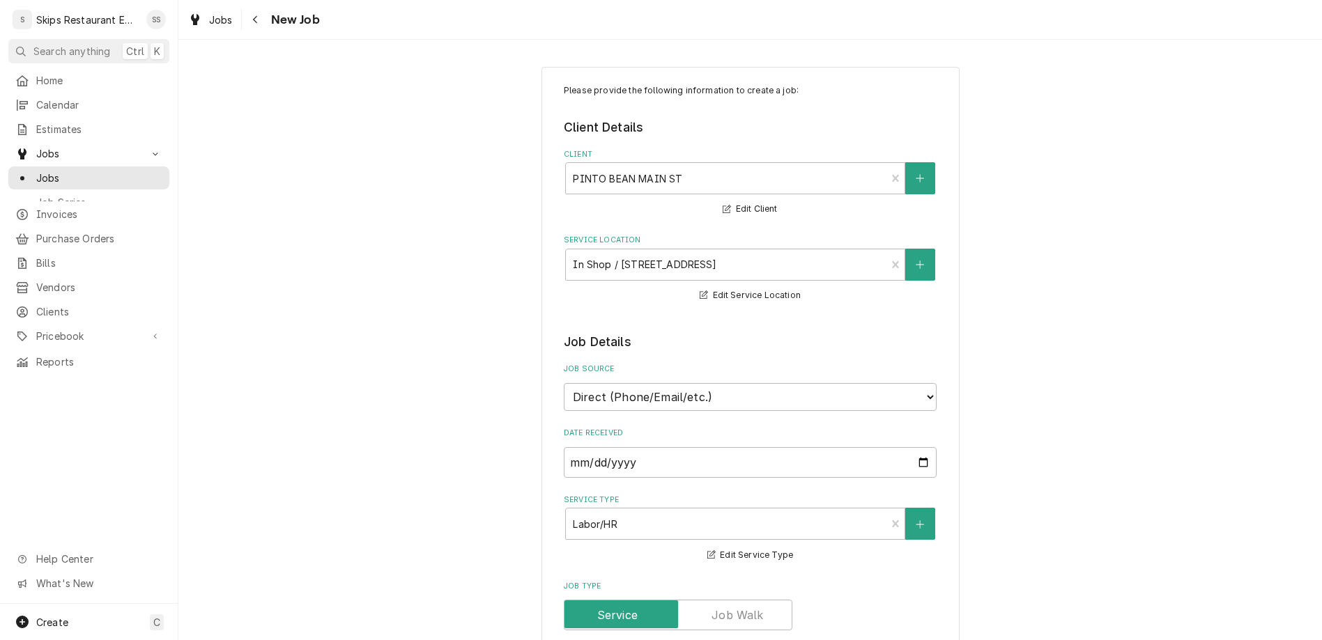
type textarea "x"
type textarea "Front Plate Damaged. Someone tried to take apart and put back and messed up met…"
type textarea "x"
type textarea "Front Plate Damaged. Someone tried to take apart and put back and messed up met…"
type textarea "x"
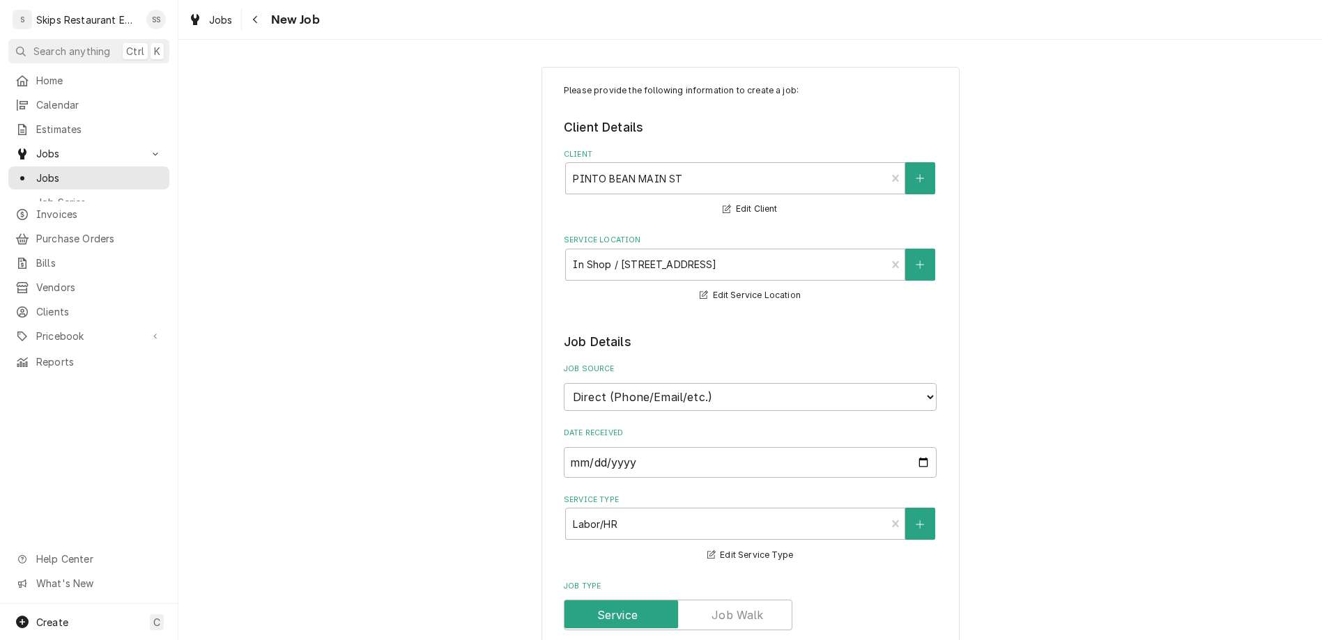
type textarea "Front Plate Damaged. Someone tried to take apart and put back and messed up met…"
type textarea "x"
type textarea "Front Plate Damaged. Someone tried to take apart and put back and messed up met…"
type textarea "x"
type textarea "Front Plate Damaged. Someone tried to take apart and put back and messed up met…"
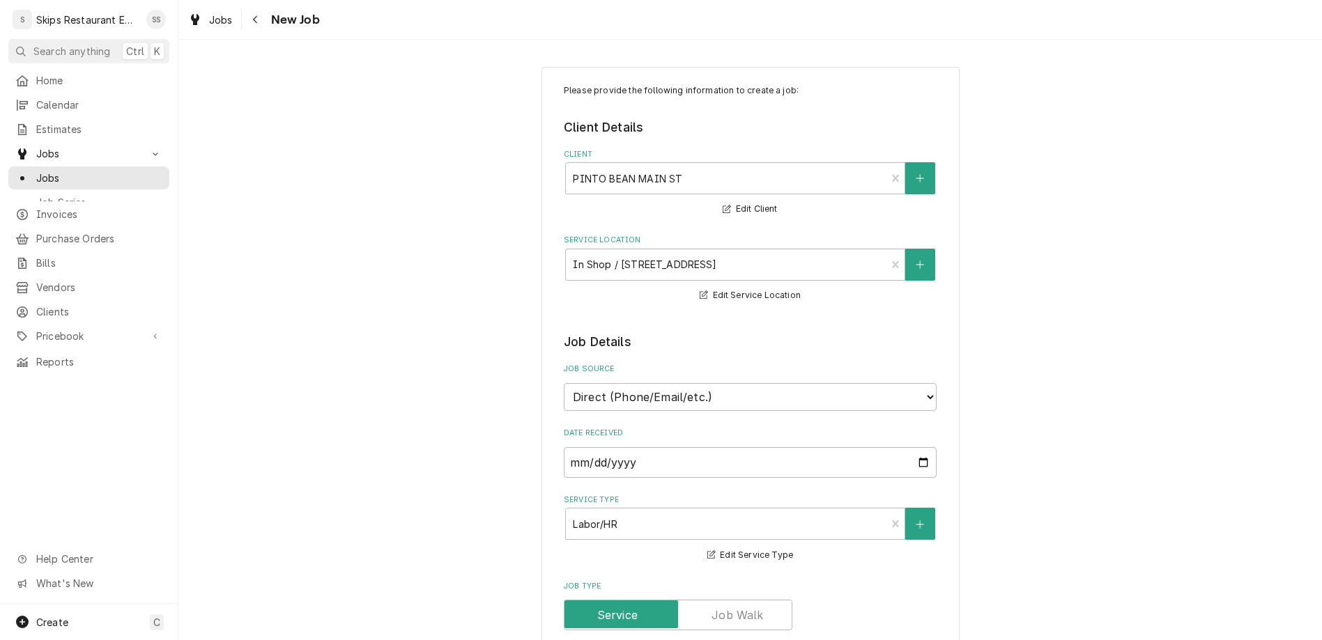
type textarea "x"
type textarea "Front Plate Damaged. Someone tried to take apart and put back and messed up met…"
type textarea "x"
type textarea "Front Plate Damaged. Someone tried to take apart and put back and messed up met…"
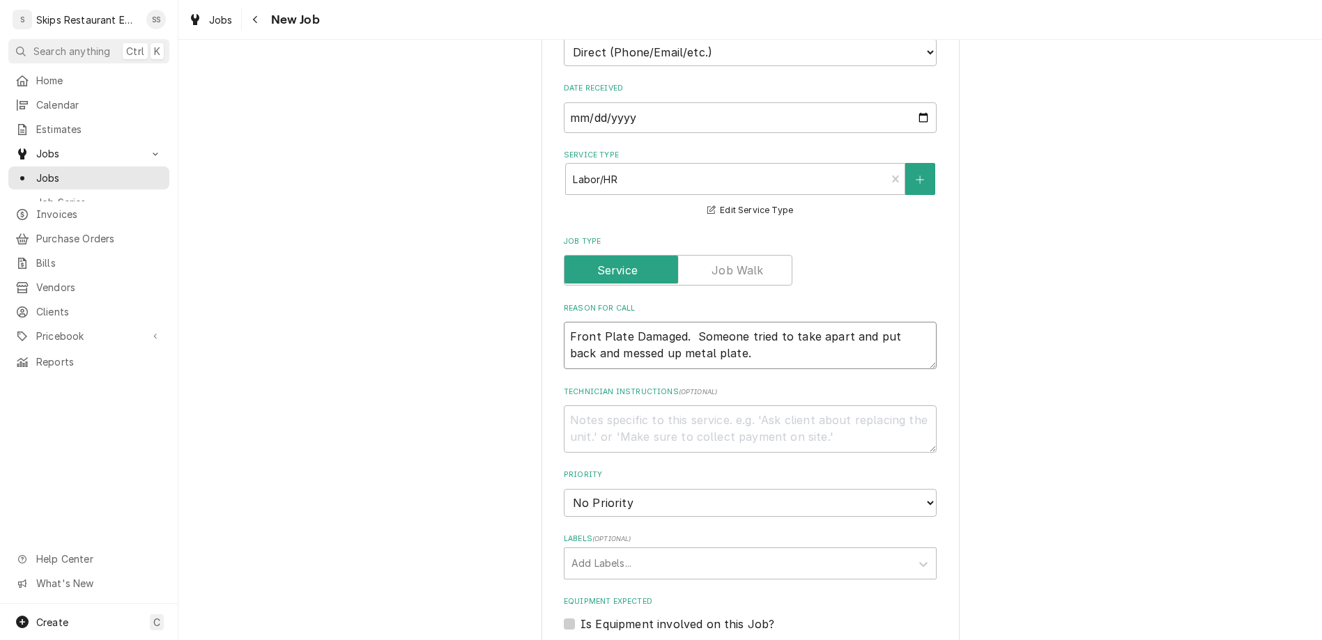
scroll to position [380, 0]
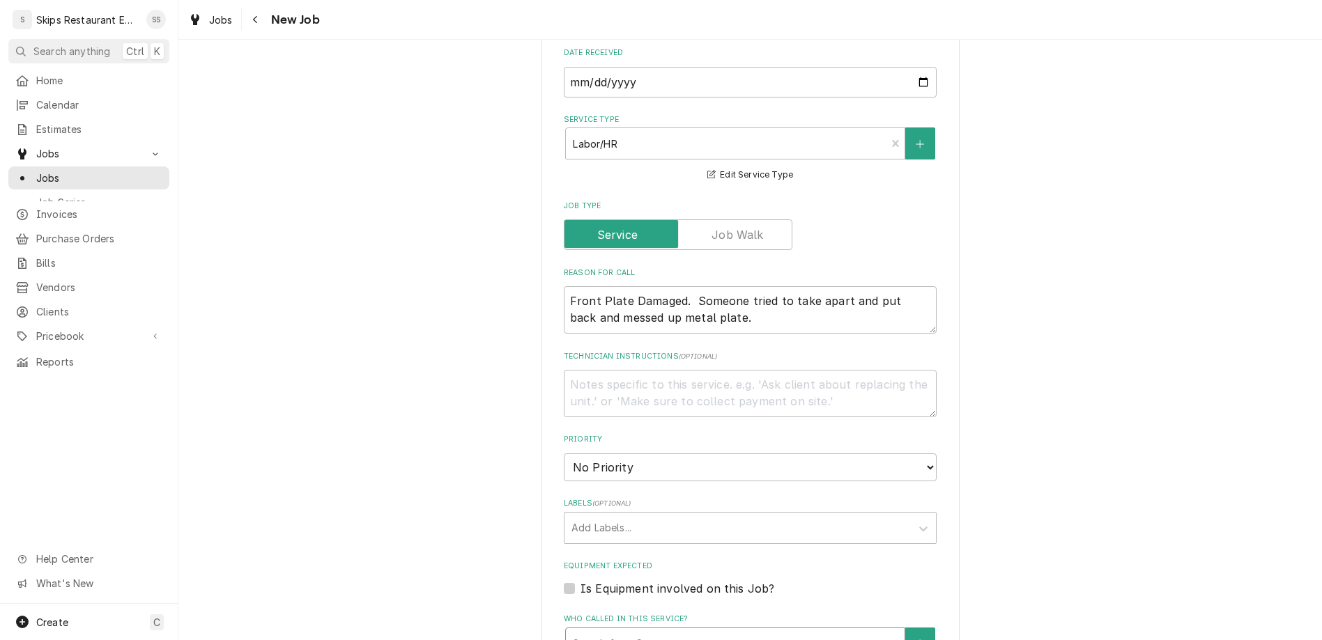
click at [646, 631] on div "Who called in this service?" at bounding box center [735, 643] width 325 height 25
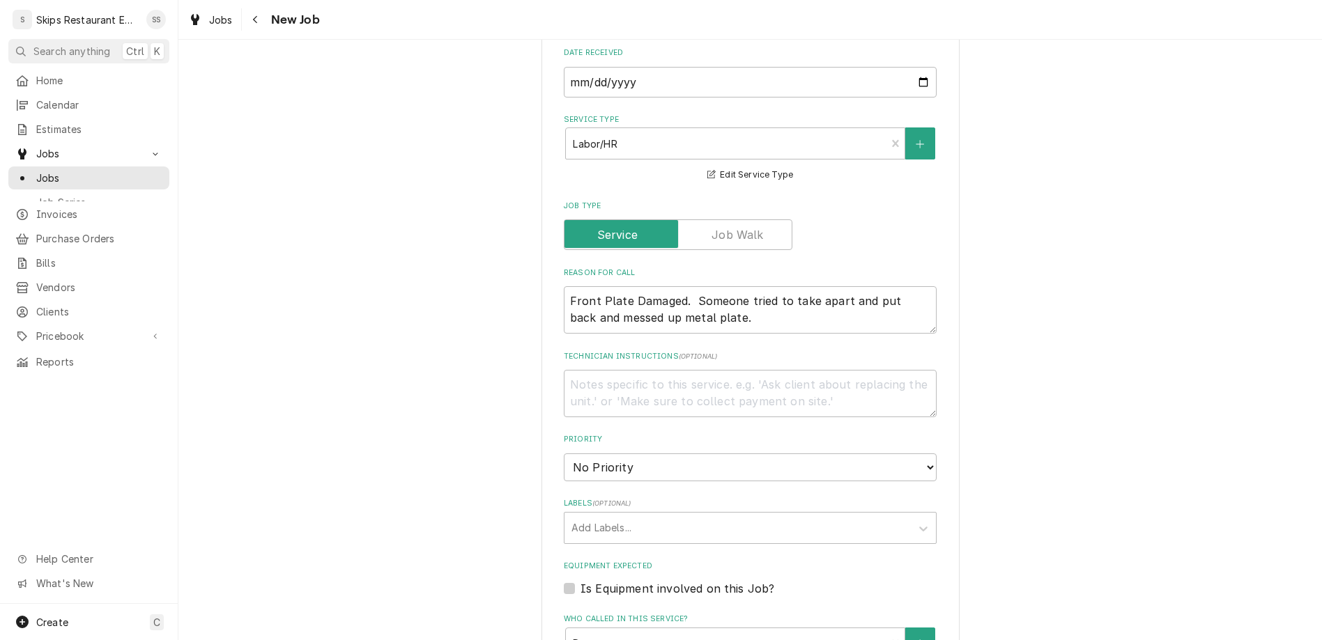
click option "11:30 AM" at bounding box center [0, 0] width 0 height 0
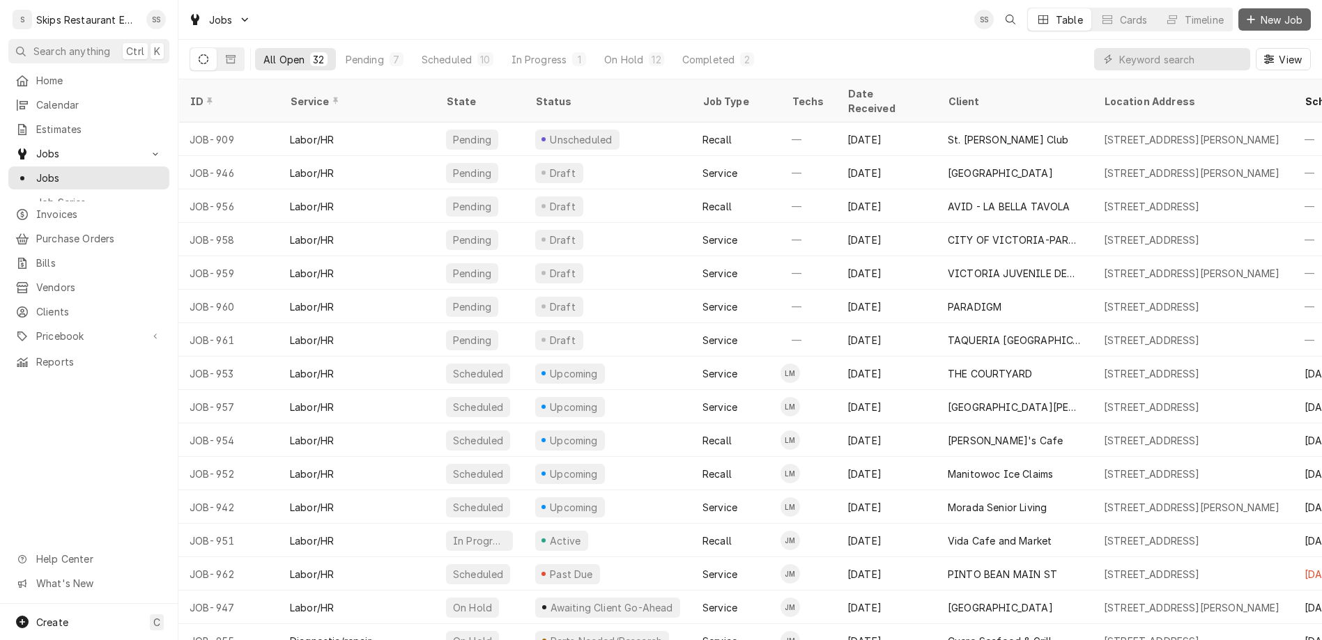
click at [1293, 16] on span "New Job" at bounding box center [1281, 20] width 47 height 15
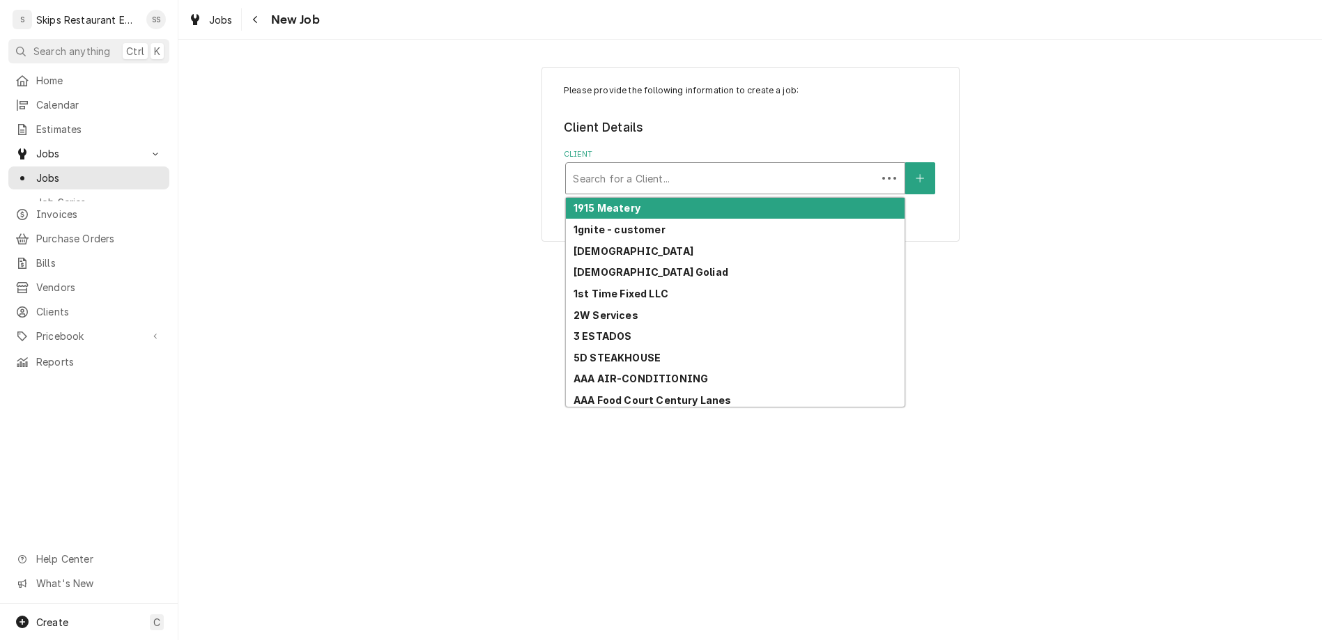
click at [682, 166] on div "Client" at bounding box center [721, 178] width 297 height 25
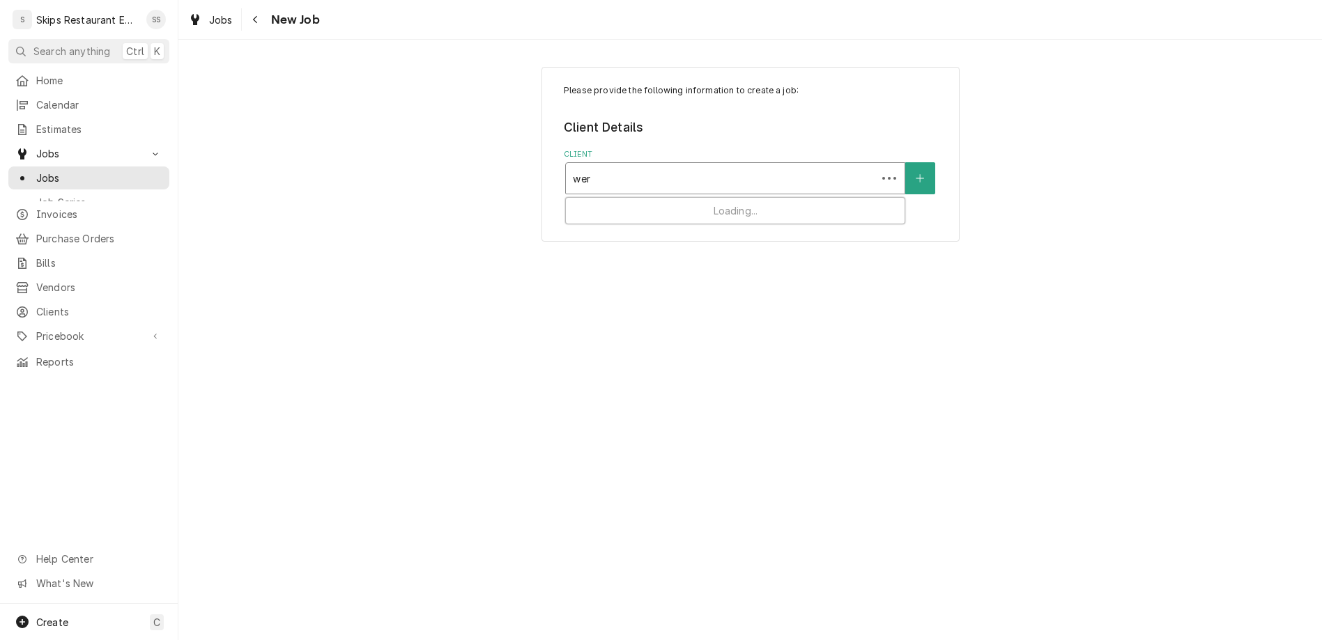
type input "wern"
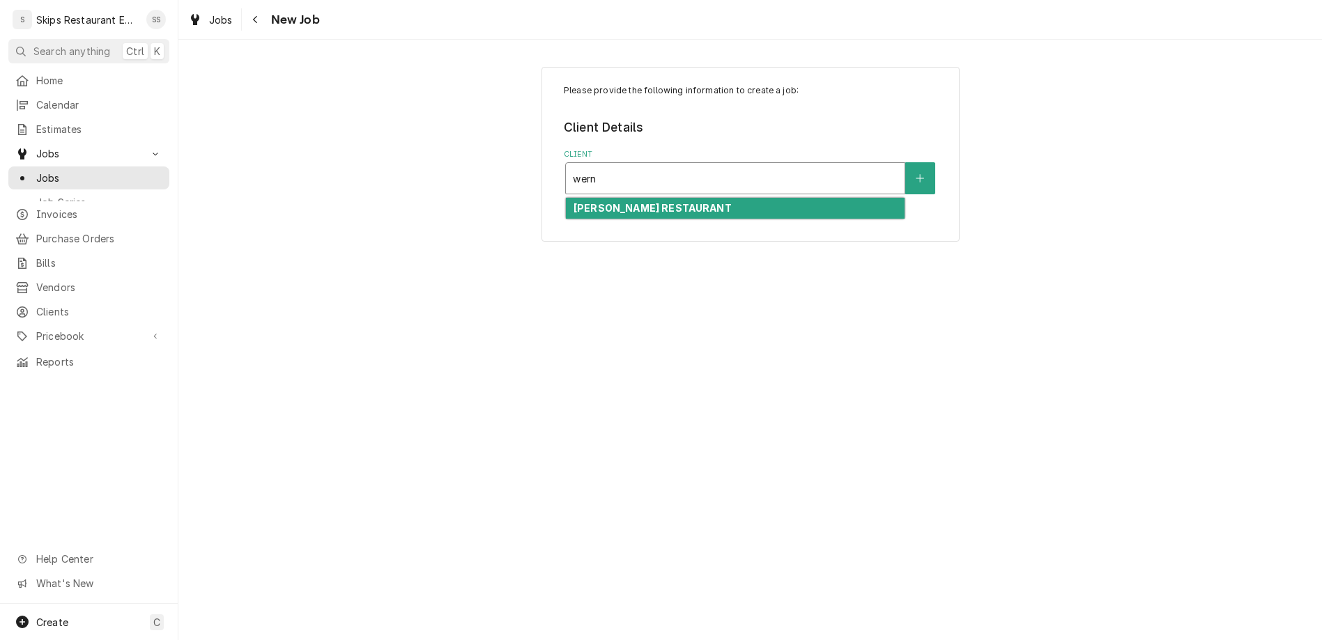
click at [638, 202] on strong "[PERSON_NAME] RESTAURANT" at bounding box center [652, 208] width 158 height 12
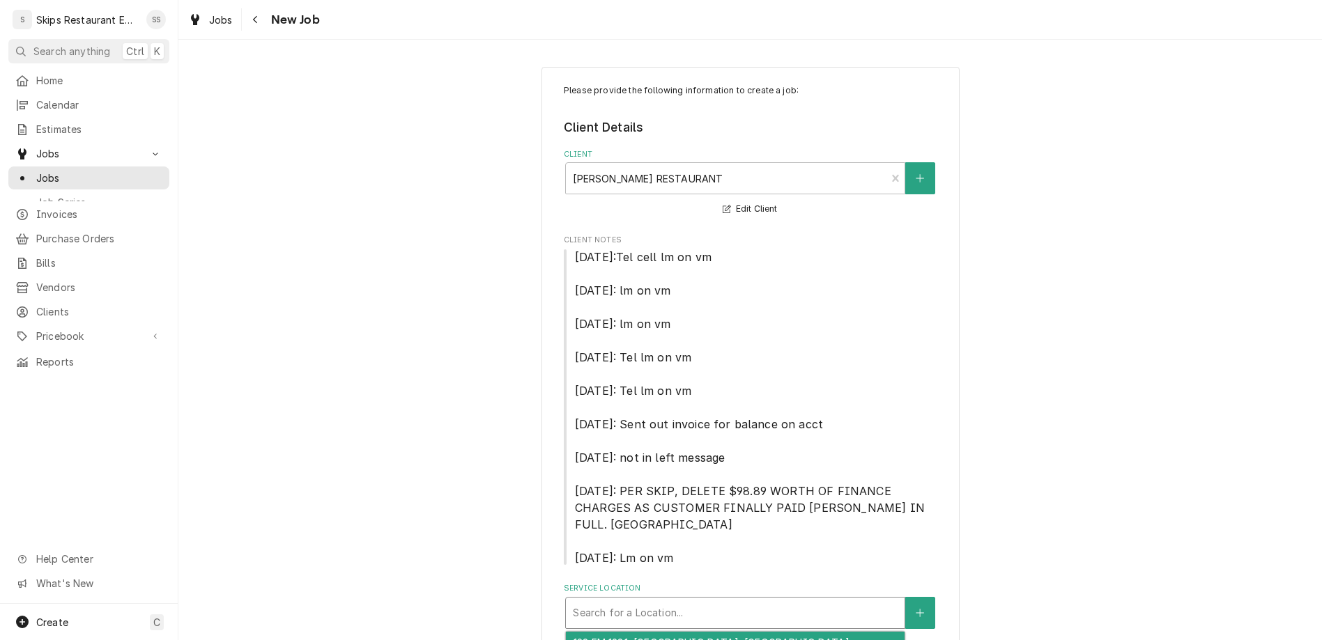
click at [665, 601] on div "Service Location" at bounding box center [735, 613] width 325 height 25
click at [665, 632] on div "192 FM 1981, Shiner, TX" at bounding box center [735, 643] width 339 height 22
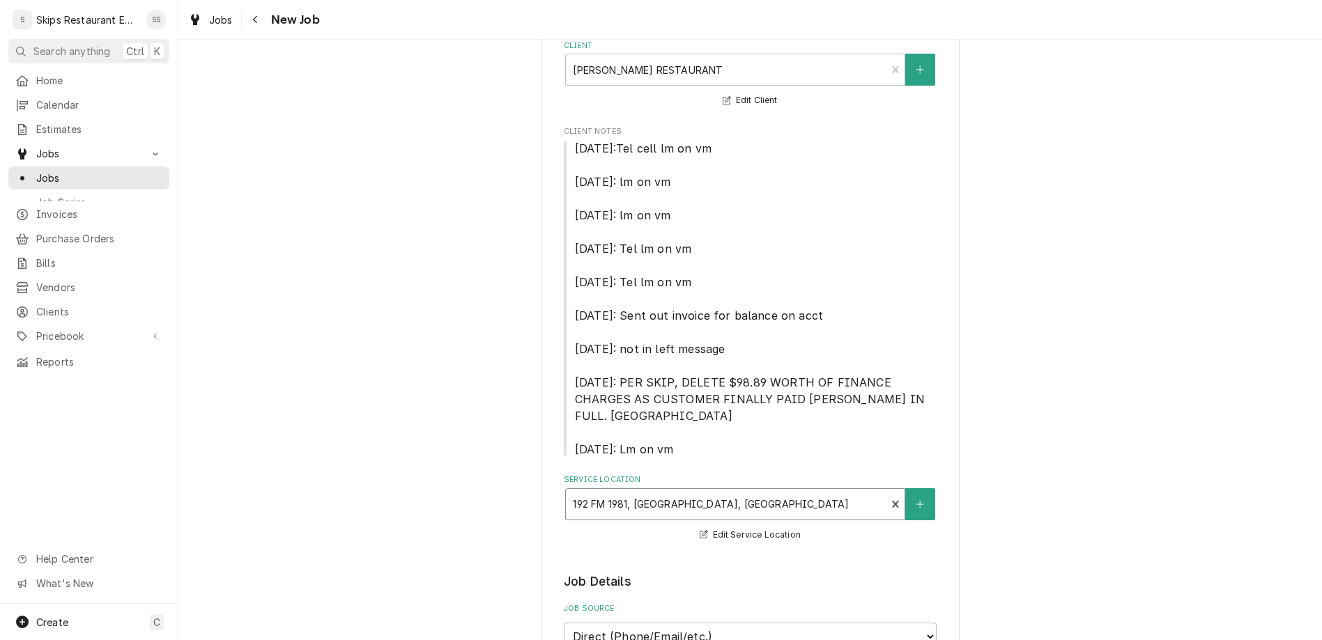
scroll to position [217, 0]
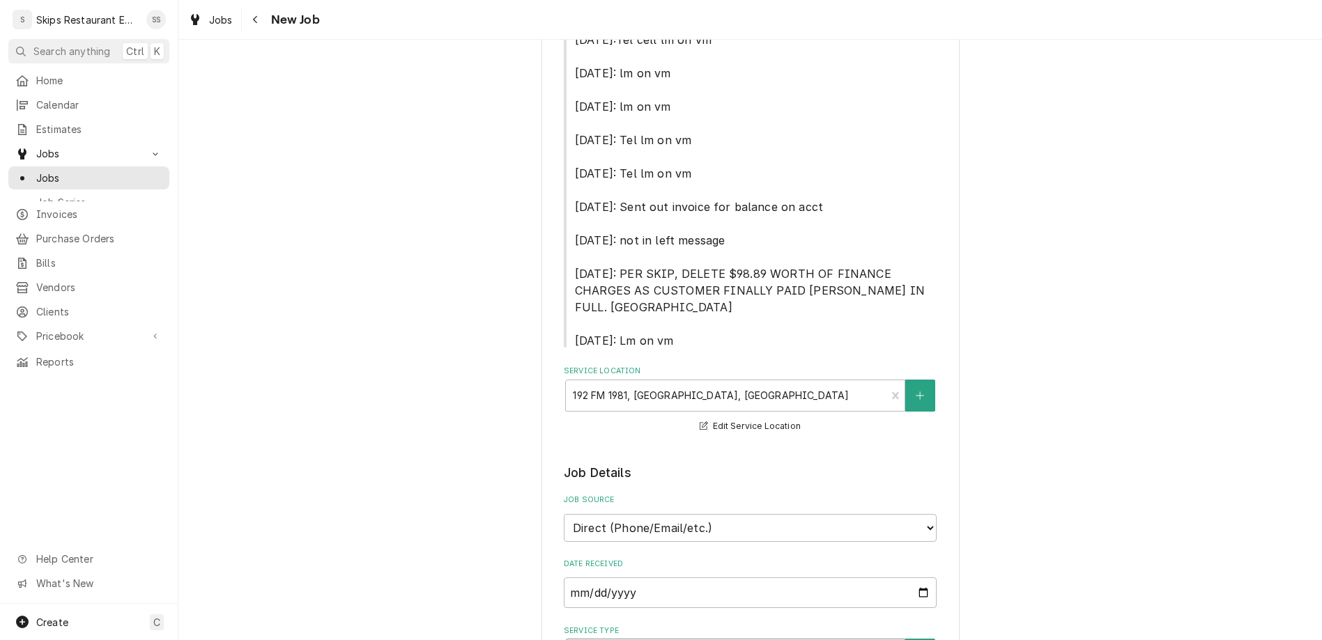
type textarea "x"
type textarea "B"
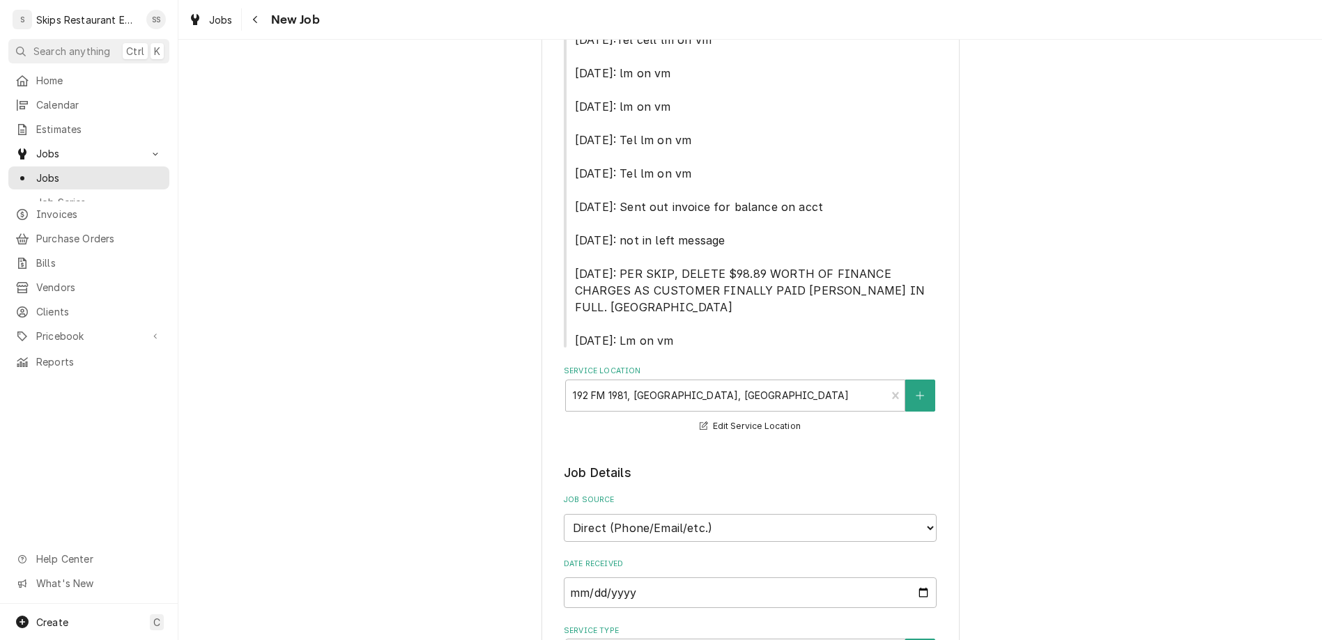
type textarea "x"
type textarea "Br"
type textarea "x"
type textarea "Bra"
type textarea "x"
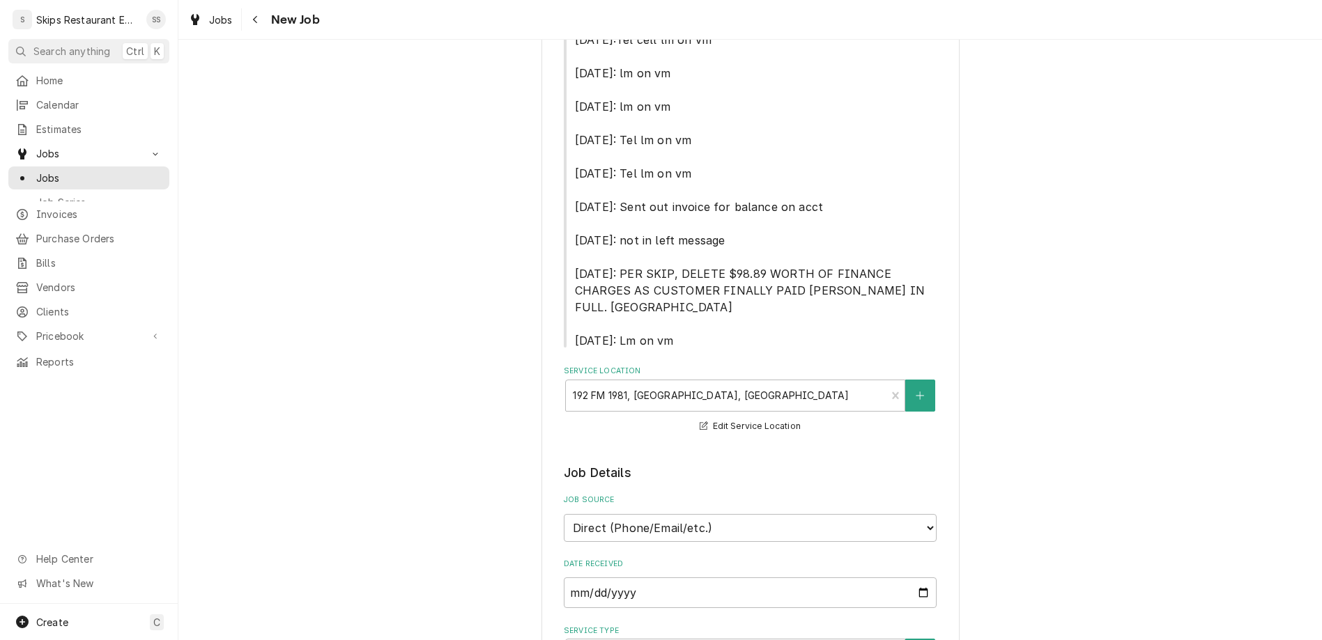
type textarea "Brai"
type textarea "x"
type textarea "Braiz"
type textarea "x"
type textarea "Braize"
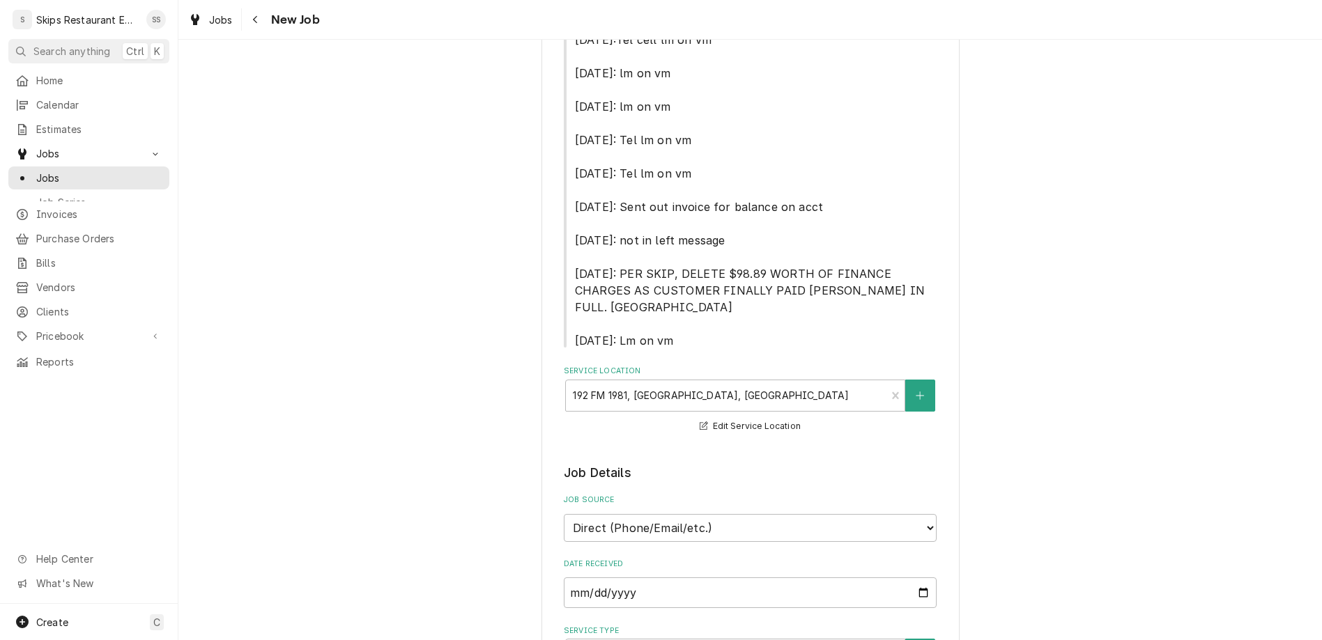
type textarea "x"
type textarea "Braizer"
type textarea "x"
type textarea "Braize"
type textarea "x"
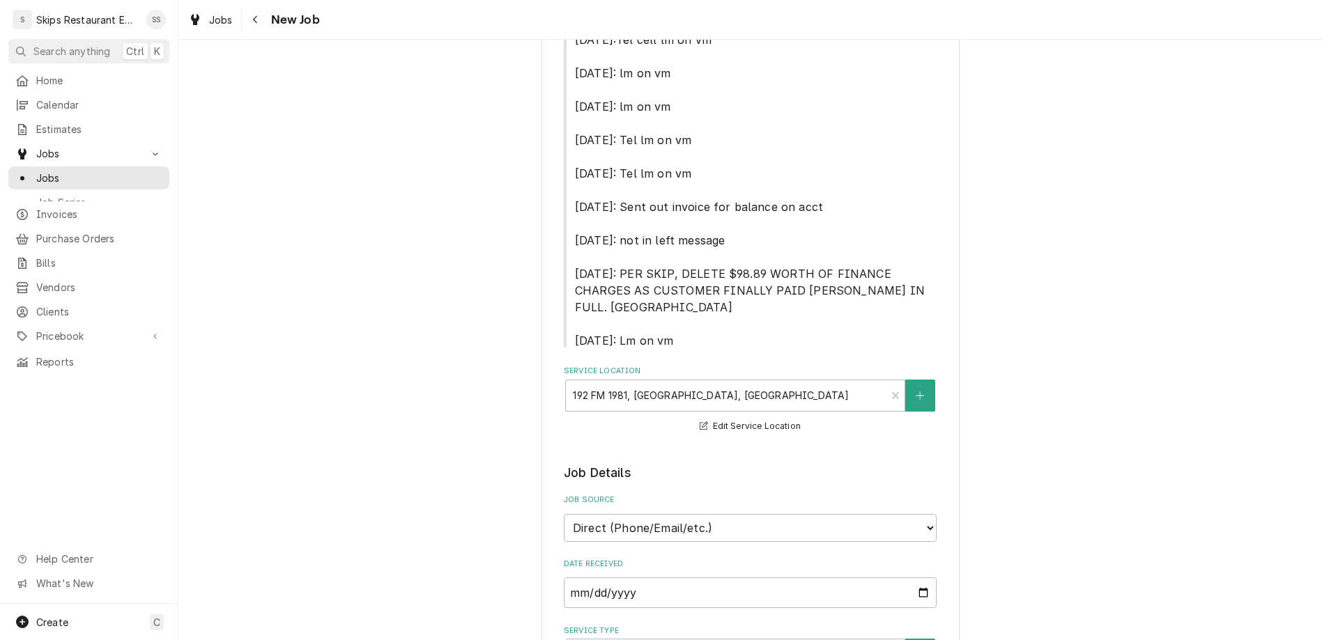
type textarea "Braiz"
type textarea "x"
type textarea "Brai"
type textarea "x"
type textarea "Bra"
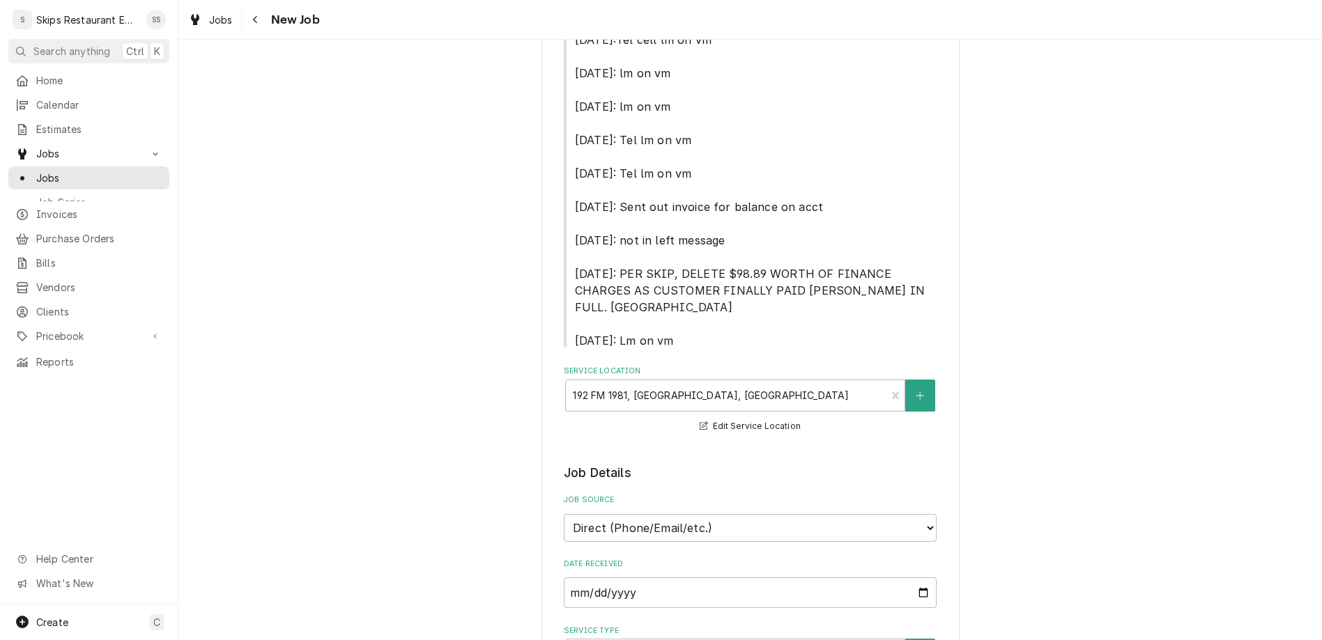
type textarea "x"
type textarea "Braz"
type textarea "x"
type textarea "Brazi"
type textarea "x"
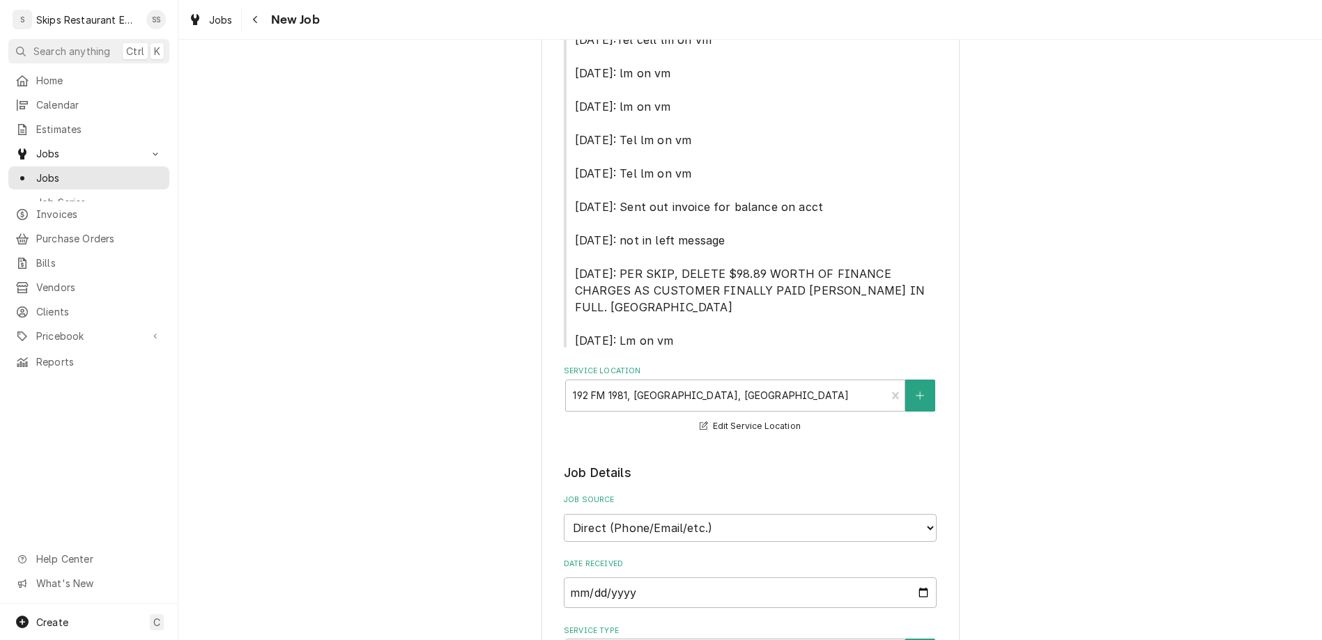
type textarea "Brazie"
type textarea "x"
type textarea "Brazier"
type textarea "x"
type textarea "Brazier"
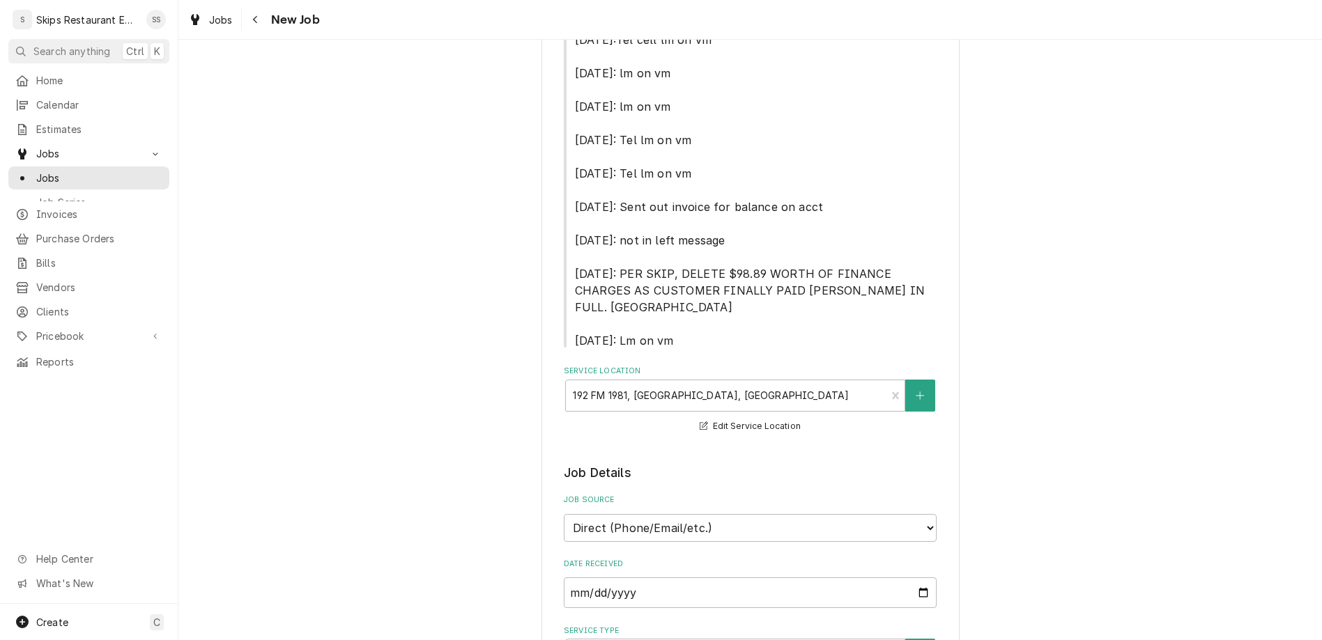
type textarea "x"
type textarea "Brazier n"
type textarea "x"
type textarea "Brazier no"
type textarea "x"
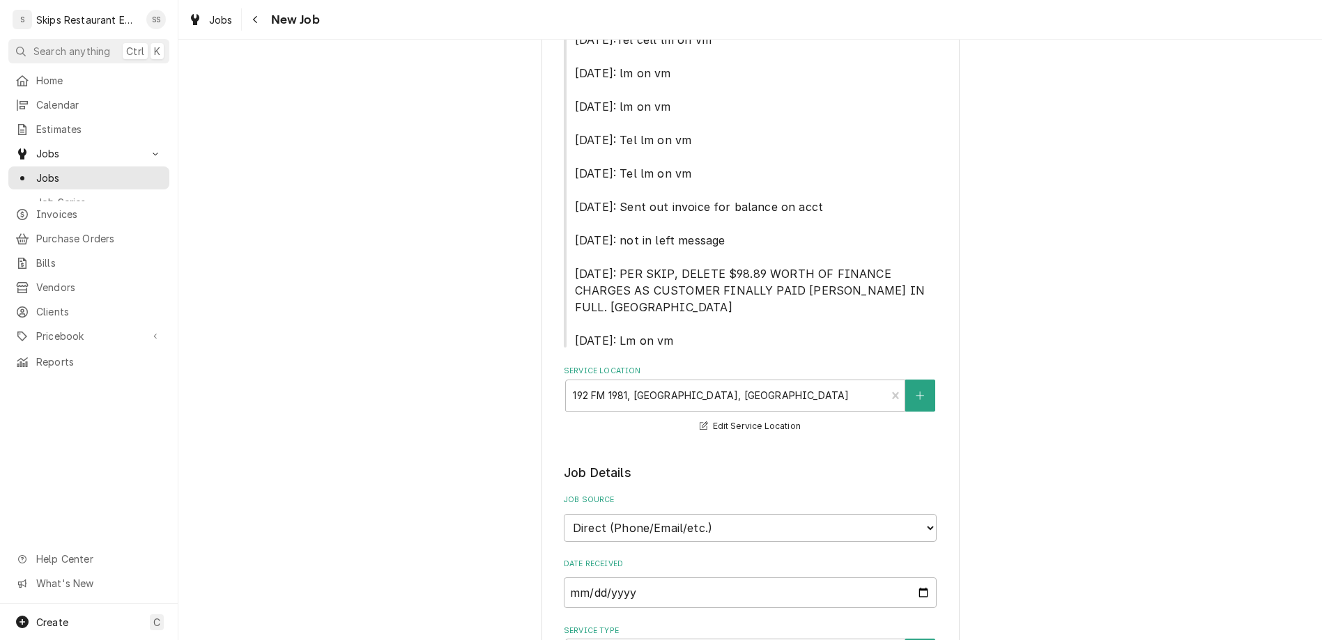
type textarea "Brazier not"
type textarea "x"
type textarea "Brazier not"
type textarea "x"
type textarea "Brazier not l"
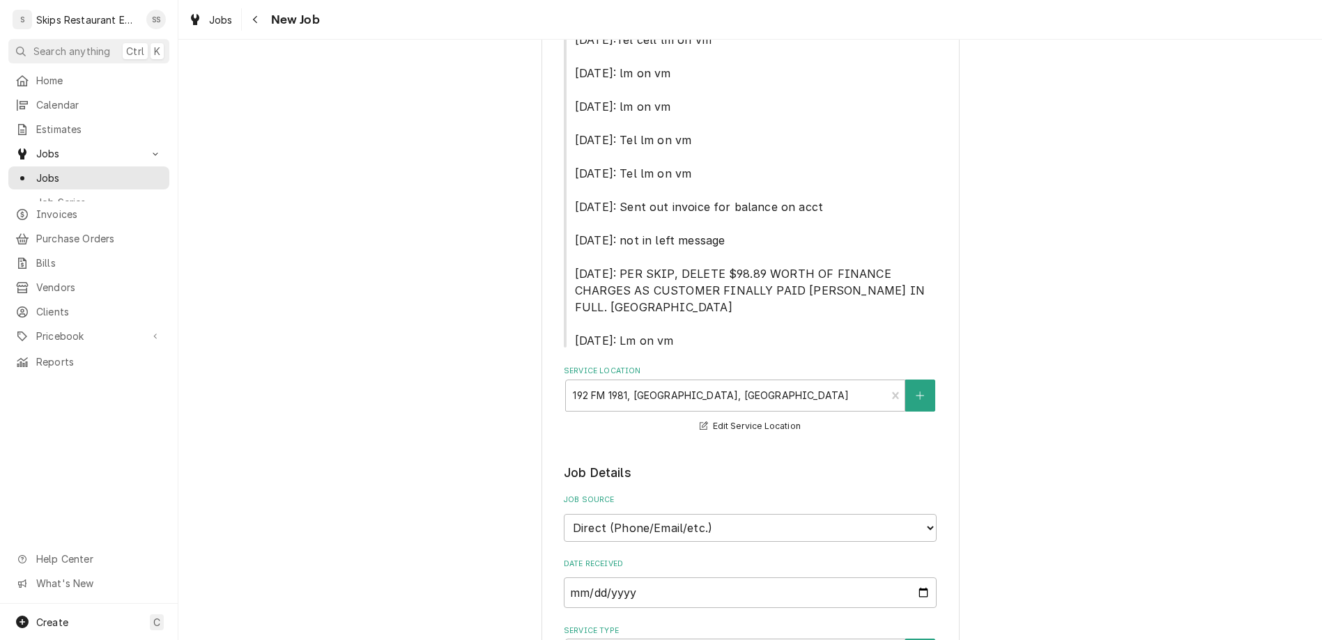
type textarea "x"
type textarea "Brazier not li"
type textarea "x"
type textarea "Brazier not lig"
type textarea "x"
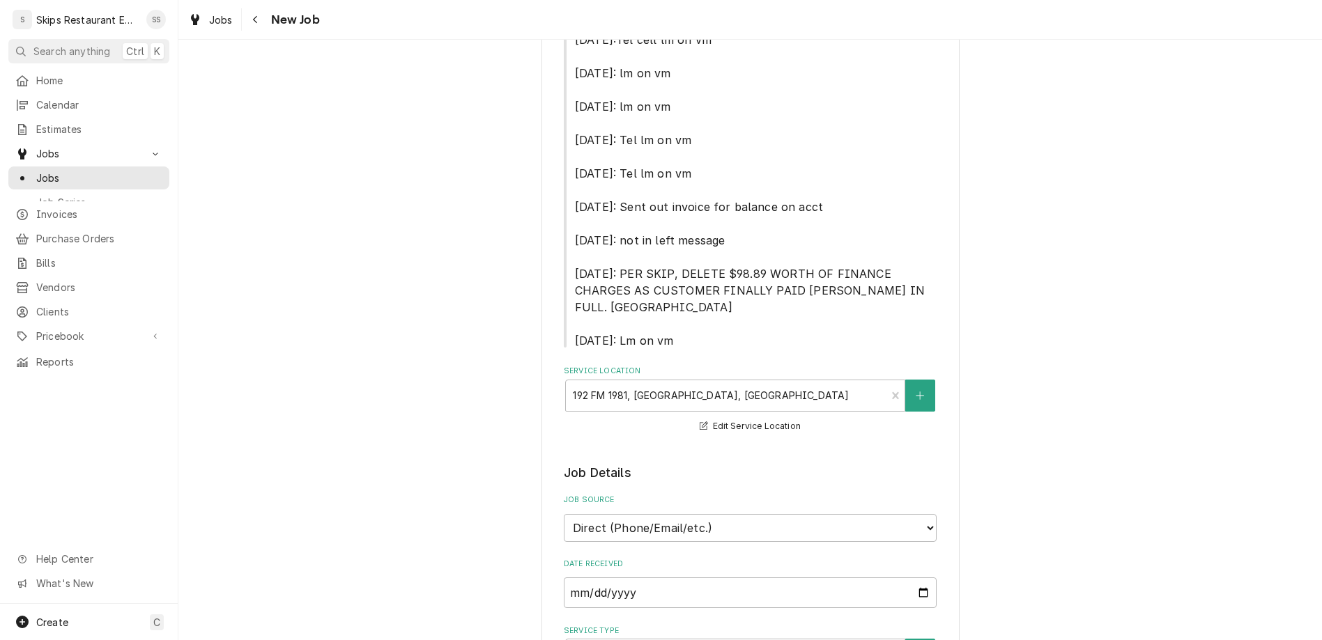
type textarea "Brazier not ligh"
type textarea "x"
type textarea "Brazier not light"
type textarea "x"
type textarea "Brazier not lighti"
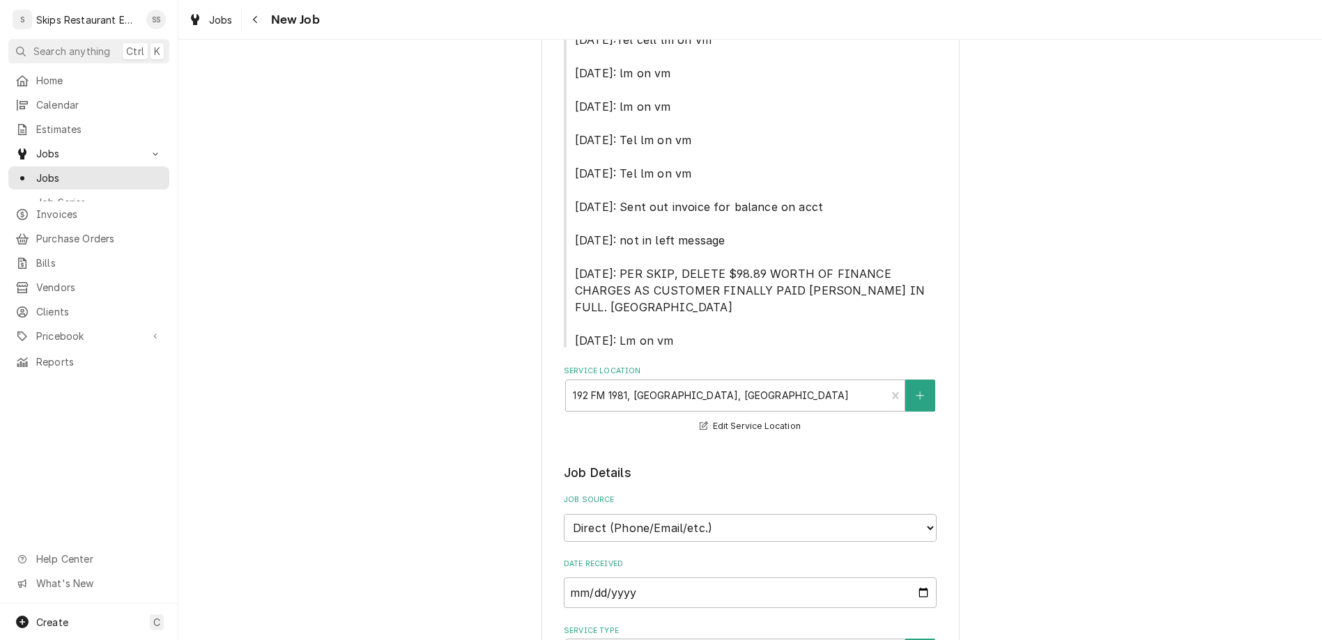
type textarea "x"
type textarea "Brazier not lightin"
type textarea "x"
type textarea "Brazier not lighting"
type textarea "x"
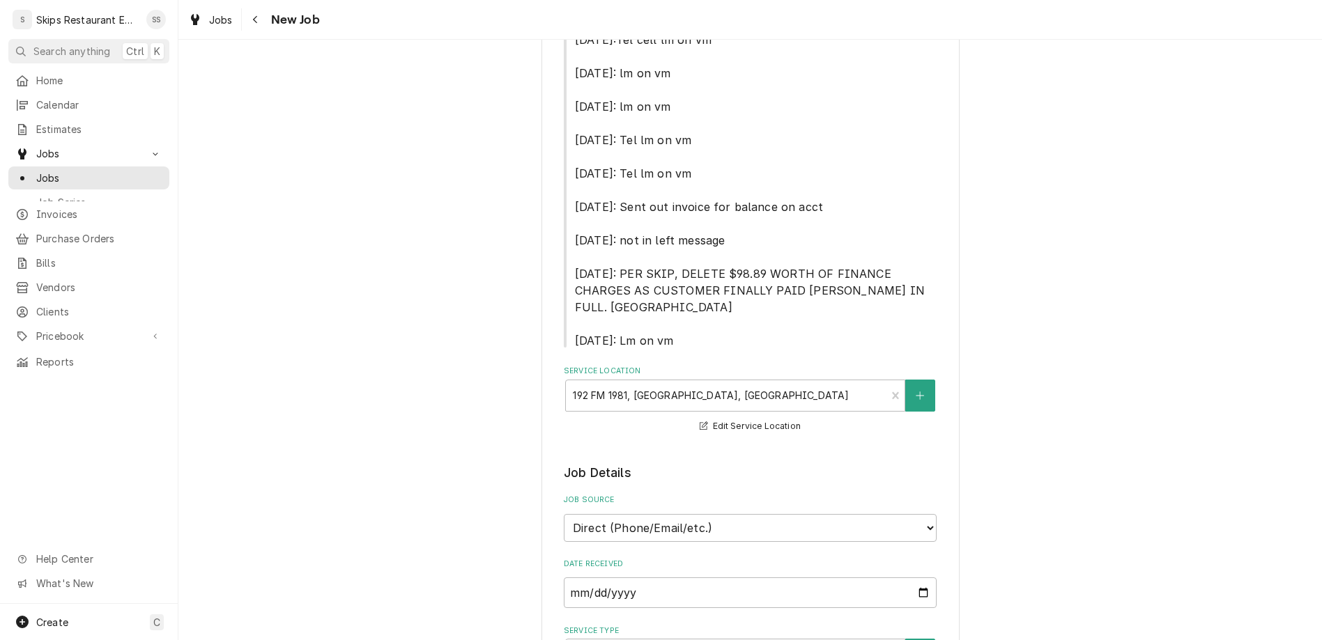
type textarea "Brazier not lighting."
type textarea "x"
type textarea "Brazier not lighting."
type textarea "x"
type textarea "Brazier not lighting."
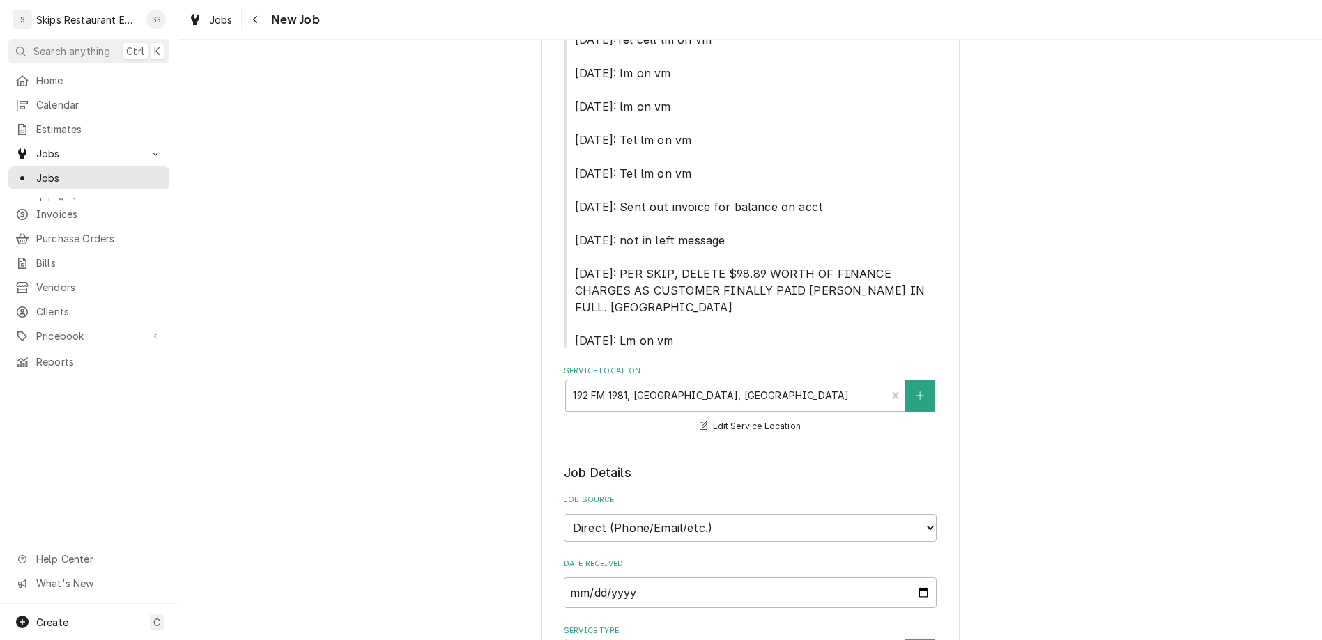
type textarea "x"
type textarea "Brazier not lighting. R"
type textarea "x"
type textarea "Brazier not lighting. Re"
type textarea "x"
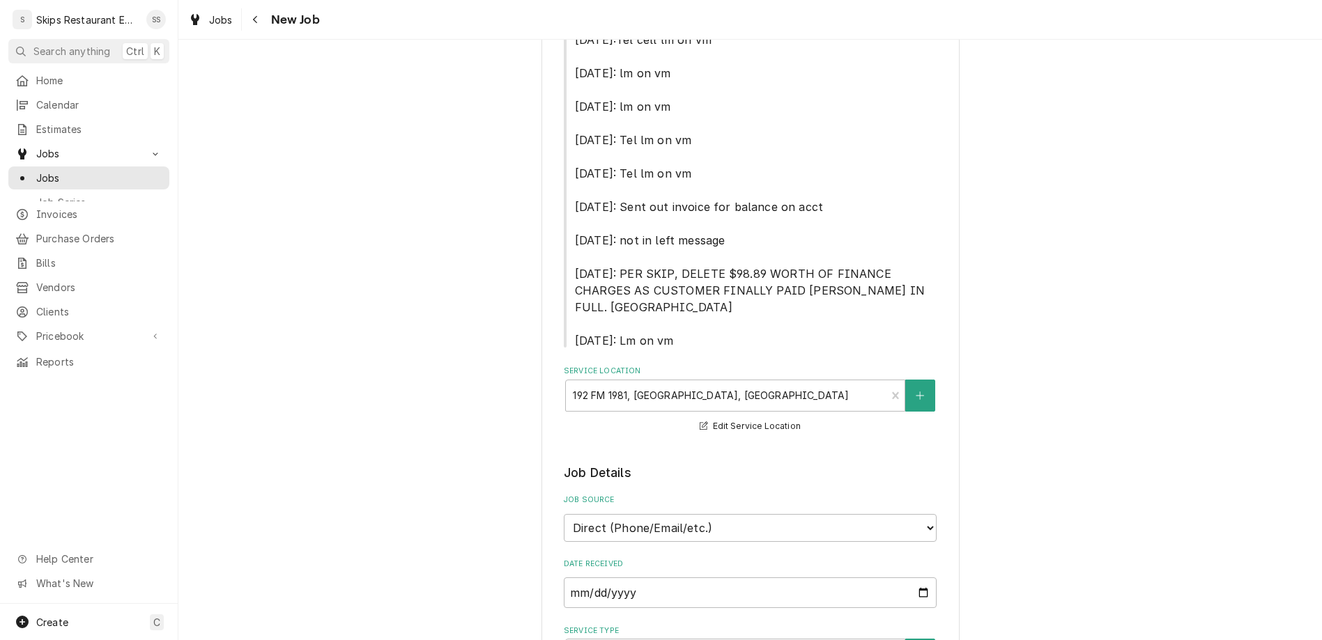
type textarea "Brazier not lighting. Req"
type textarea "x"
type textarea "Brazier not lighting. Requ"
type textarea "x"
type textarea "Brazier not lighting. Requi"
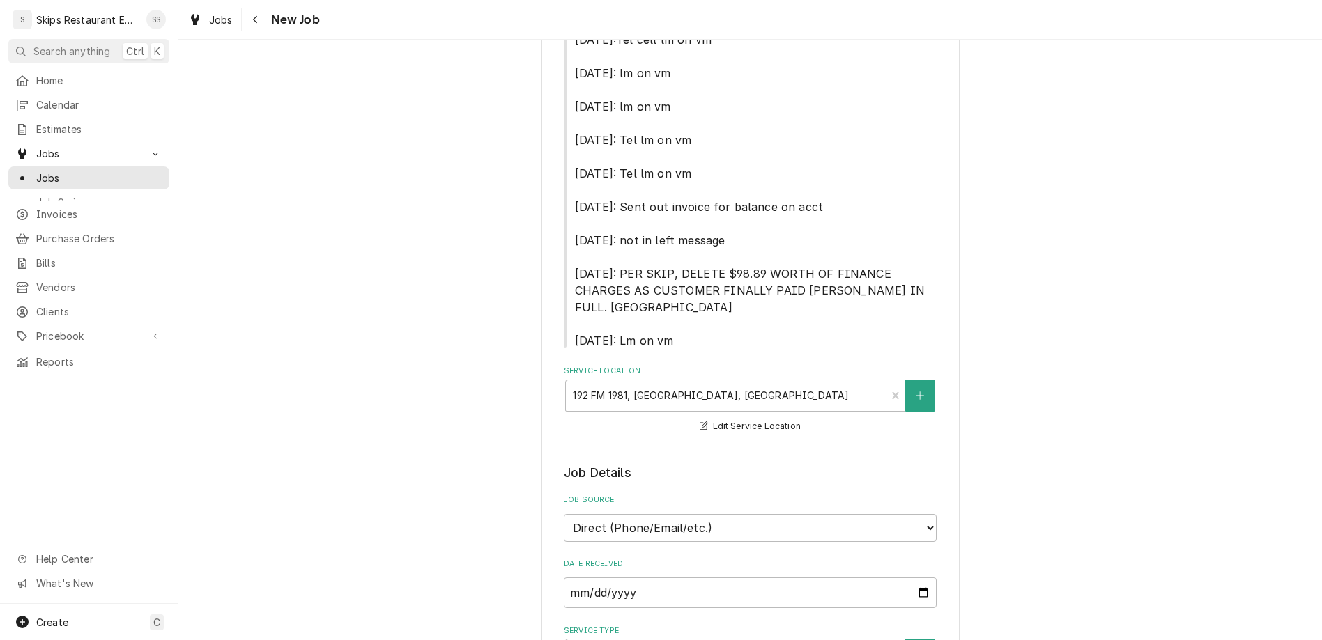
type textarea "x"
type textarea "Brazier not lighting. Requir"
type textarea "x"
type textarea "Brazier not lighting. Require"
type textarea "x"
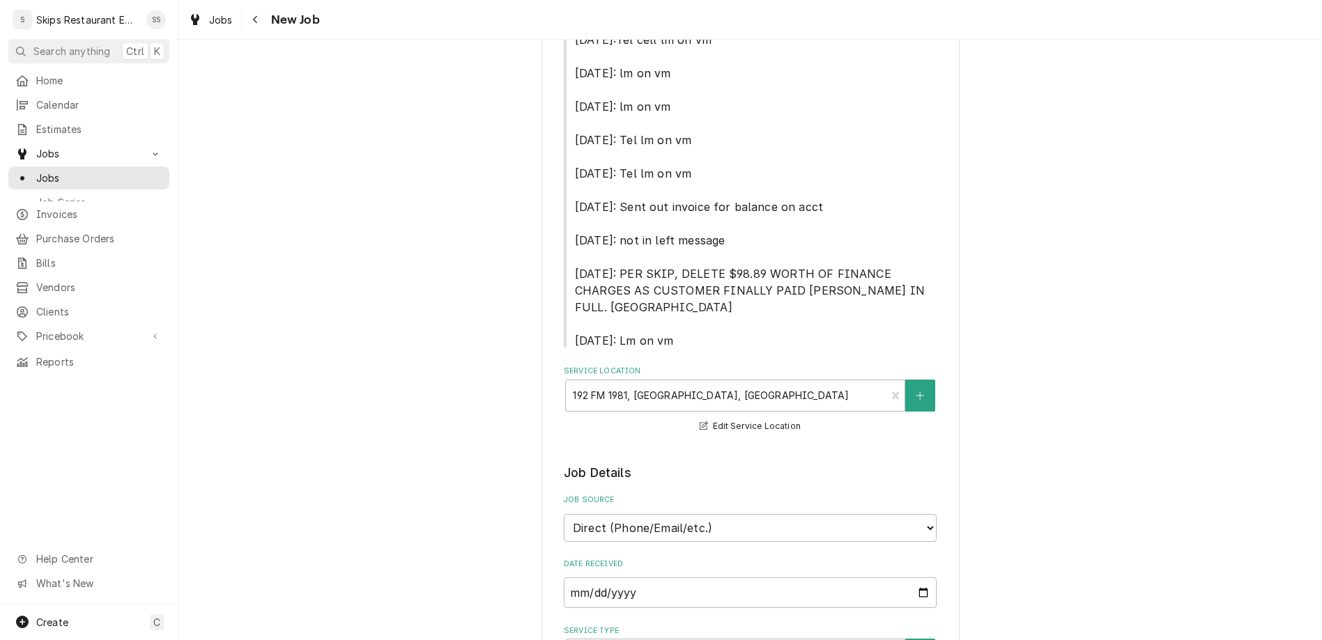
type textarea "Brazier not lighting. Requires"
type textarea "x"
type textarea "Brazier not lighting. Requires"
type textarea "x"
type textarea "Brazier not lighting. Requires t"
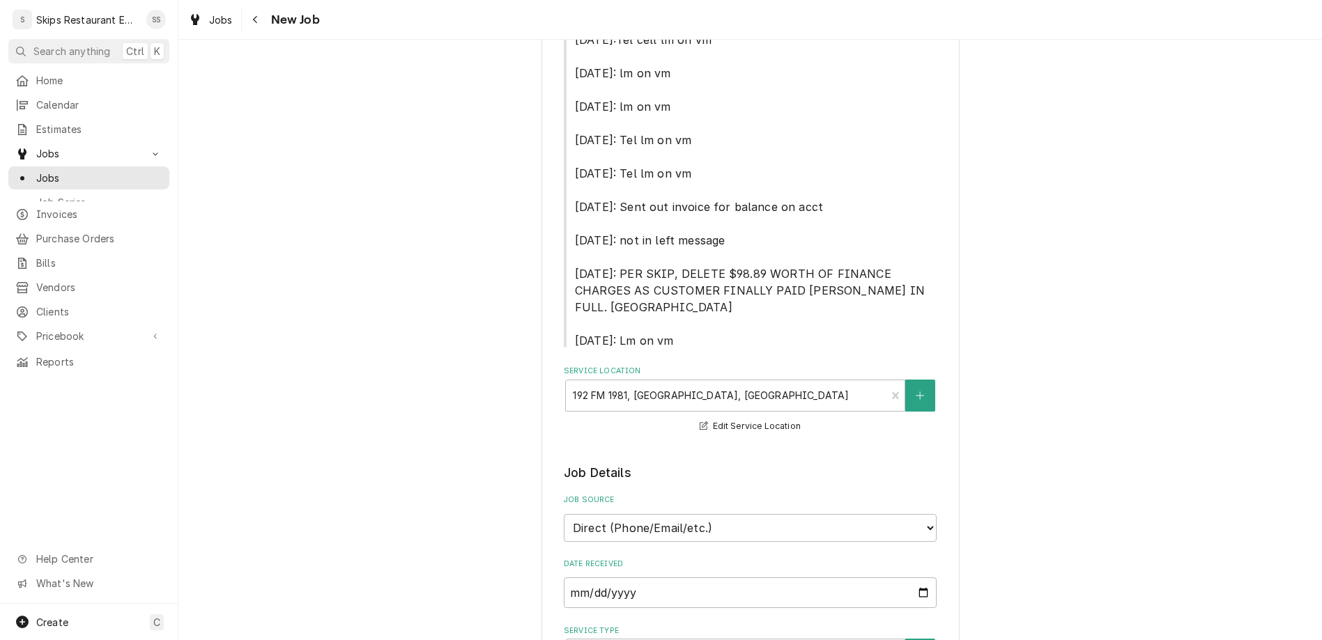
type textarea "x"
type textarea "Brazier not lighting. Requires th"
type textarea "x"
type textarea "Brazier not lighting. Requires the"
type textarea "x"
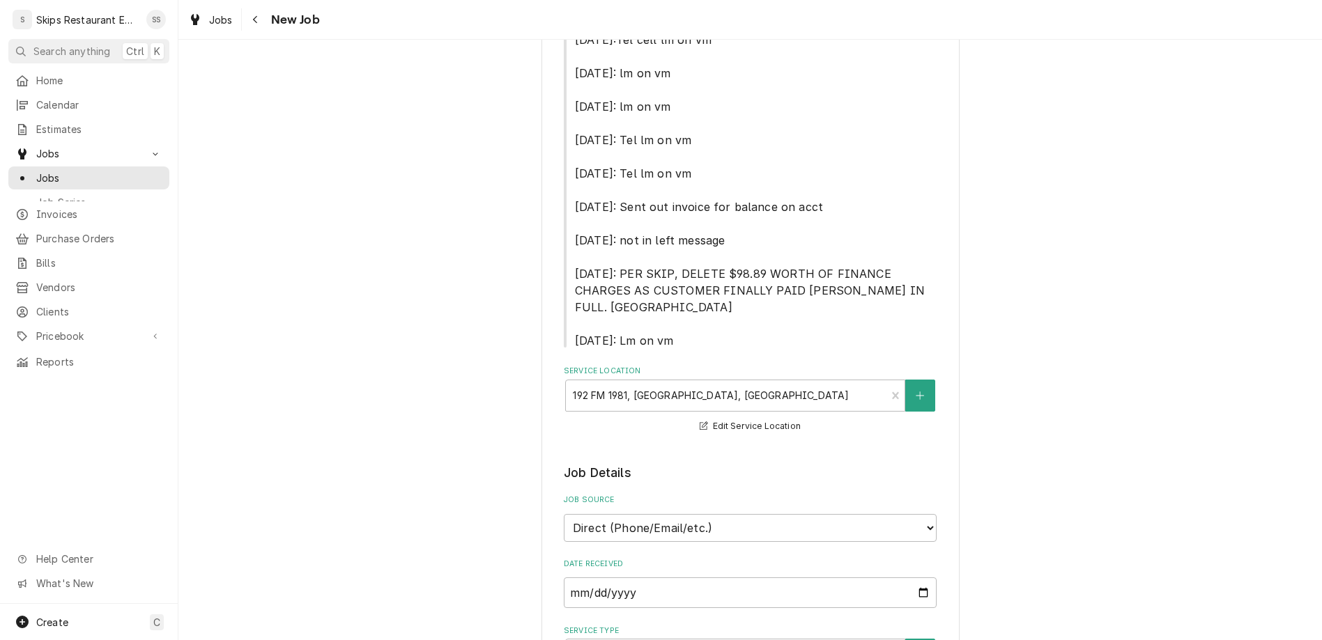
type textarea "Brazier not lighting. Requires ther"
type textarea "x"
type textarea "Brazier not lighting. Requires therm"
type textarea "x"
type textarea "Brazier not lighting. Requires thermo"
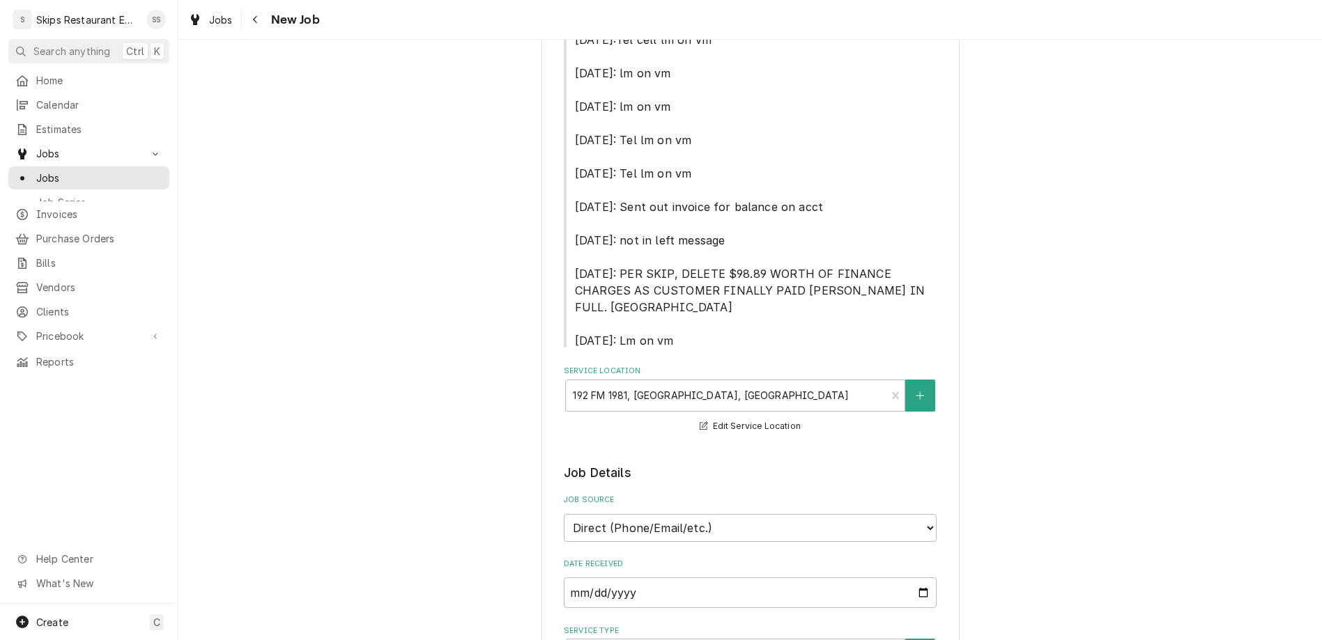
type textarea "x"
type textarea "Brazier not lighting. Requires thermos"
type textarea "x"
type textarea "Brazier not lighting. Requires thermost"
type textarea "x"
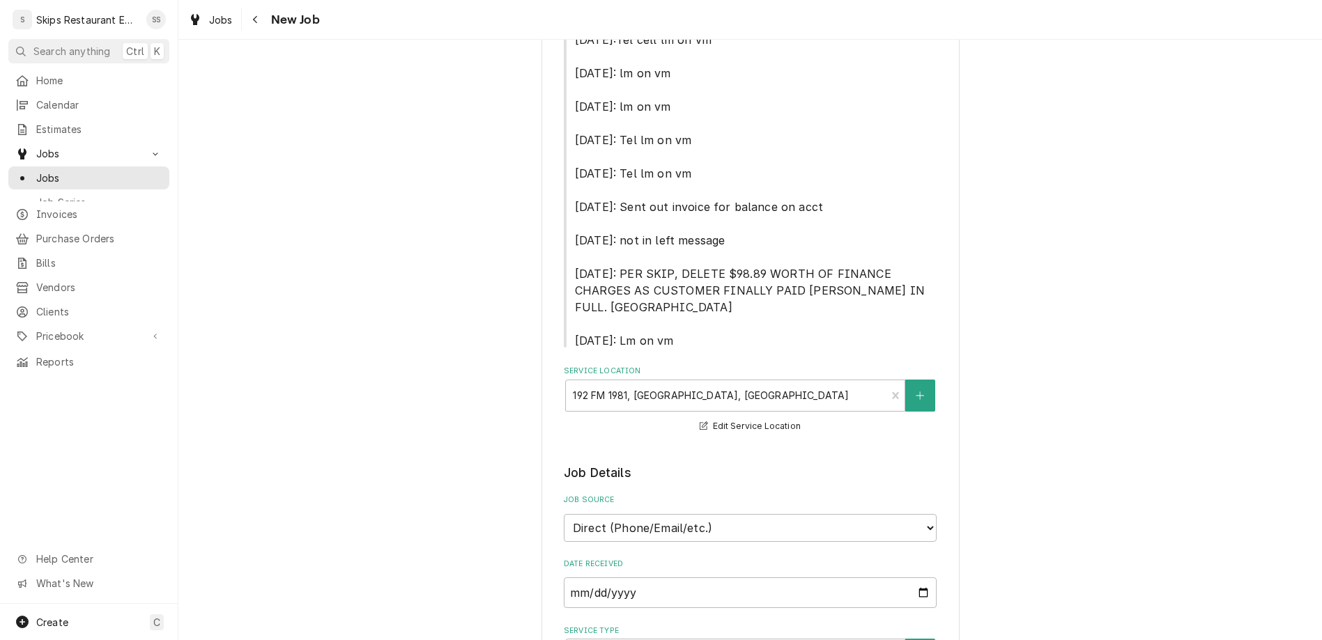
type textarea "Brazier not lighting. Requires thermosta"
type textarea "x"
type textarea "Brazier not lighting. Requires thermostat"
type textarea "x"
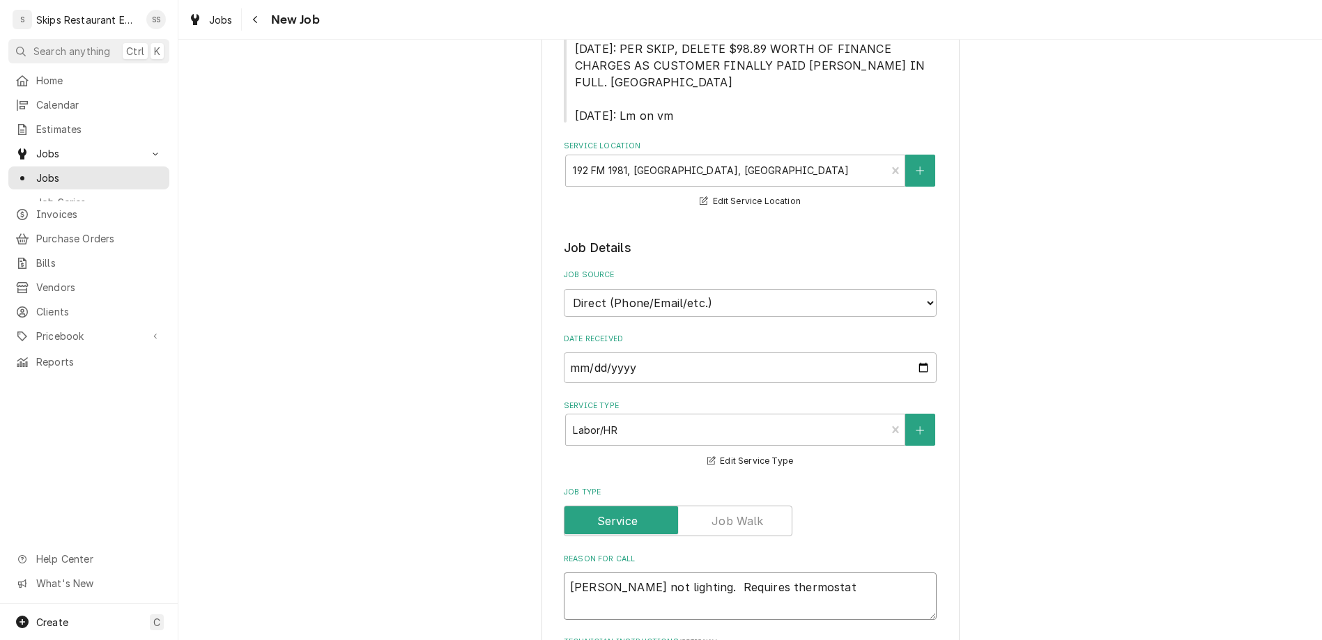
scroll to position [489, 0]
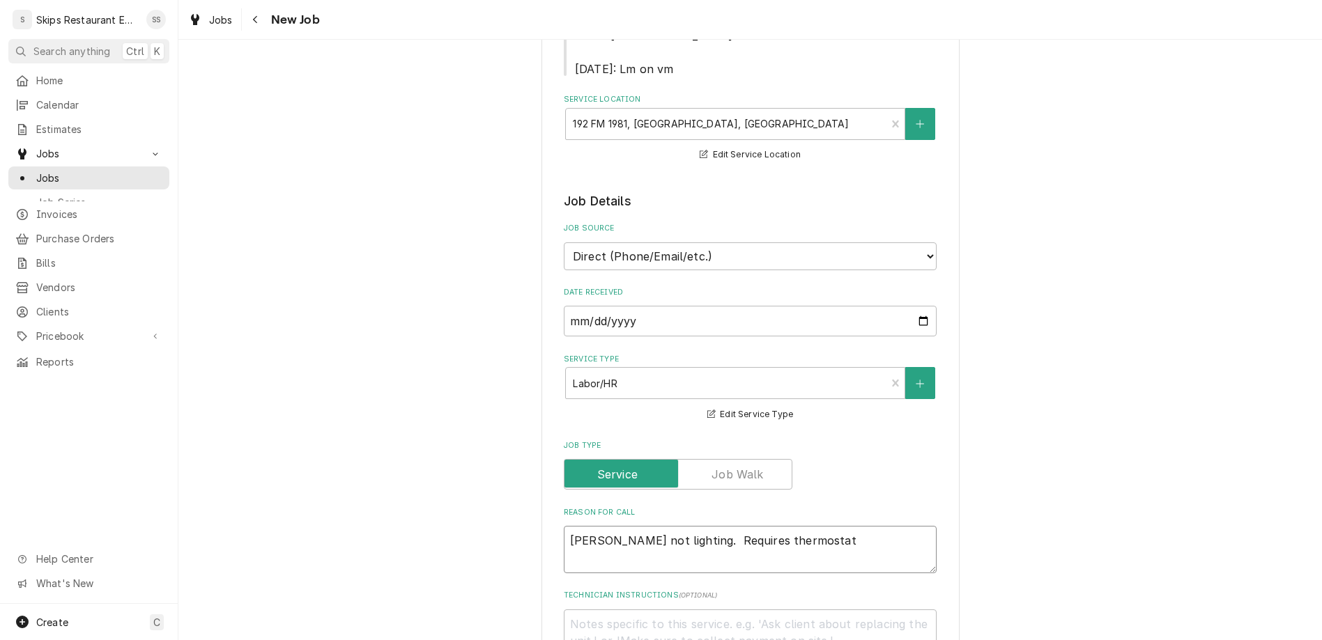
type textarea "Brazier not lighting. Requires thermostat"
checkbox input "true"
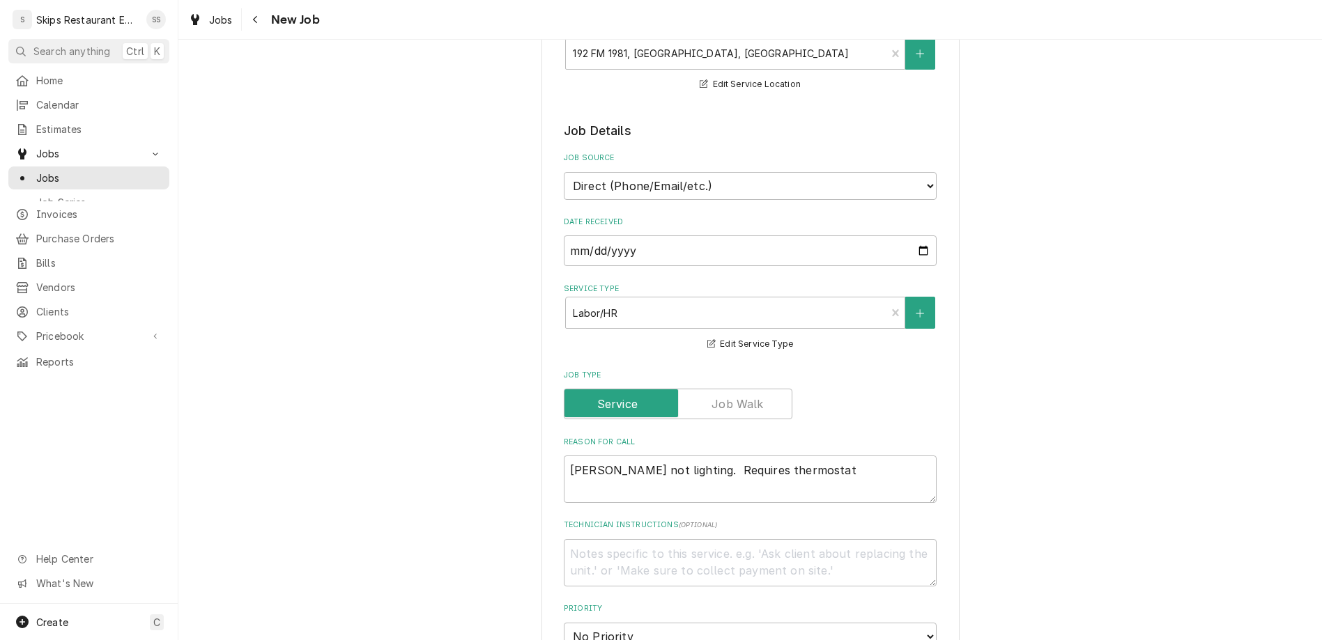
scroll to position [598, 0]
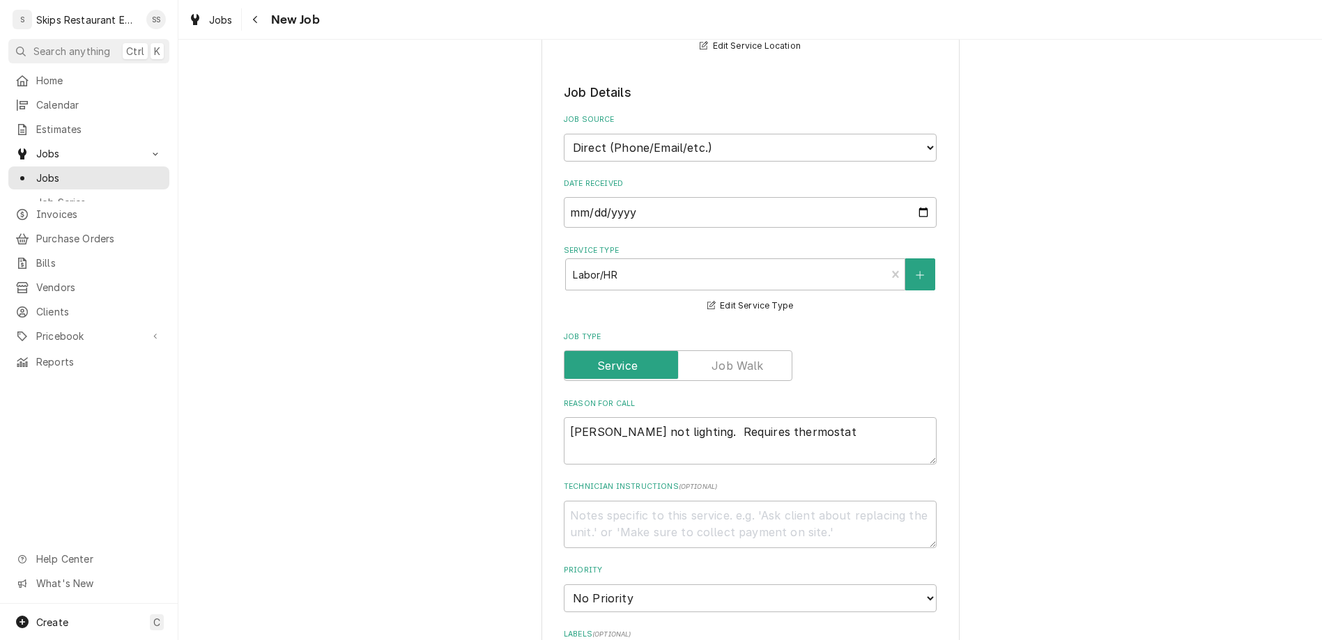
type textarea "x"
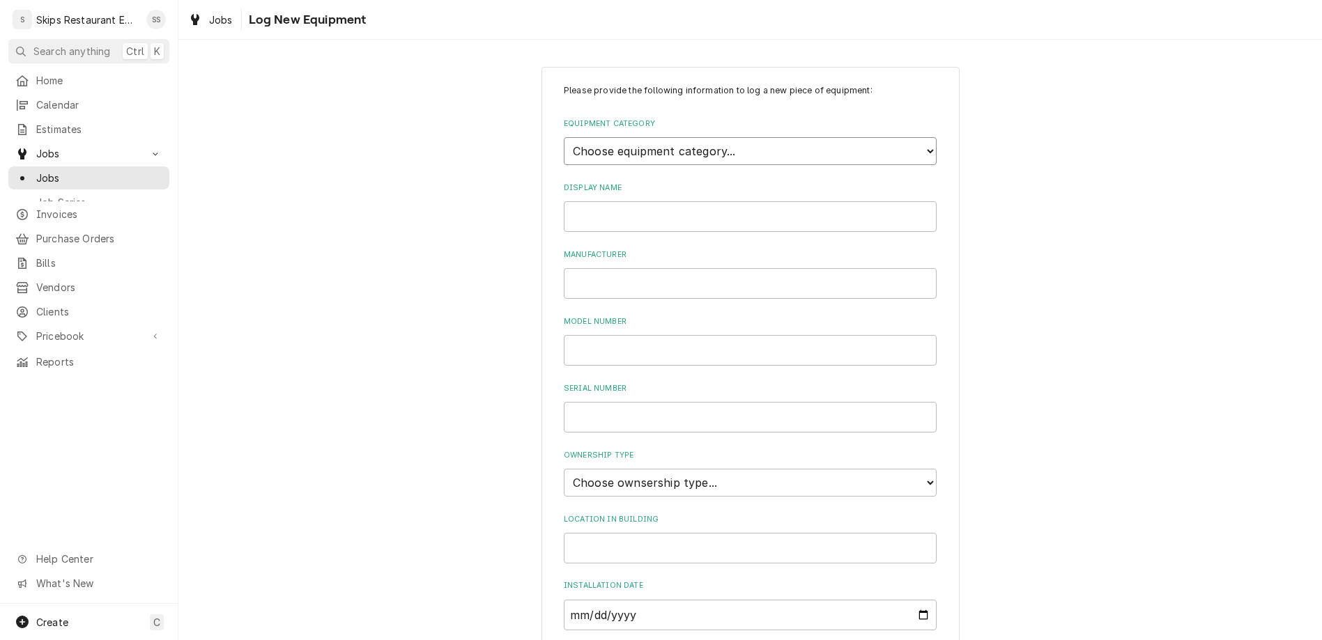
click at [564, 137] on select "Choose equipment category... Cooking Equipment Fryers Ice Machines Ovens and Ra…" at bounding box center [750, 151] width 373 height 28
click option "Cooking Equipment" at bounding box center [0, 0] width 0 height 0
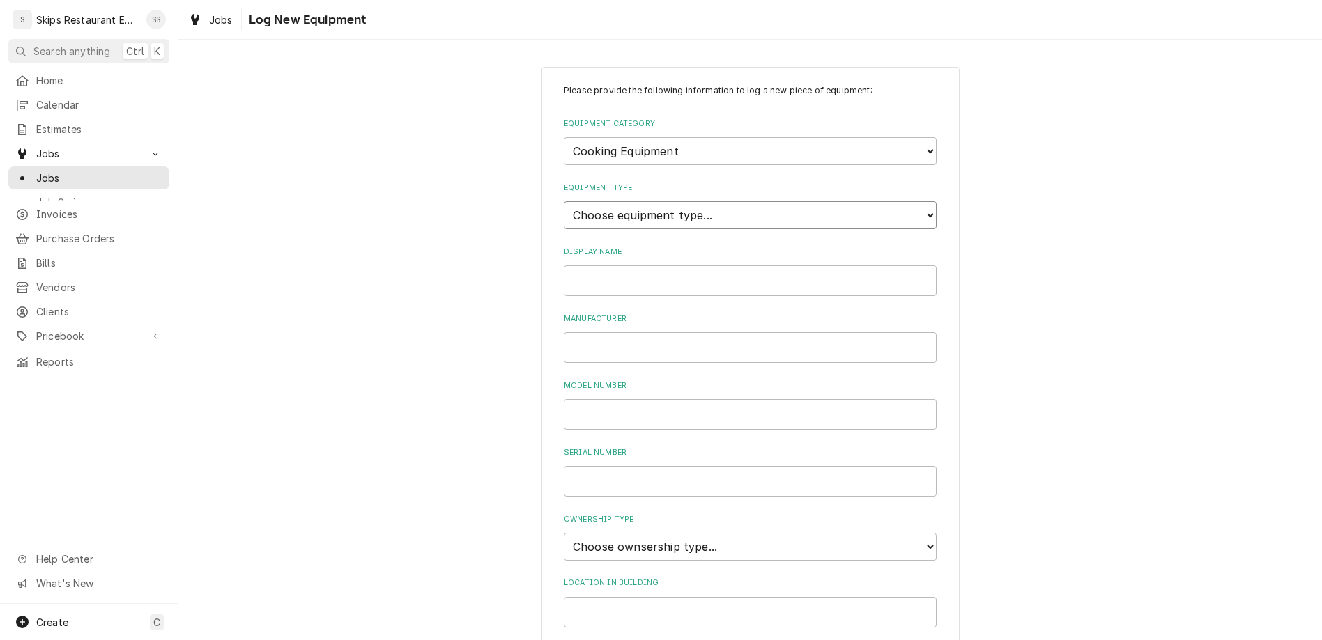
click at [564, 201] on select "Choose equipment type... Broiler Charbroiler Commercial Microwave Commercial To…" at bounding box center [750, 215] width 373 height 28
click at [648, 201] on select "Choose equipment type... Broiler Charbroiler Commercial Microwave Commercial To…" at bounding box center [750, 215] width 373 height 28
click at [564, 137] on select "Choose equipment category... Cooking Equipment Fryers Ice Machines Ovens and Ra…" at bounding box center [750, 151] width 373 height 28
select select "0"
click option "Other" at bounding box center [0, 0] width 0 height 0
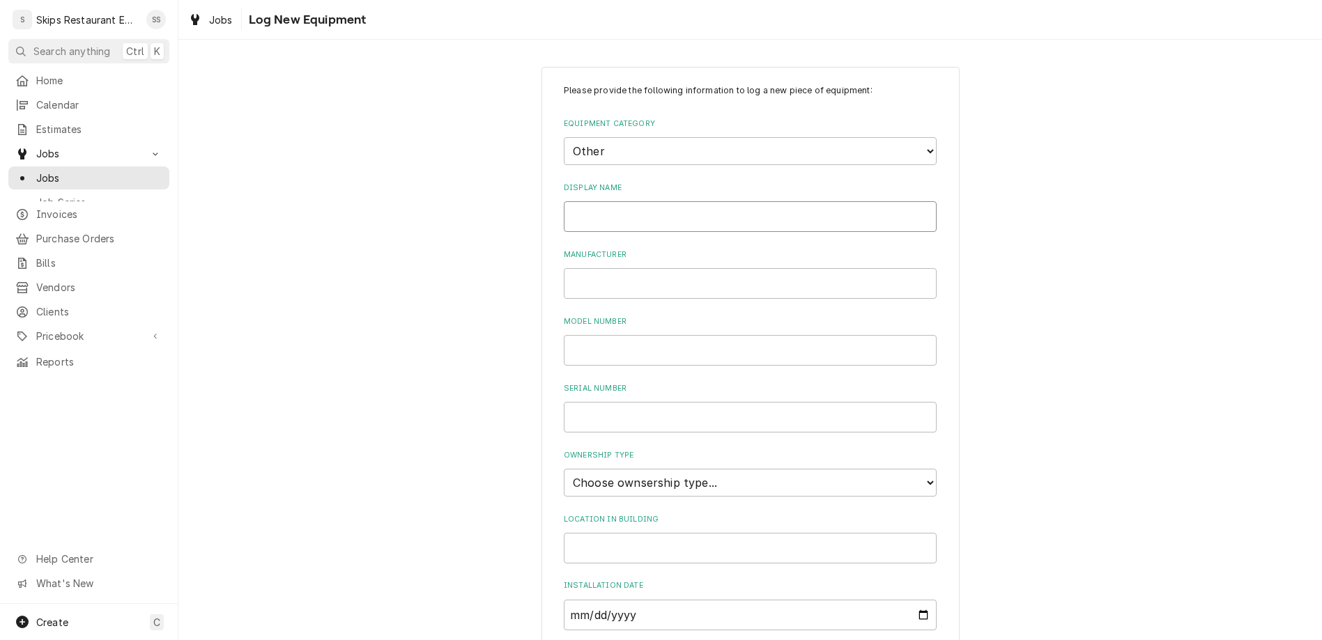
click at [625, 201] on input "Display Name" at bounding box center [750, 216] width 373 height 31
type input "Vulcan"
click at [636, 201] on input "Vulcan" at bounding box center [750, 216] width 373 height 31
type input "Vulcan 2"
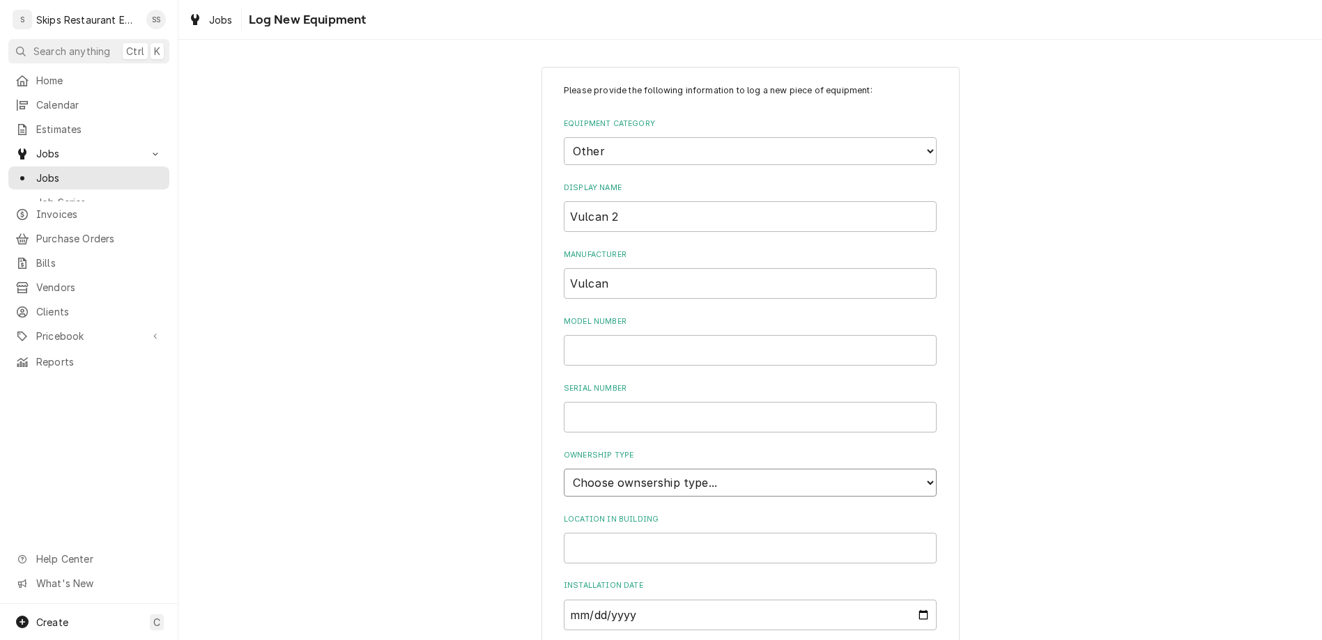
click at [564, 469] on select "Choose ownsership type... Unknown Owned Leased Rented" at bounding box center [750, 483] width 373 height 28
select select "1"
click option "Owned" at bounding box center [0, 0] width 0 height 0
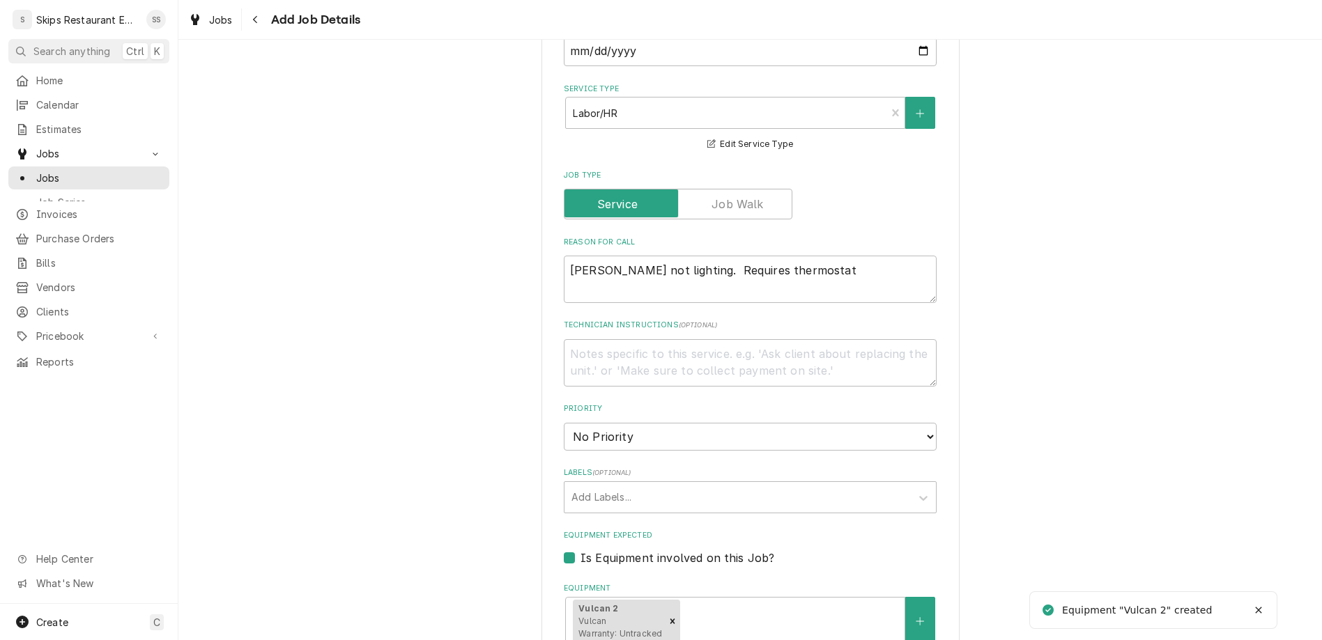
scroll to position [761, 0]
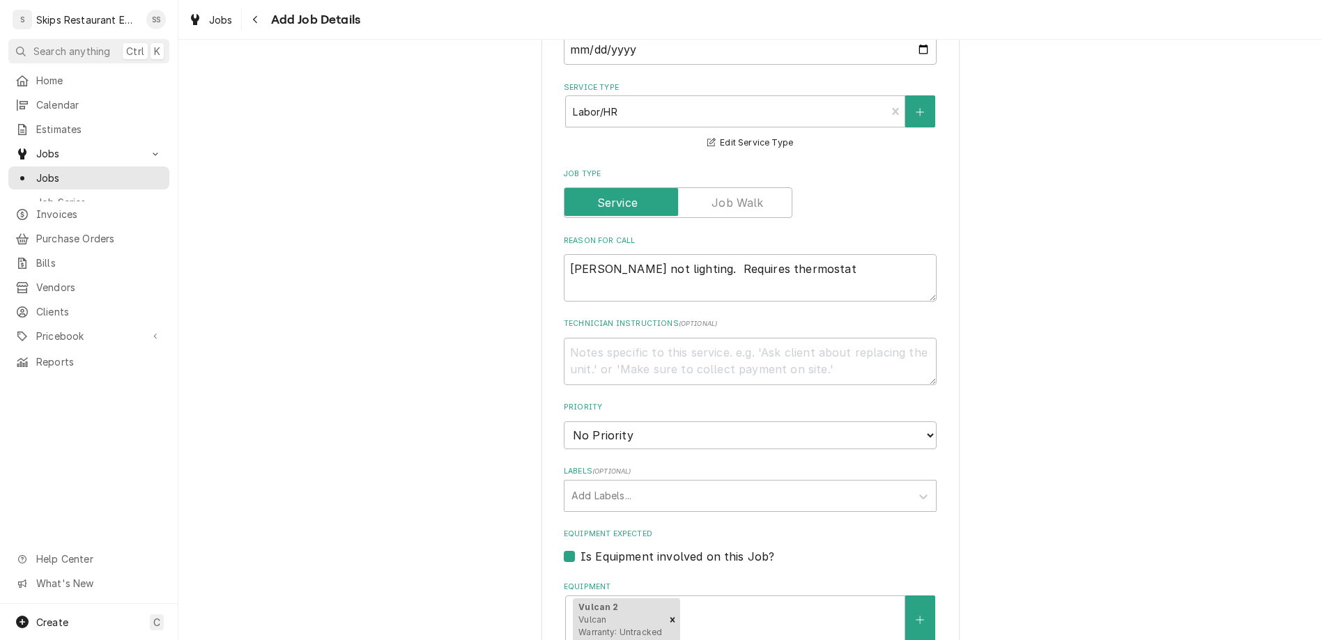
scroll to position [875, 0]
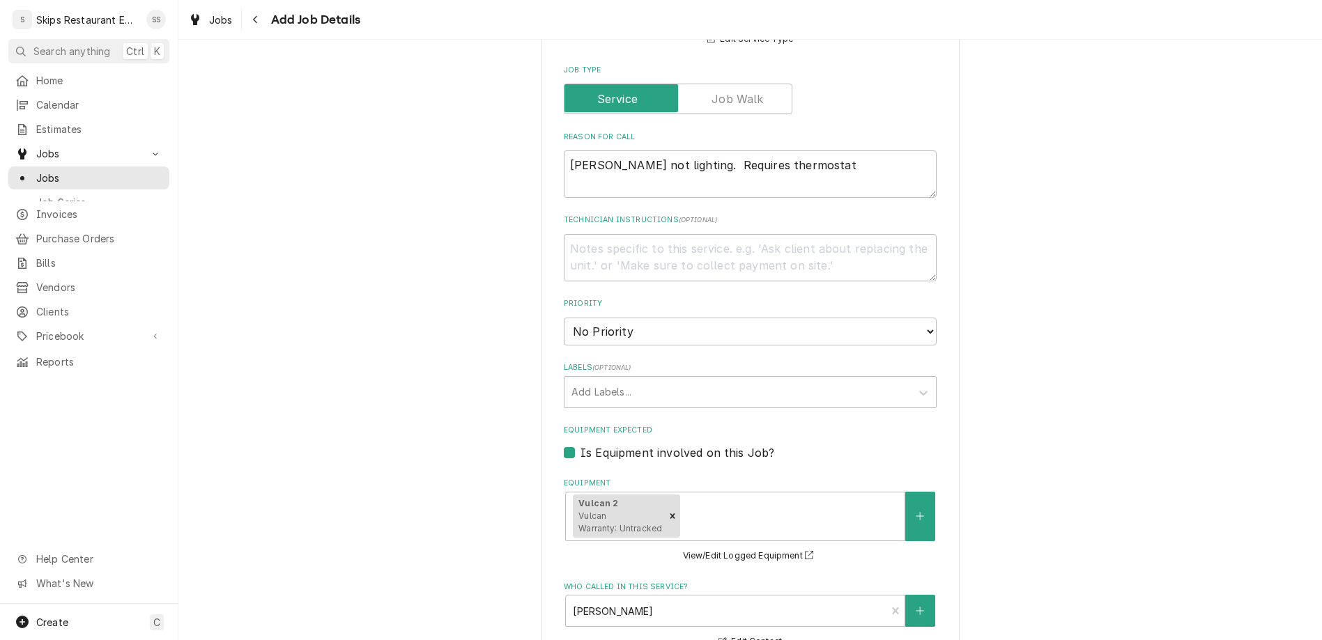
type textarea "x"
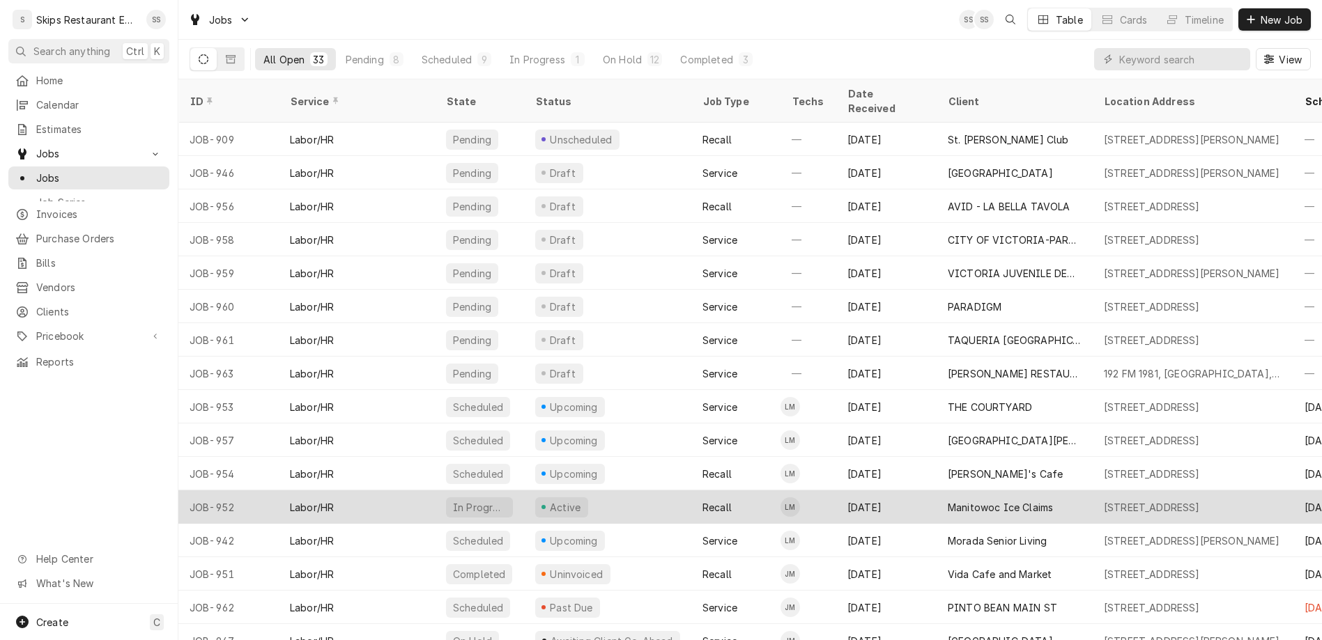
click at [888, 491] on div "Sep 27" at bounding box center [886, 507] width 100 height 33
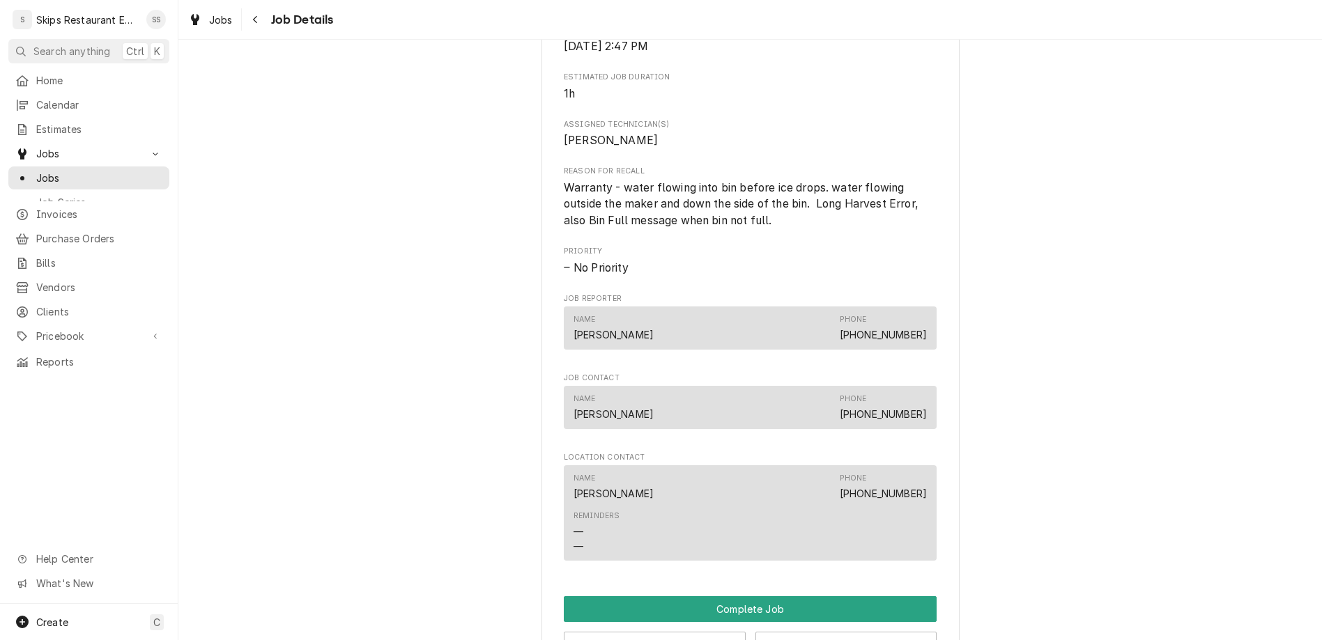
scroll to position [649, 0]
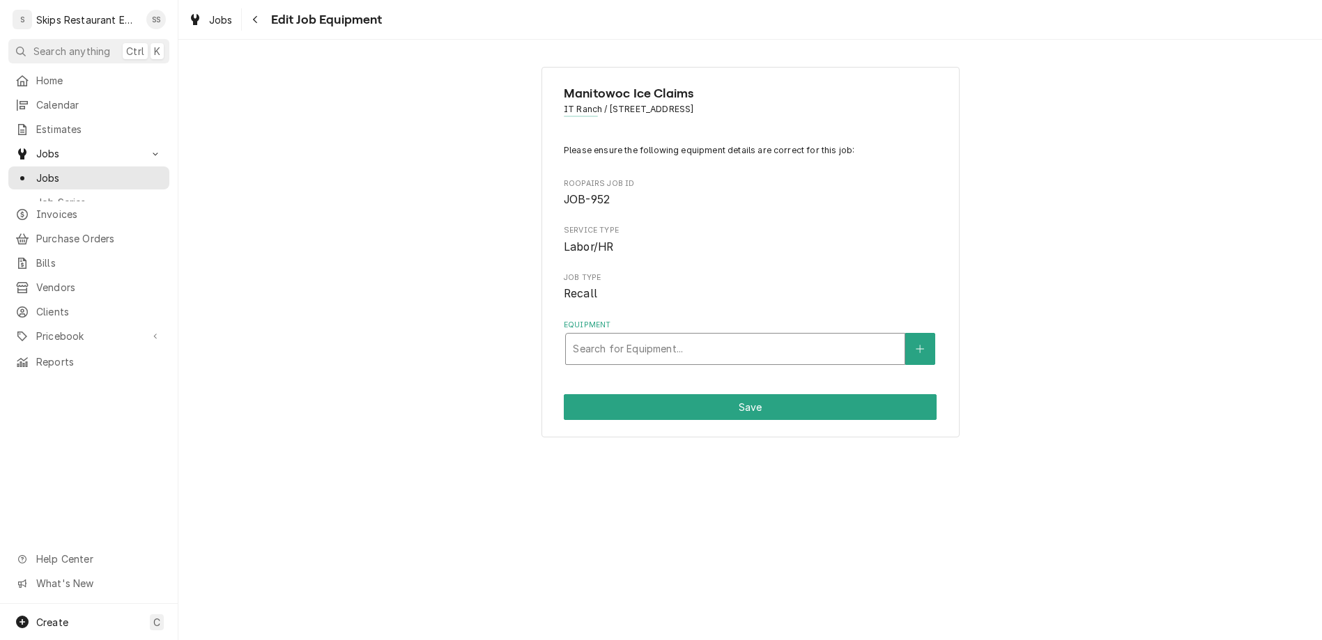
click at [750, 337] on div "Equipment" at bounding box center [735, 349] width 325 height 25
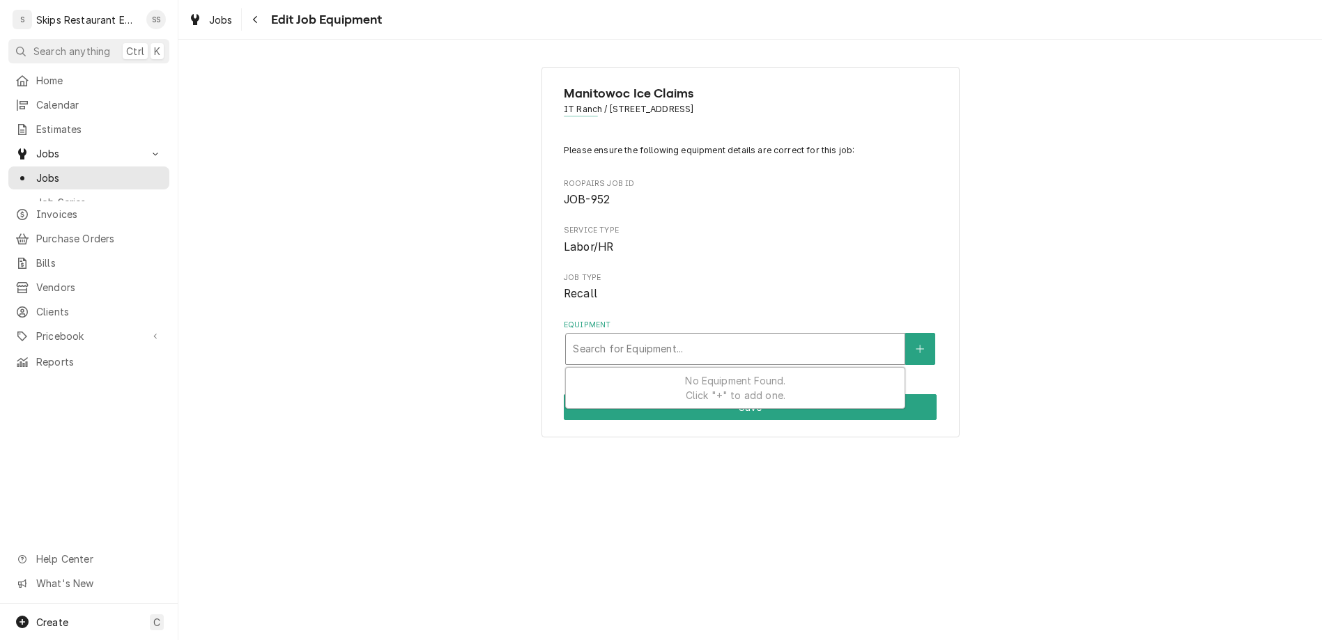
click at [750, 337] on div "Equipment" at bounding box center [735, 349] width 325 height 25
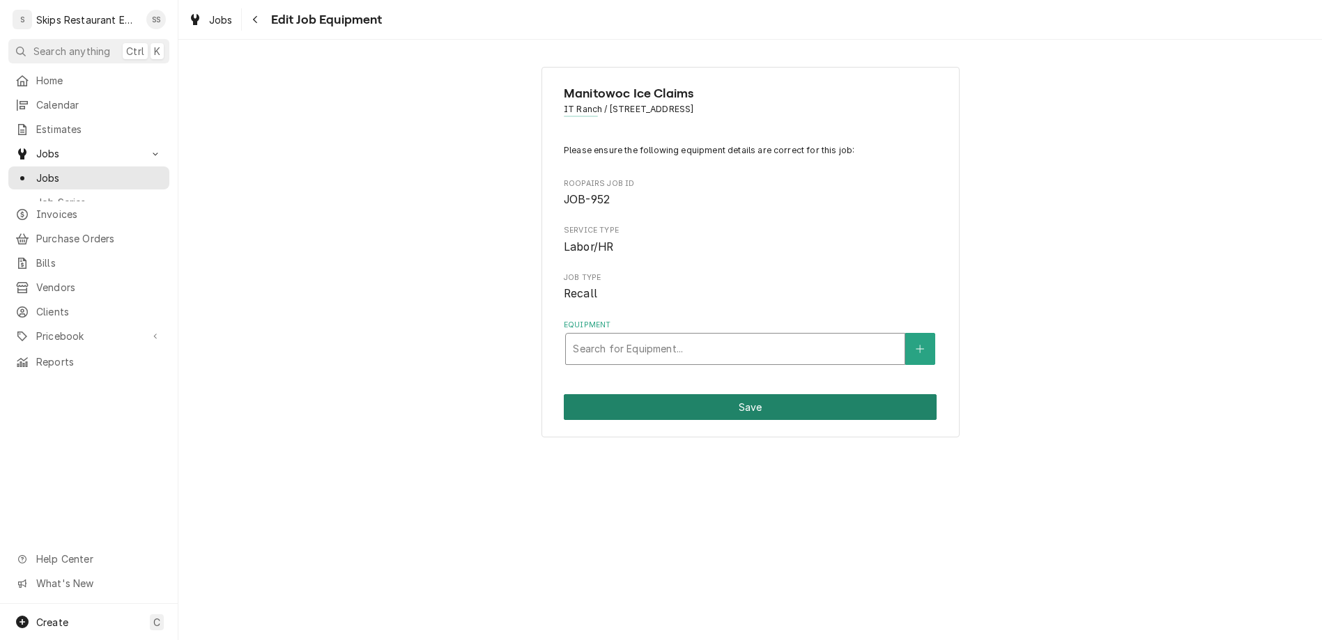
click at [725, 394] on button "Save" at bounding box center [750, 407] width 373 height 26
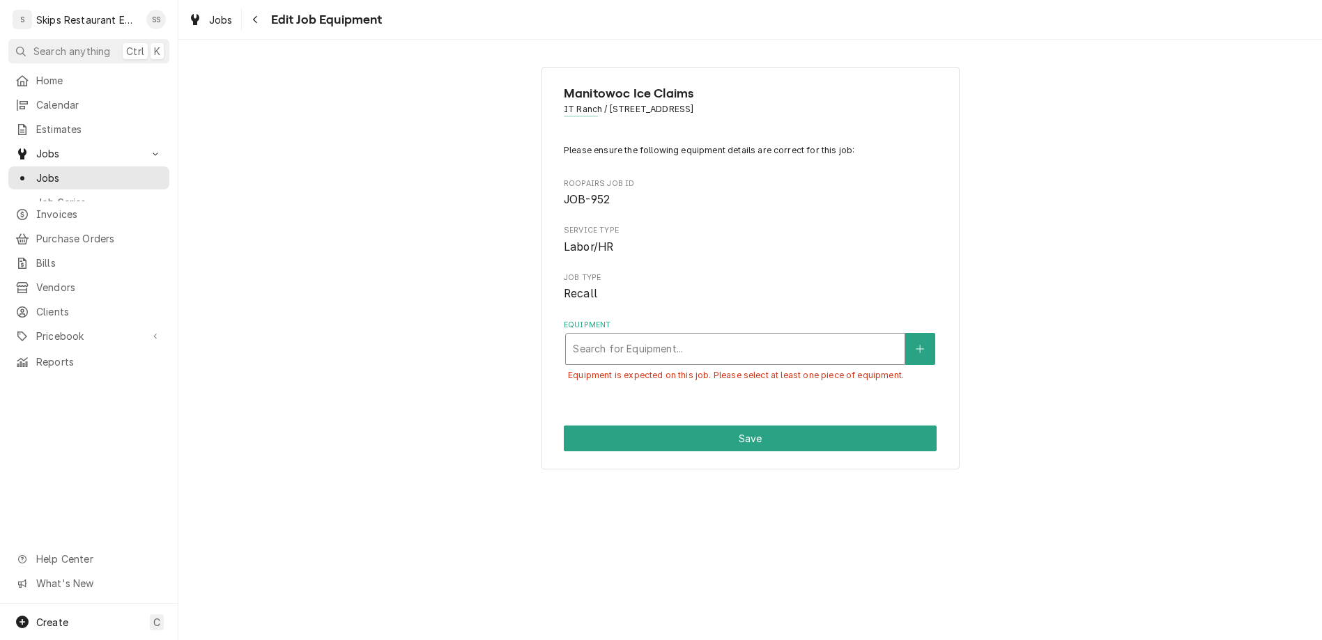
click at [636, 337] on div "Equipment" at bounding box center [735, 349] width 325 height 25
click at [178, 84] on div "Manitowoc Ice Claims IT Ranch / [STREET_ADDRESS] Please ensure the following eq…" at bounding box center [749, 267] width 1143 height 427
click at [36, 171] on span "Jobs" at bounding box center [99, 178] width 126 height 15
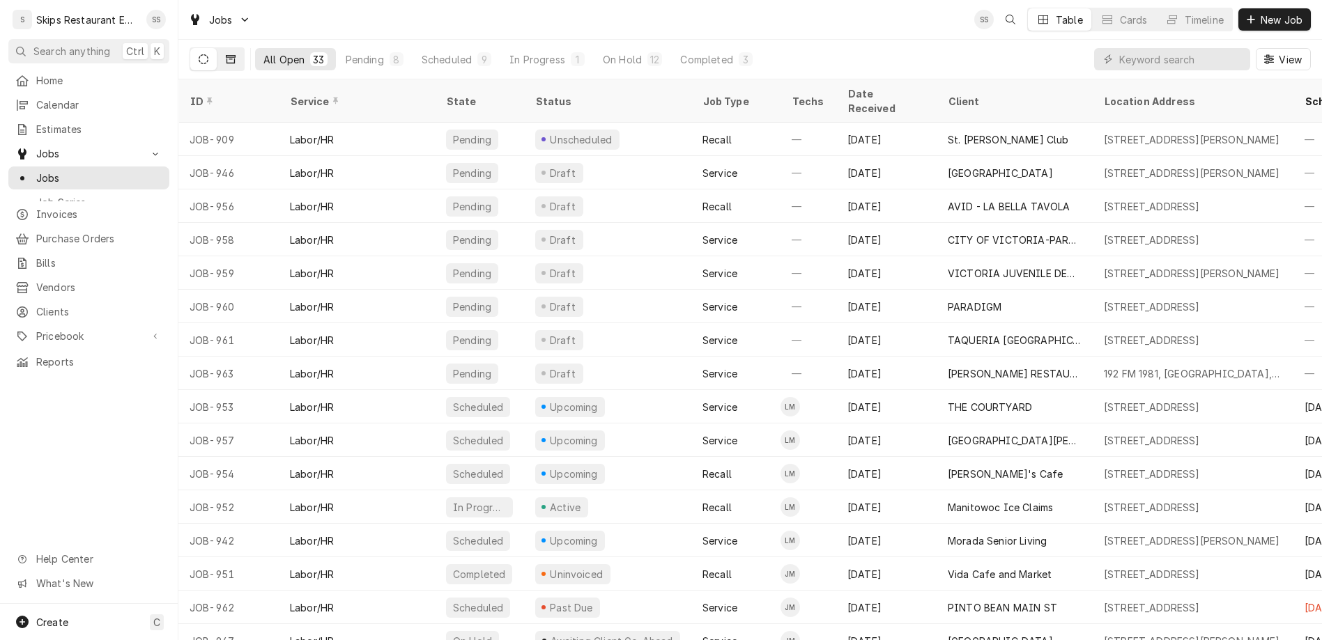
click at [226, 55] on icon "Dynamic Content Wrapper" at bounding box center [231, 59] width 10 height 8
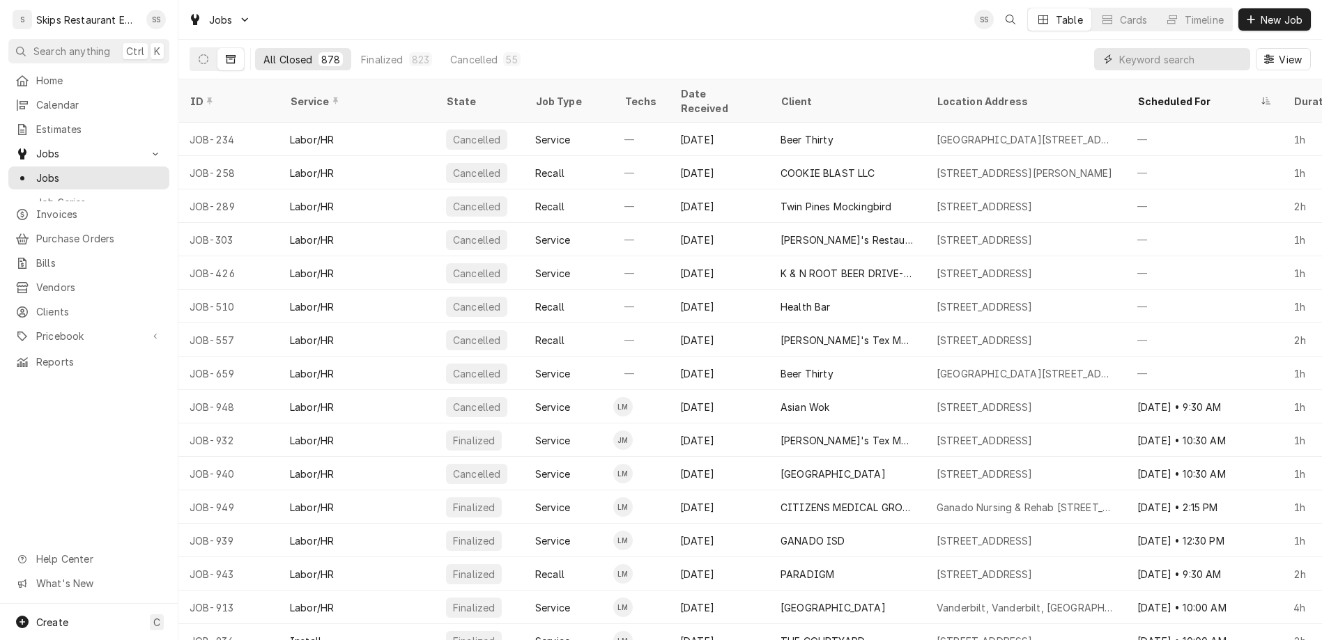
click at [1173, 48] on input "Dynamic Content Wrapper" at bounding box center [1181, 59] width 124 height 22
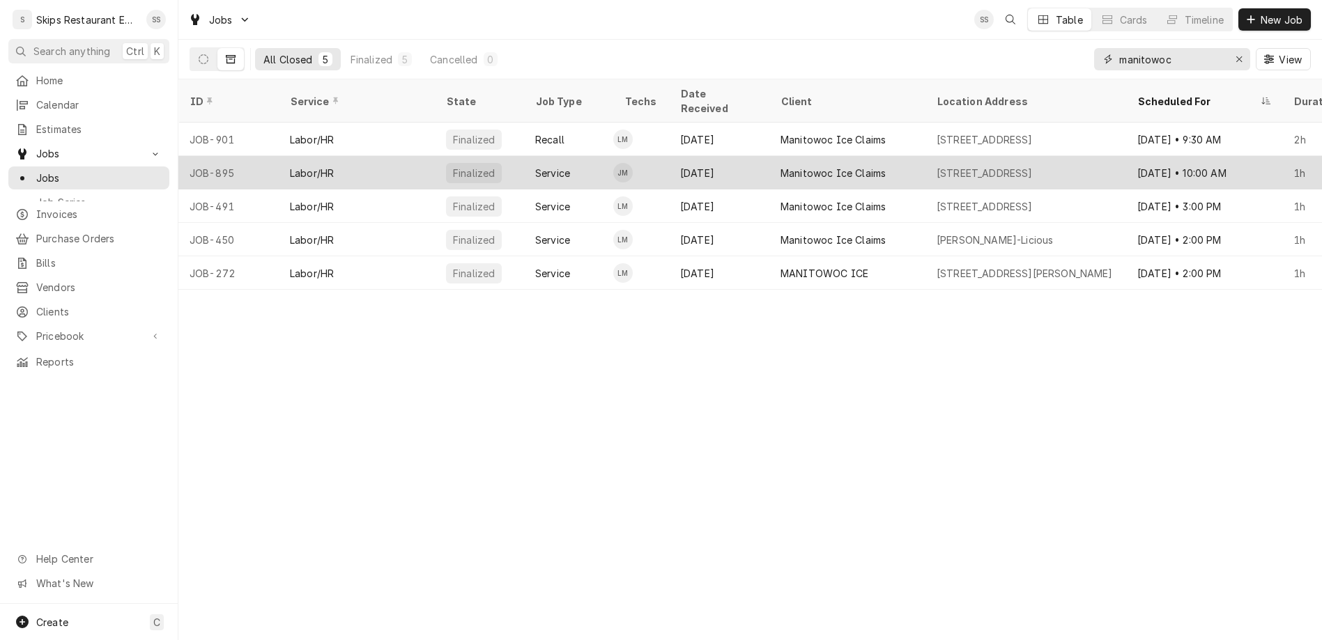
type input "manitowoc"
click at [669, 156] on div "[DATE]" at bounding box center [719, 172] width 100 height 33
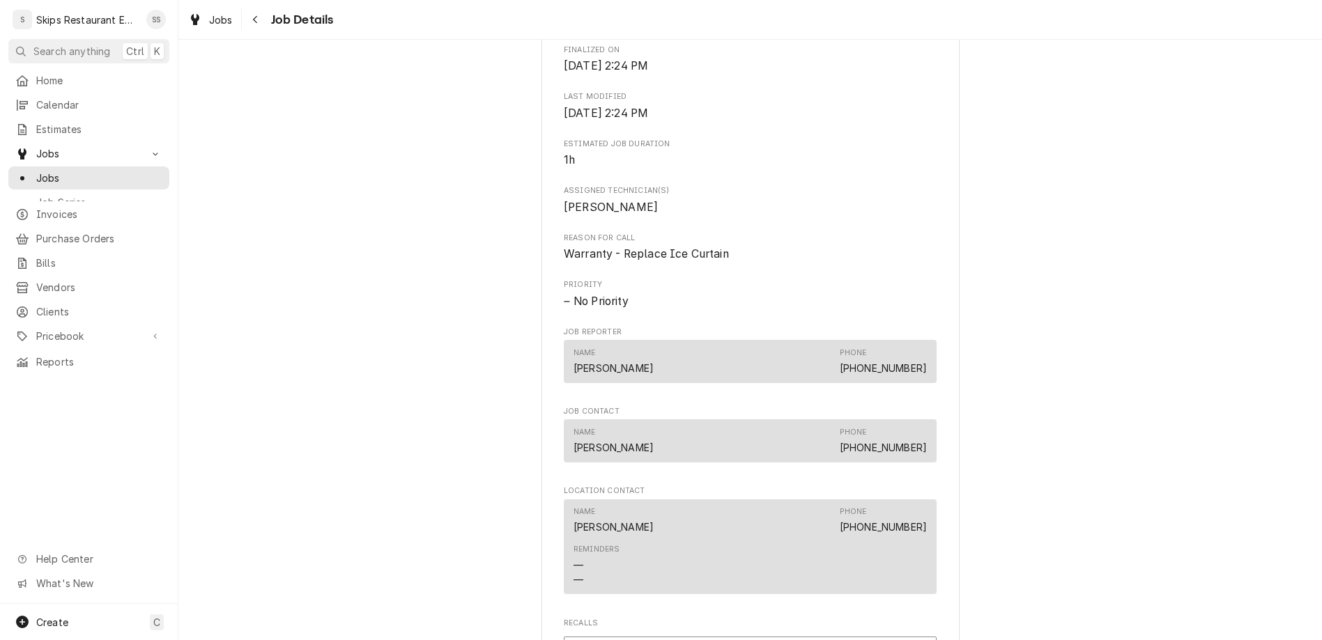
scroll to position [520, 0]
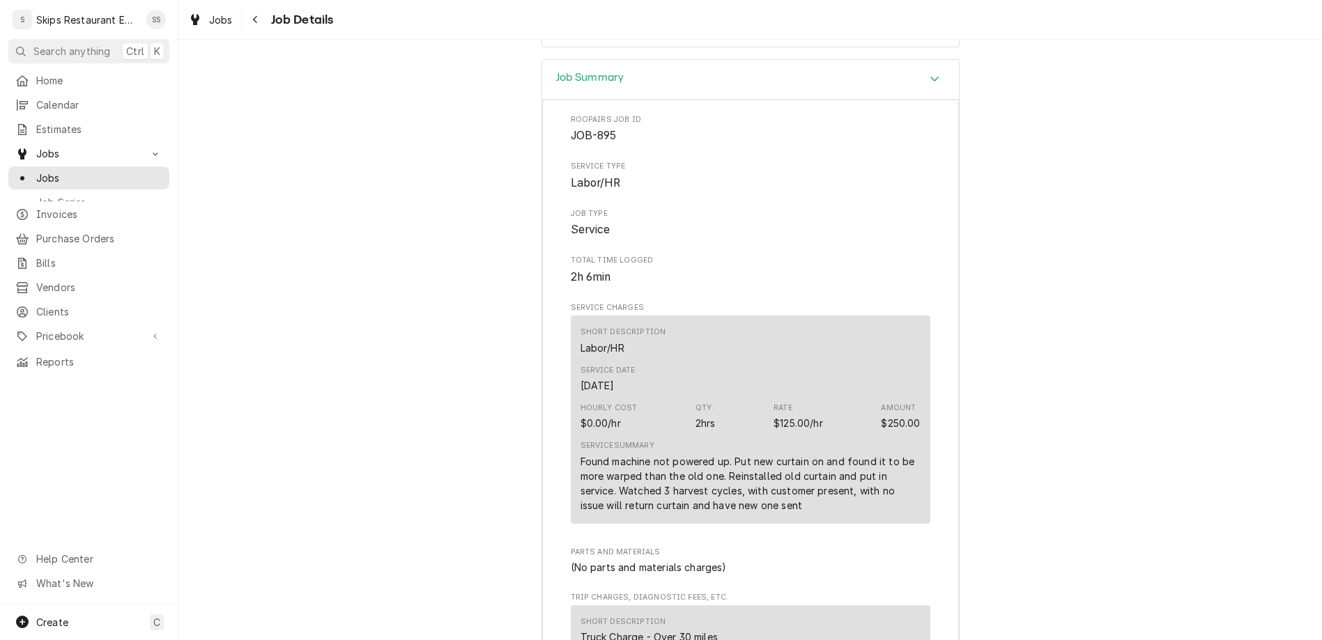
scroll to position [1366, 0]
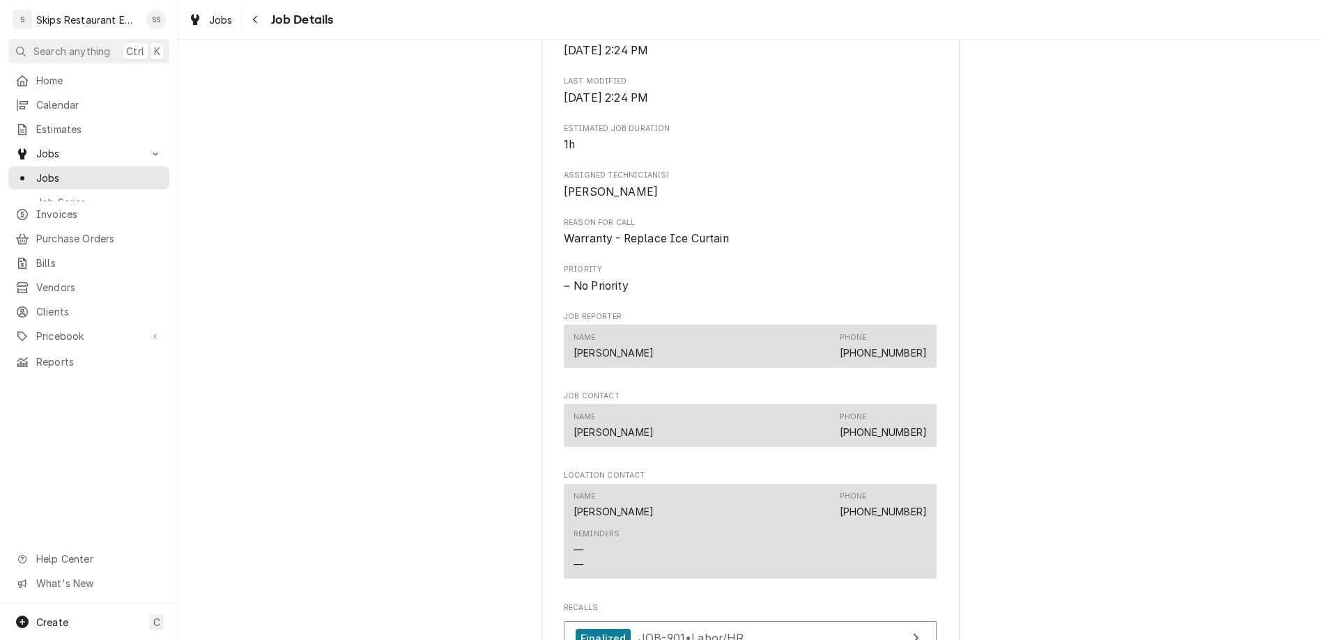
scroll to position [496, 0]
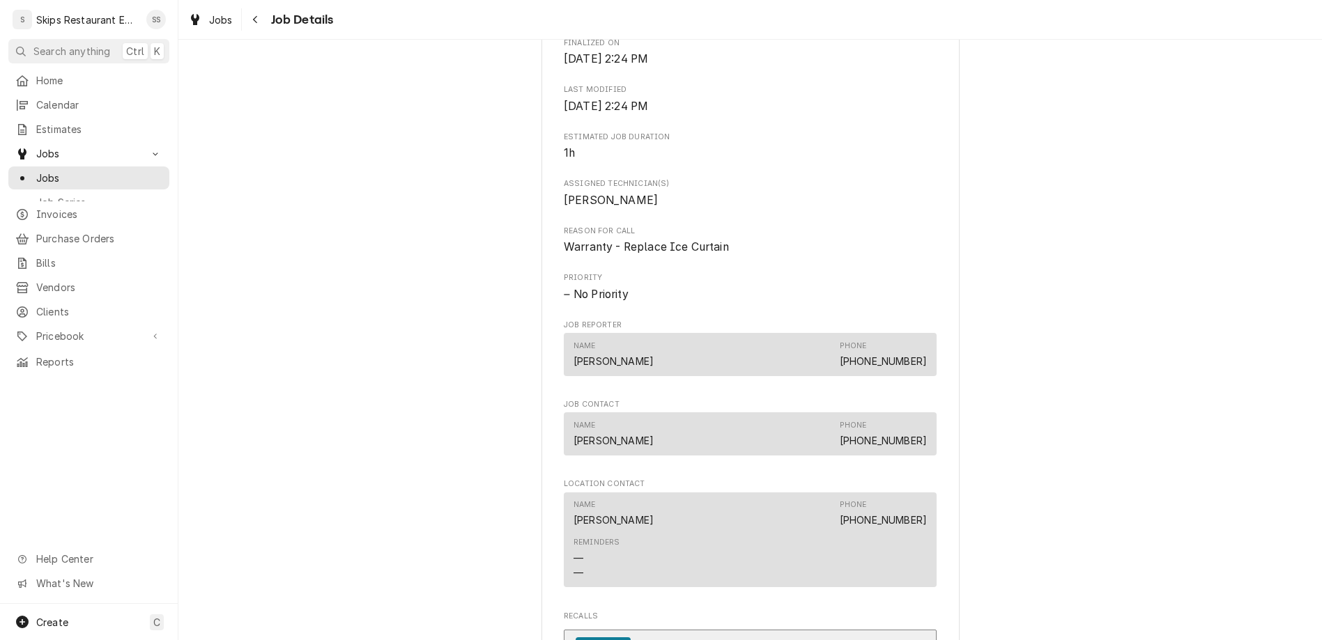
click at [663, 640] on span "JOB-901 • Labor/HR" at bounding box center [691, 647] width 106 height 14
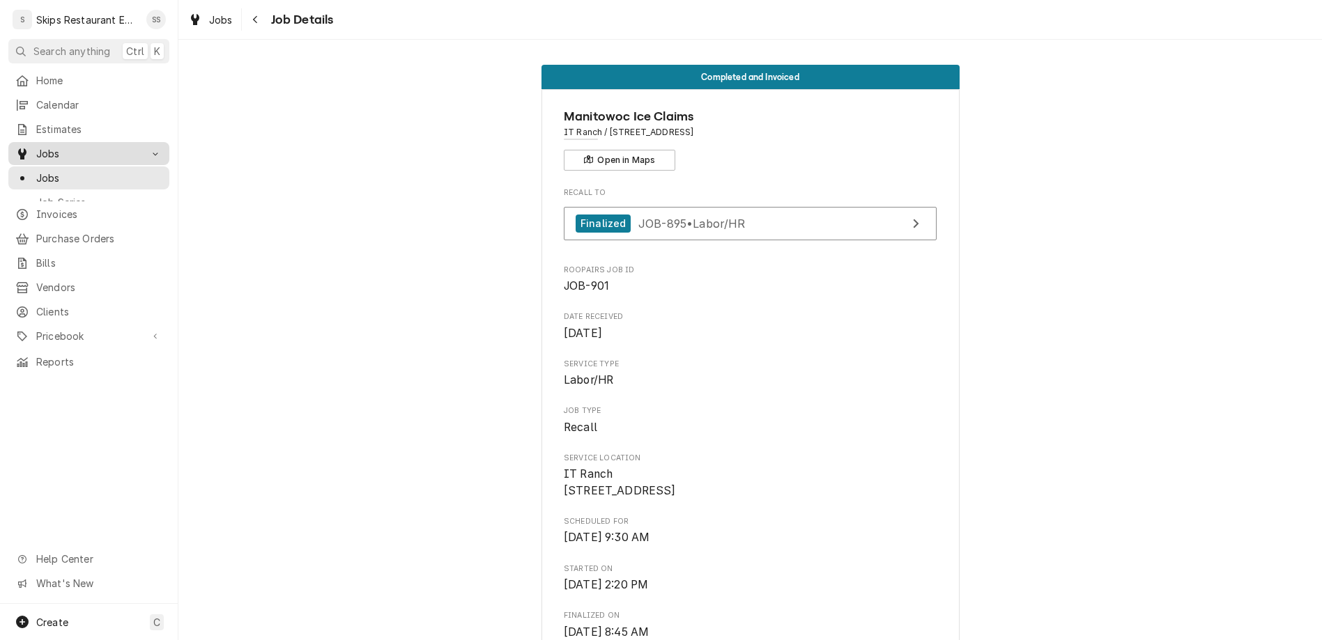
click at [42, 146] on span "Jobs" at bounding box center [88, 153] width 105 height 15
click at [36, 171] on span "Jobs" at bounding box center [99, 178] width 126 height 15
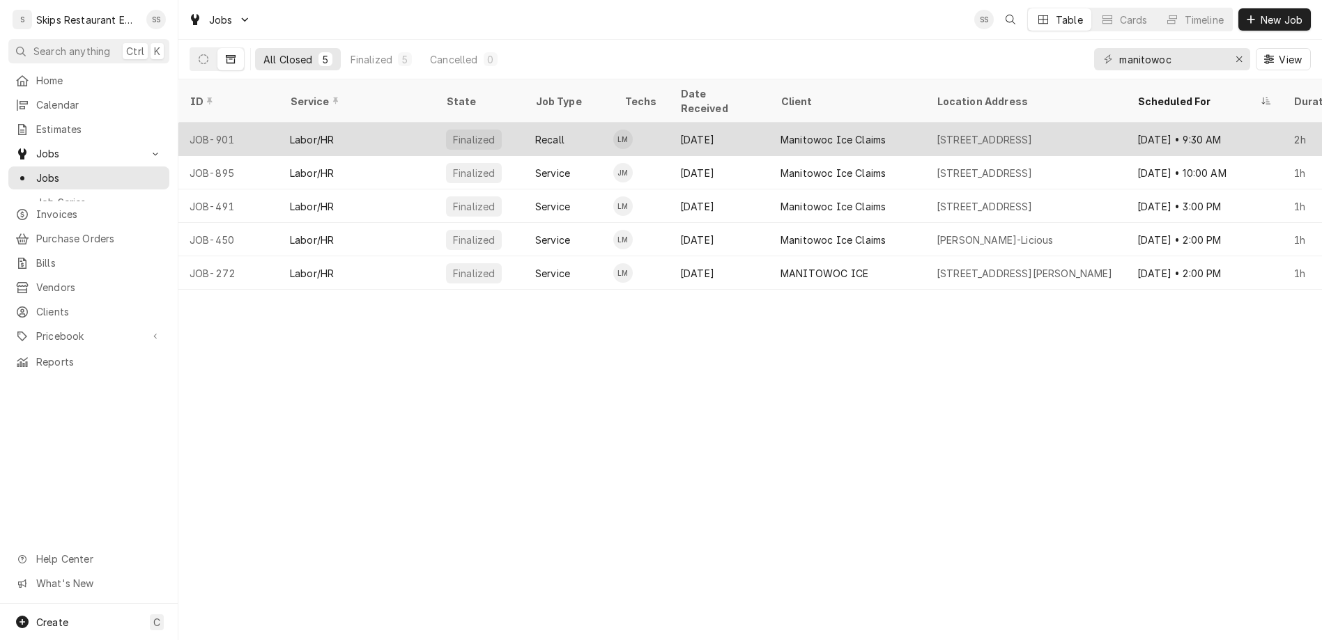
click at [669, 123] on div "[DATE]" at bounding box center [719, 139] width 100 height 33
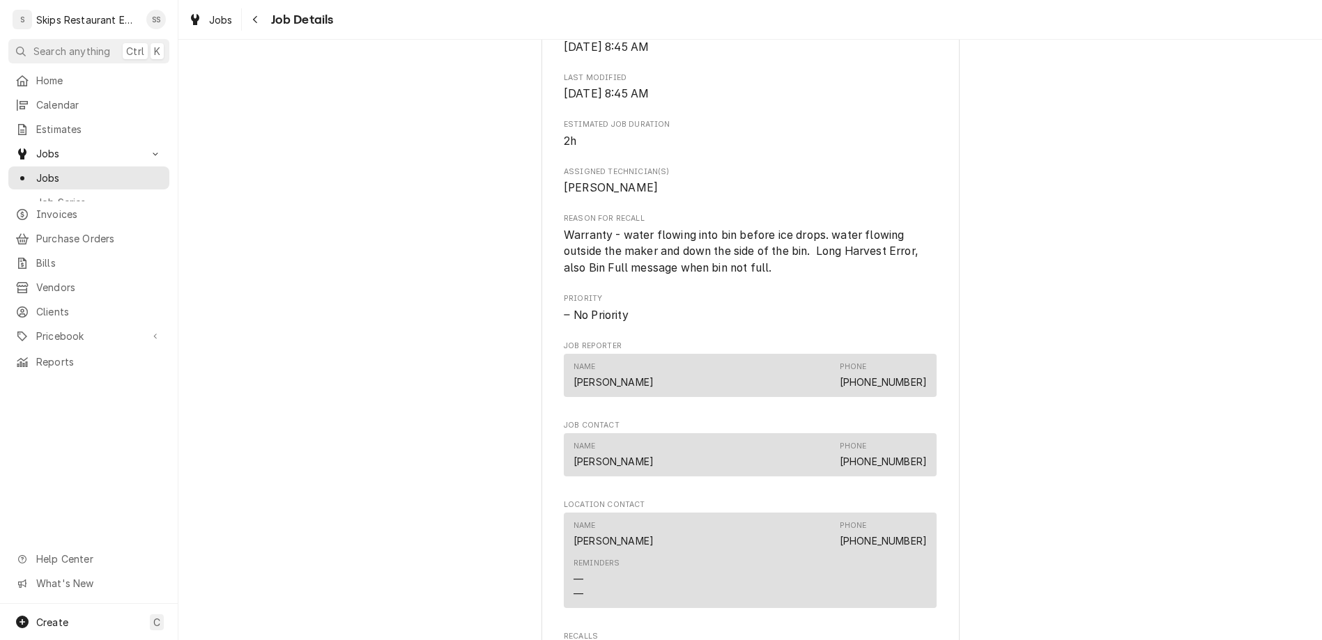
scroll to position [603, 0]
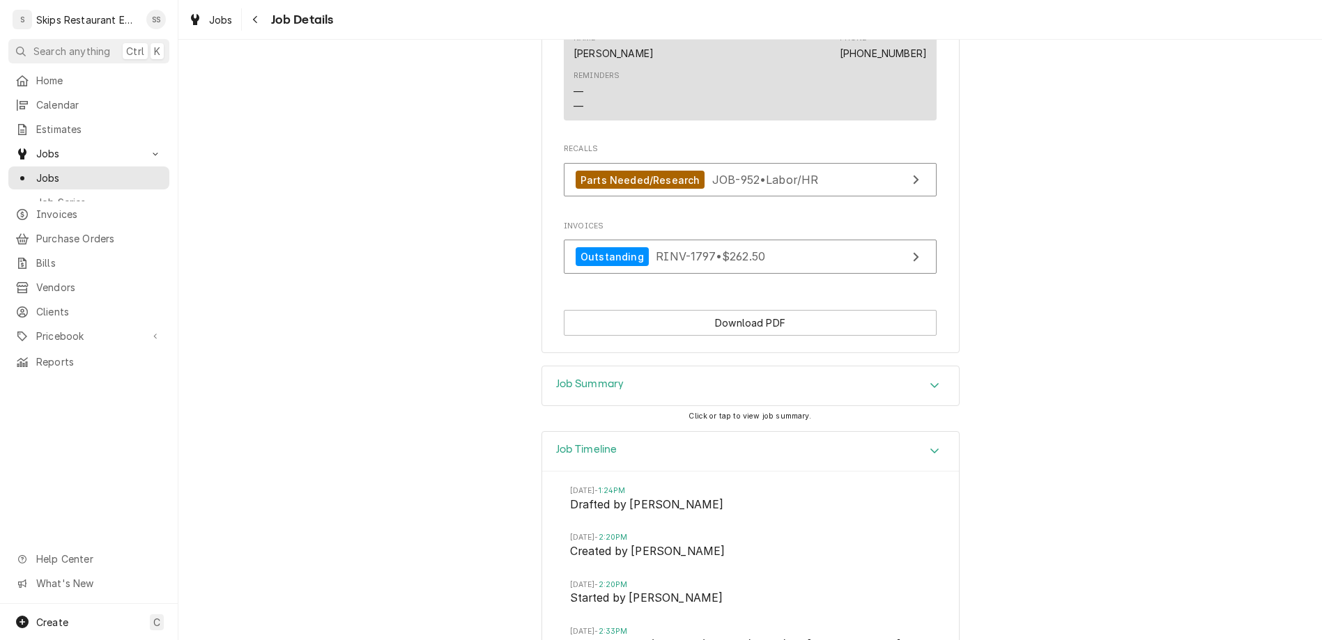
scroll to position [1146, 0]
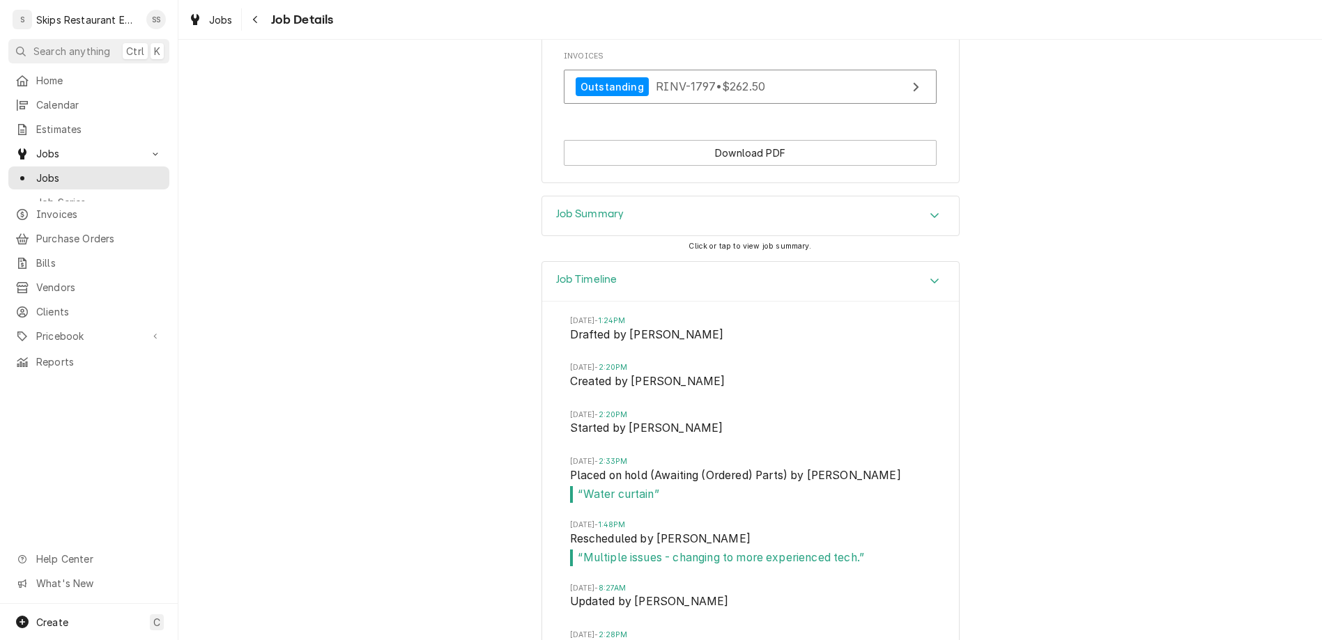
scroll to position [1244, 0]
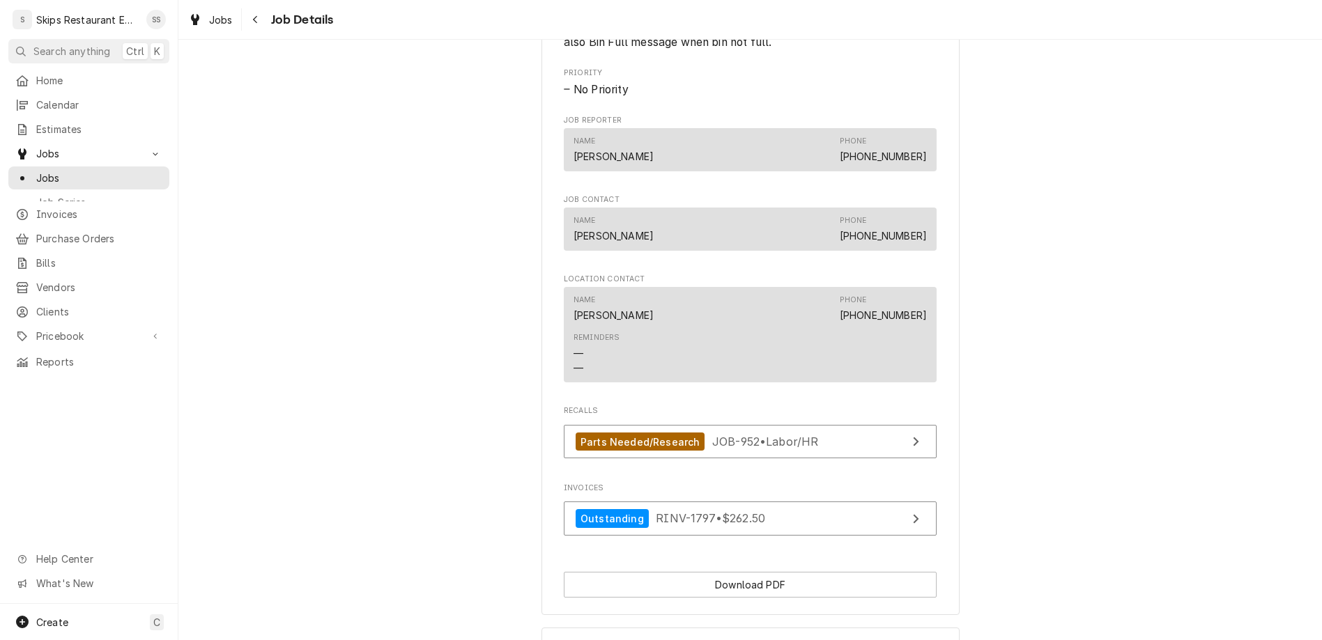
scroll to position [766, 0]
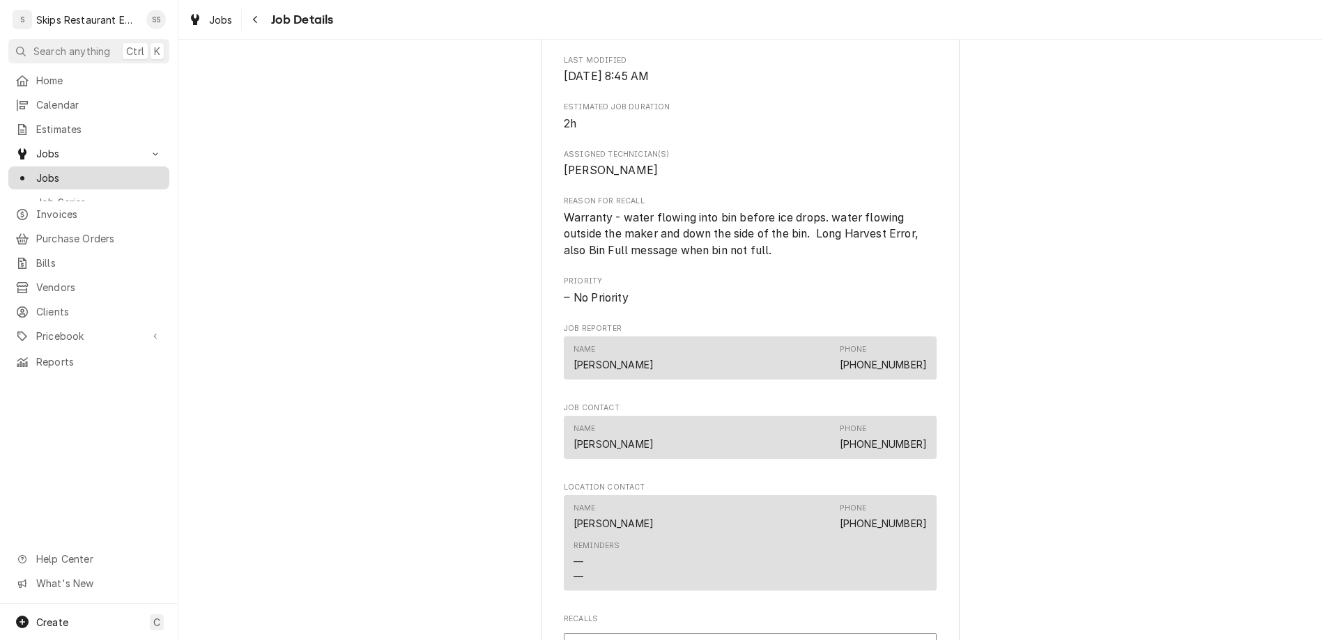
click at [54, 171] on span "Jobs" at bounding box center [99, 178] width 126 height 15
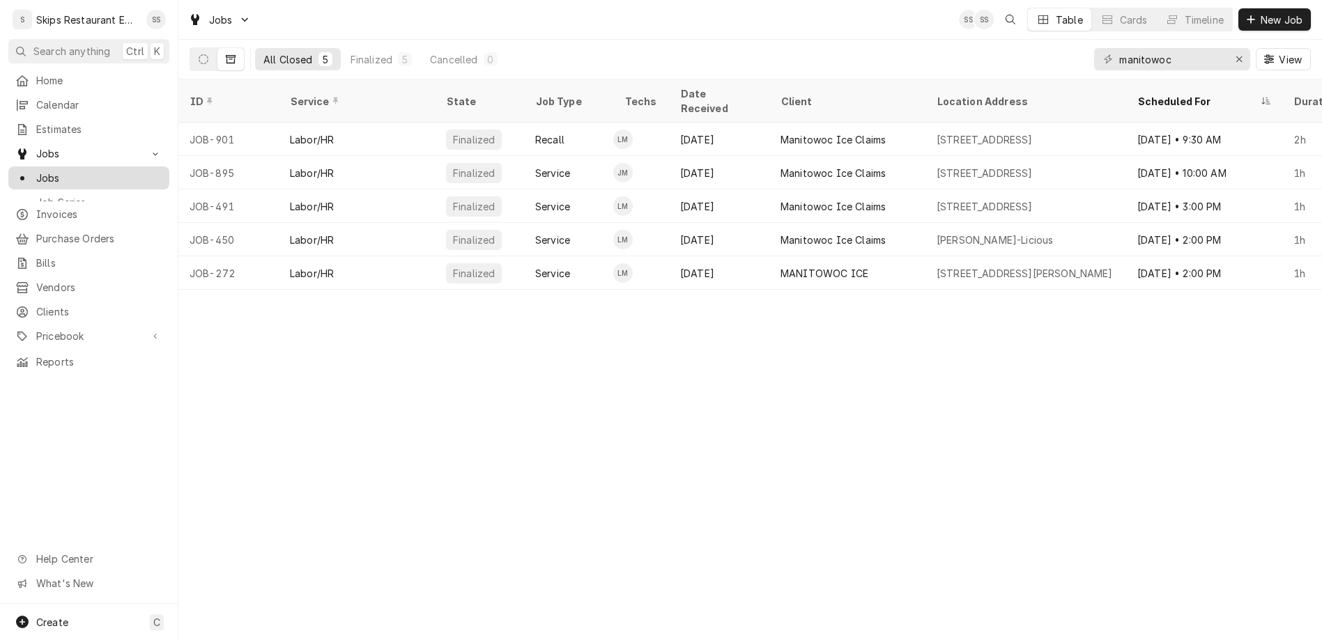
click at [36, 171] on span "Jobs" at bounding box center [99, 178] width 126 height 15
click at [199, 54] on icon "Dynamic Content Wrapper" at bounding box center [204, 59] width 10 height 10
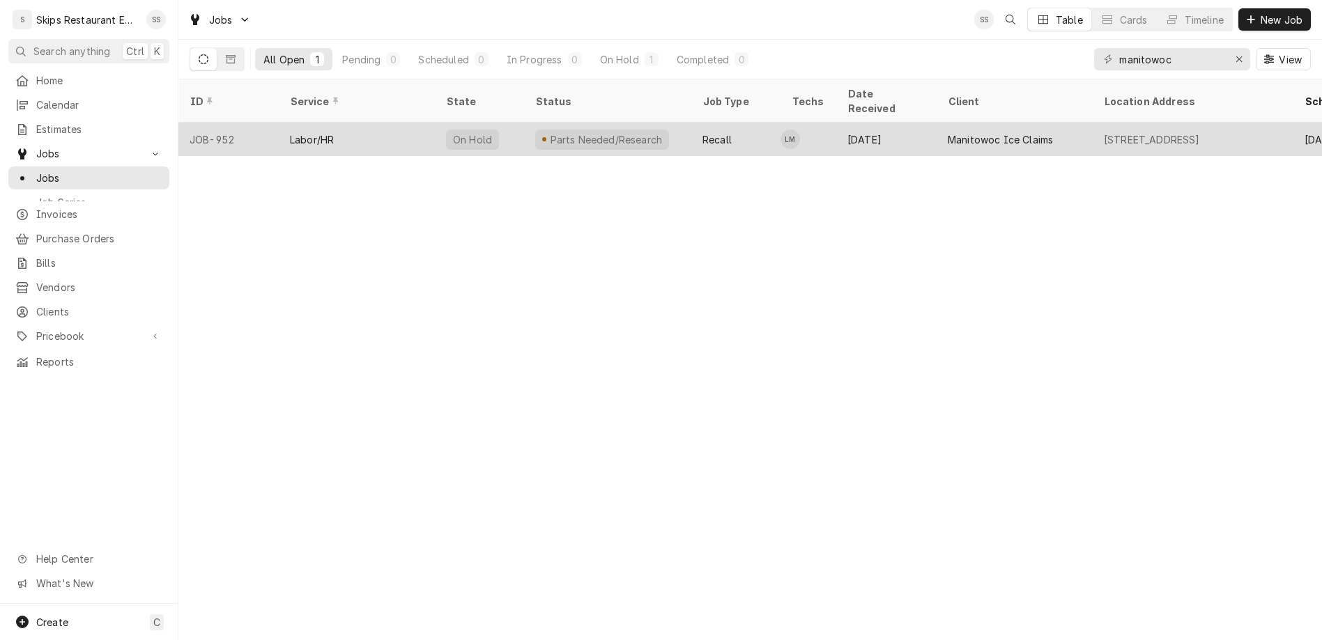
click at [948, 132] on div "Manitowoc Ice Claims" at bounding box center [1000, 139] width 105 height 15
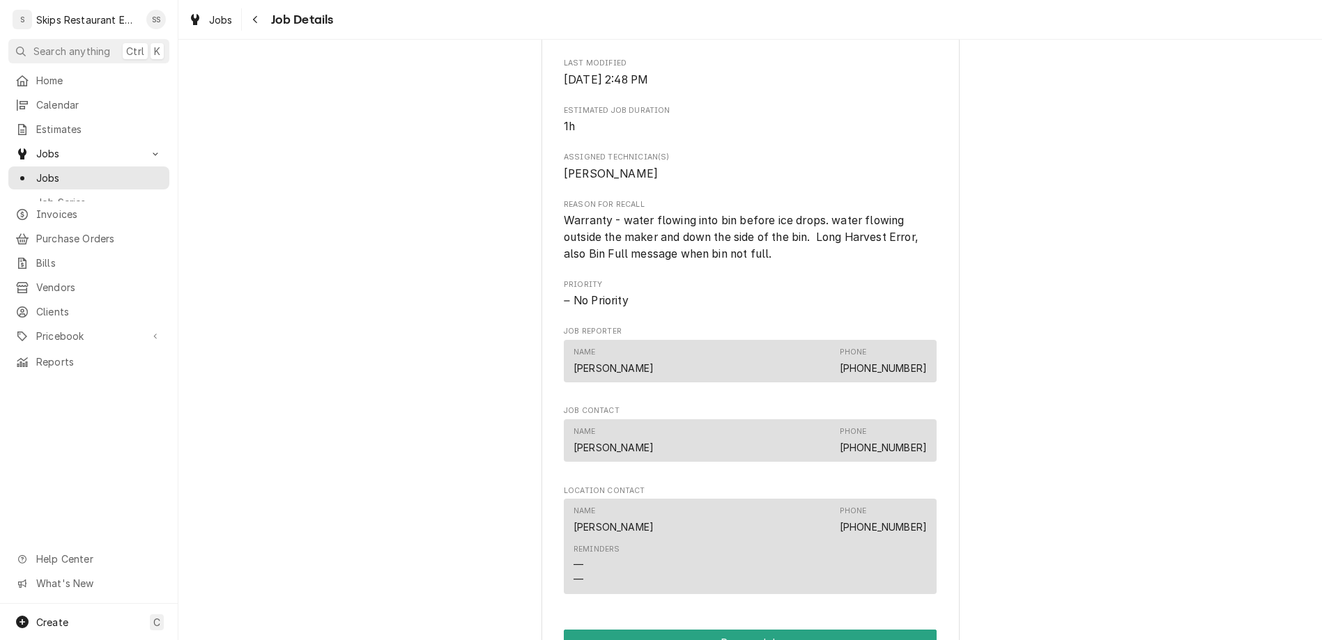
scroll to position [759, 0]
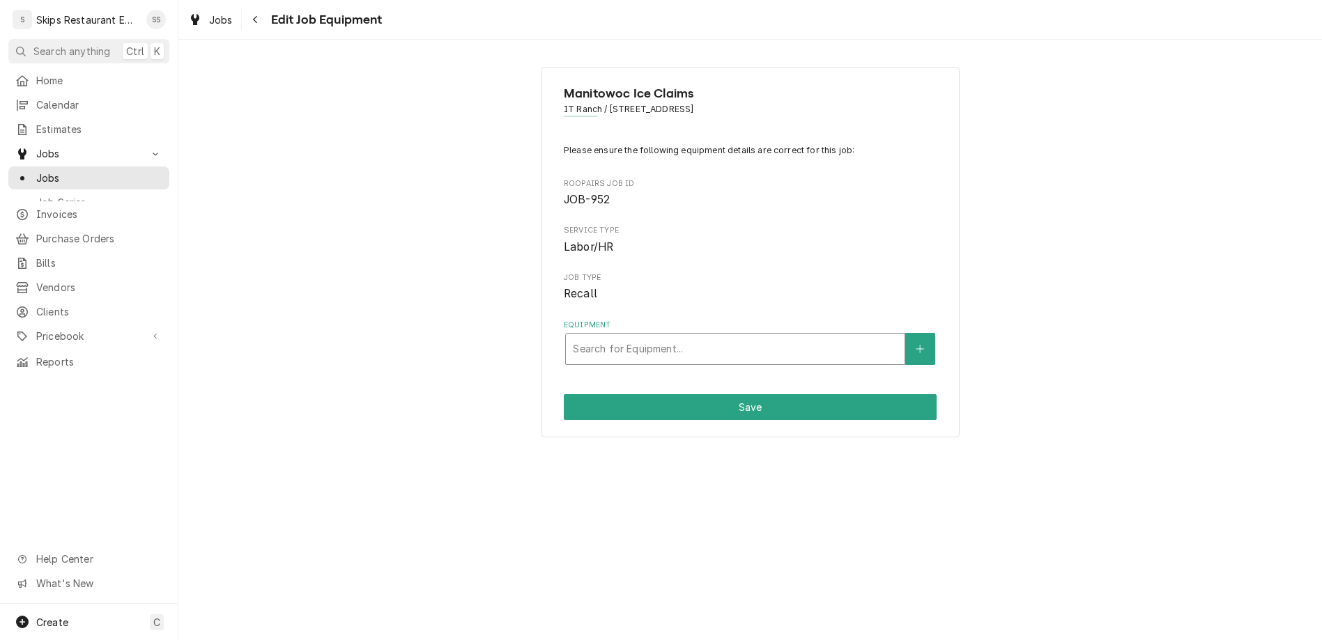
click at [700, 337] on div "Equipment" at bounding box center [735, 349] width 325 height 25
click at [39, 171] on span "Jobs" at bounding box center [99, 178] width 126 height 15
